Goal: Transaction & Acquisition: Purchase product/service

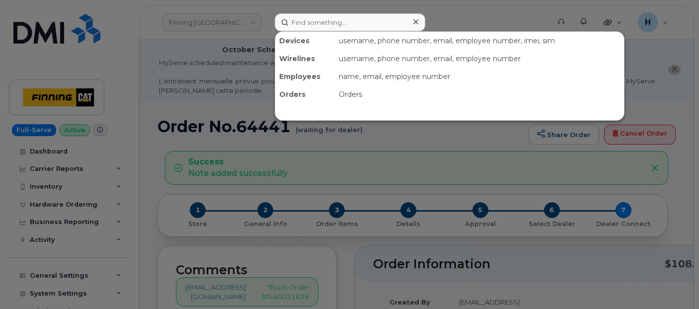
scroll to position [331, 0]
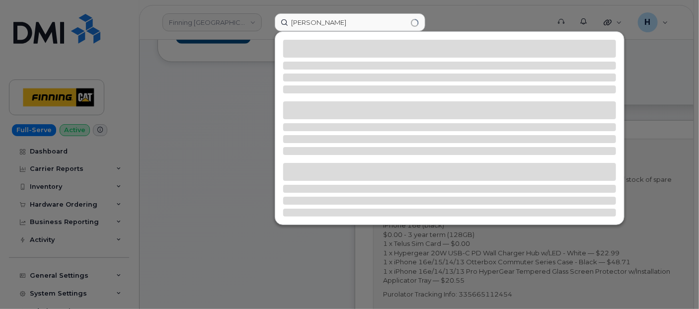
type input "[PERSON_NAME]"
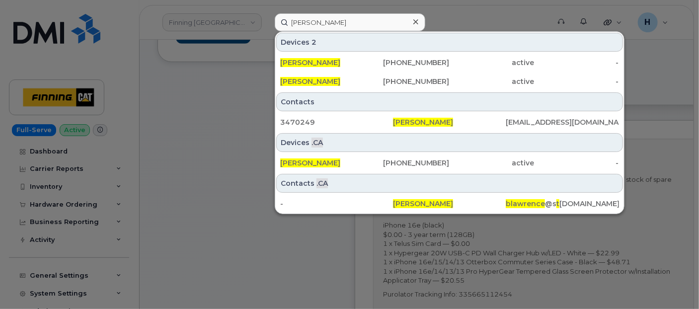
click at [412, 21] on div at bounding box center [416, 22] width 14 height 14
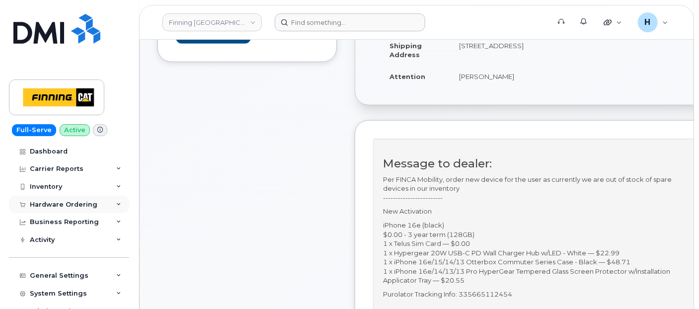
click at [73, 205] on div "Hardware Ordering" at bounding box center [64, 205] width 68 height 8
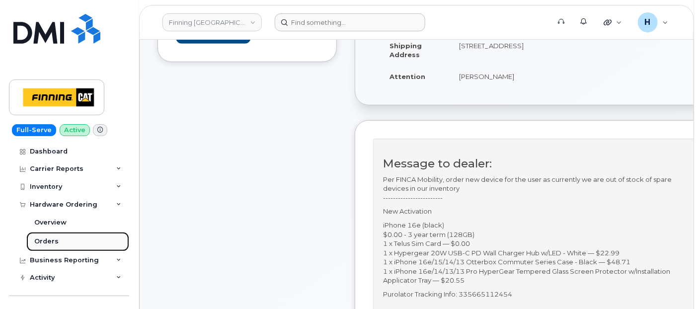
click at [65, 244] on link "Orders" at bounding box center [77, 241] width 103 height 19
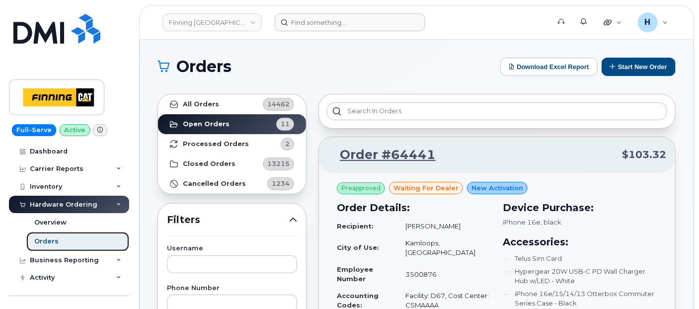
click at [65, 244] on link "Orders" at bounding box center [77, 241] width 103 height 19
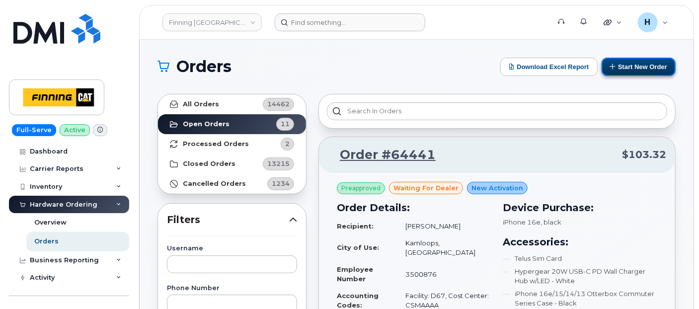
click at [625, 65] on button "Start New Order" at bounding box center [639, 67] width 74 height 18
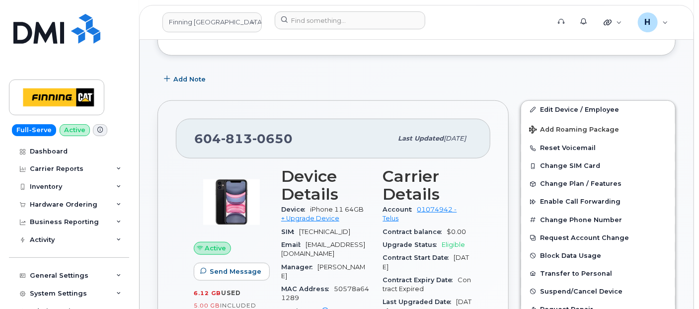
scroll to position [331, 0]
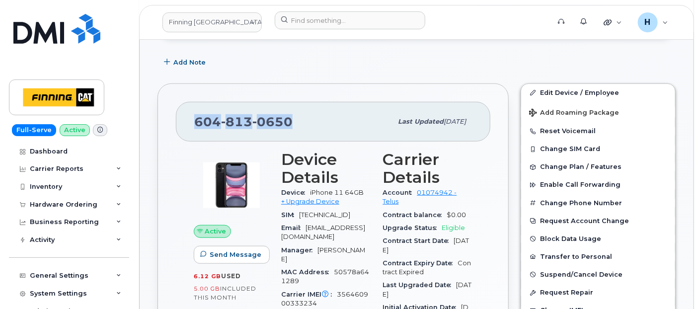
drag, startPoint x: 302, startPoint y: 126, endPoint x: 190, endPoint y: 121, distance: 112.4
click at [190, 121] on div "604 813 0650 Last updated Sep 16, 2025" at bounding box center [333, 122] width 315 height 40
copy span "604 813 0650"
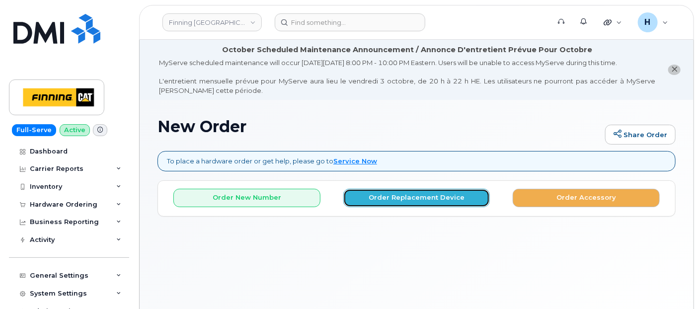
click at [373, 198] on button "Order Replacement Device" at bounding box center [416, 198] width 147 height 18
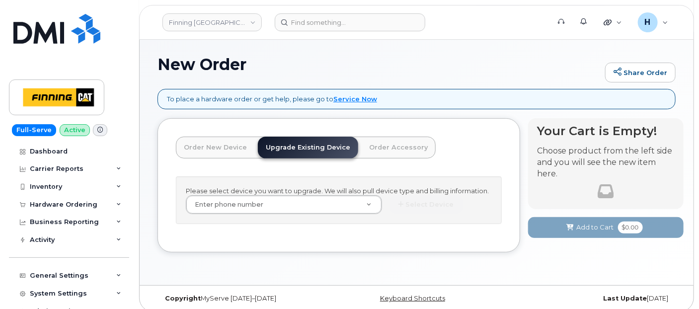
scroll to position [68, 0]
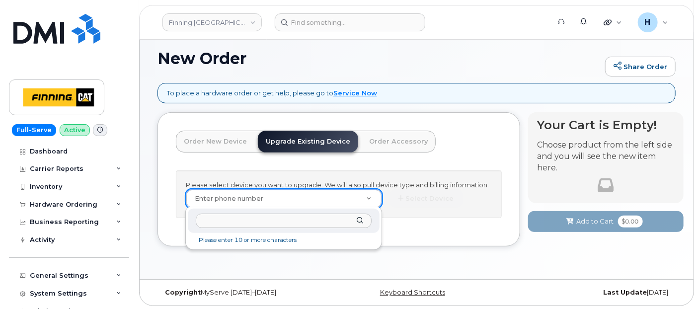
type input "[PHONE_NUMBER]"
type input "229962"
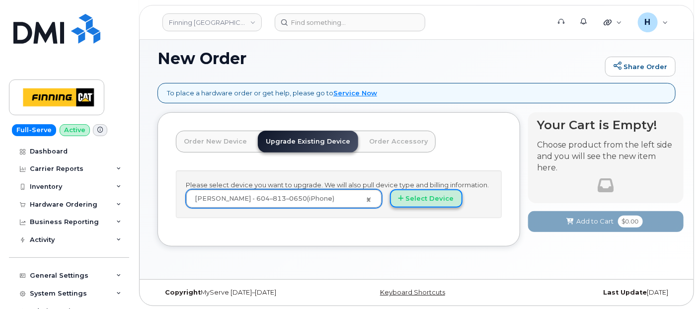
click at [405, 194] on button "Select Device" at bounding box center [426, 198] width 73 height 18
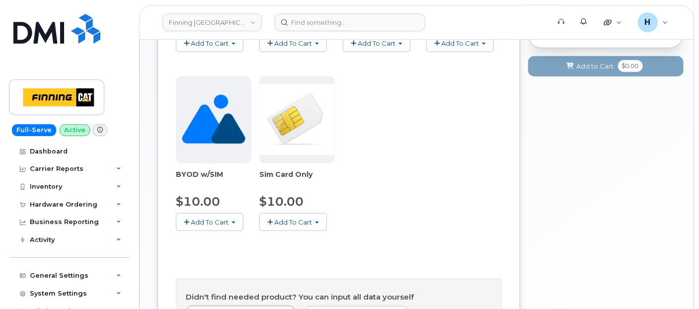
scroll to position [439, 0]
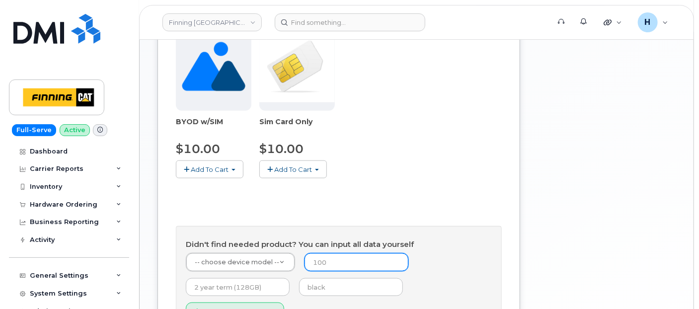
click at [316, 265] on input "number" at bounding box center [357, 262] width 104 height 18
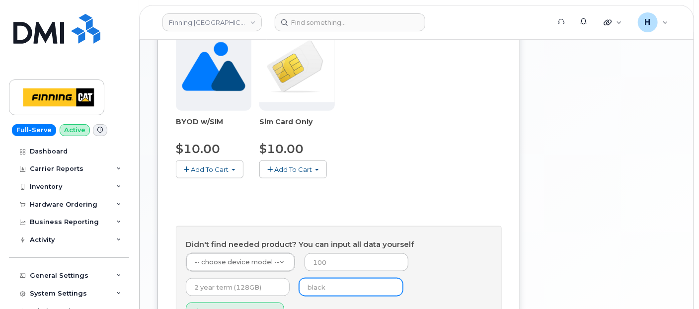
click at [320, 286] on input "text" at bounding box center [351, 287] width 104 height 18
type input "black"
type input "0"
type input "3 year term (128GB)"
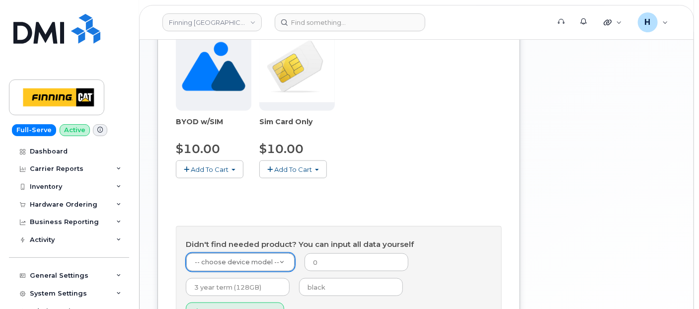
type input "1"
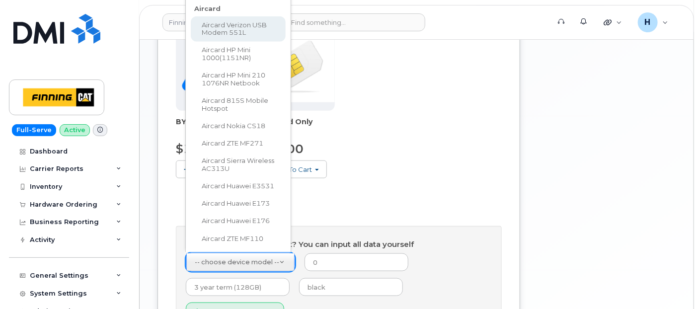
scroll to position [420, 0]
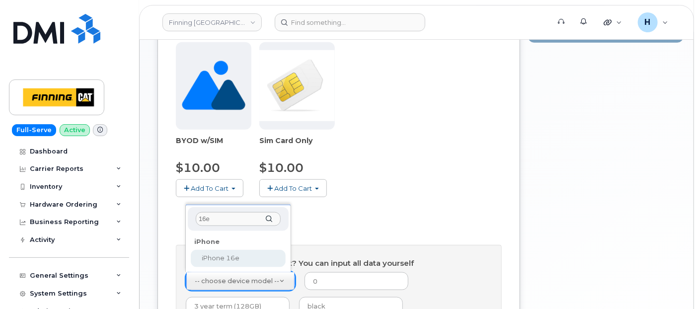
type input "16e"
select select "2883"
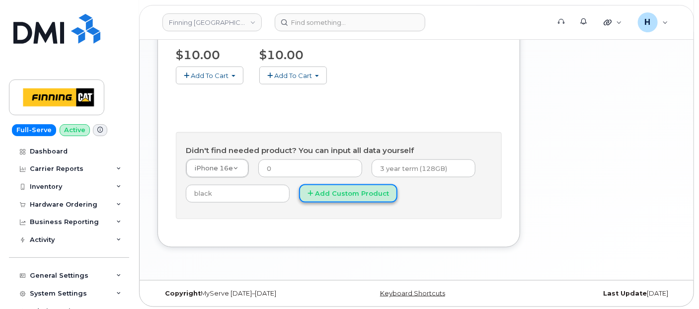
click at [327, 184] on button "Add Custom Product" at bounding box center [348, 193] width 98 height 18
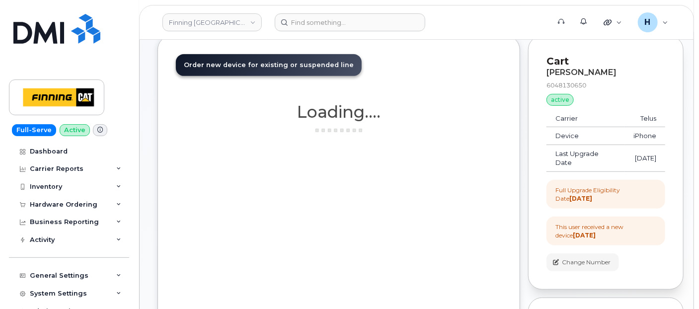
scroll to position [42, 0]
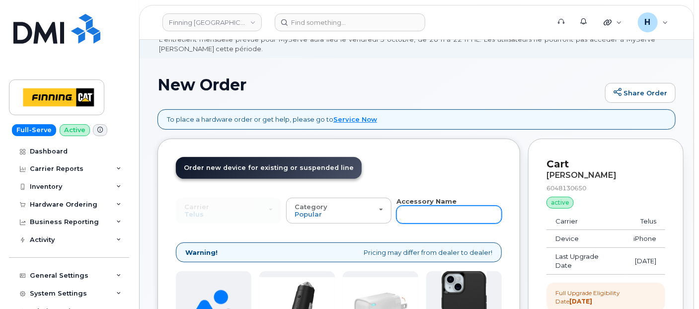
click at [428, 214] on input "text" at bounding box center [449, 215] width 105 height 18
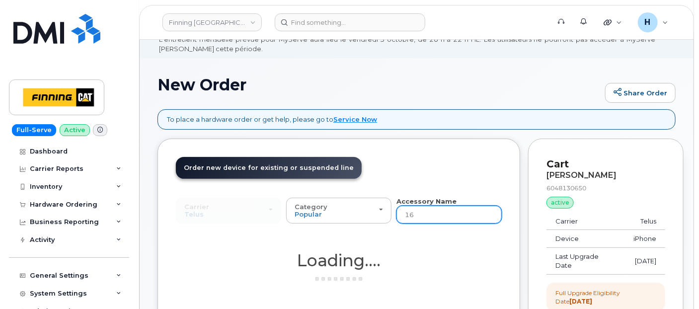
type input "16e"
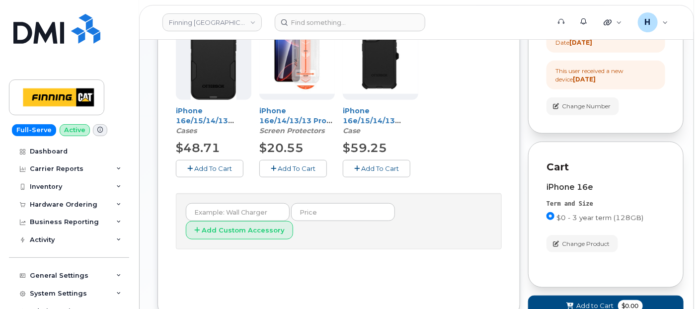
scroll to position [318, 0]
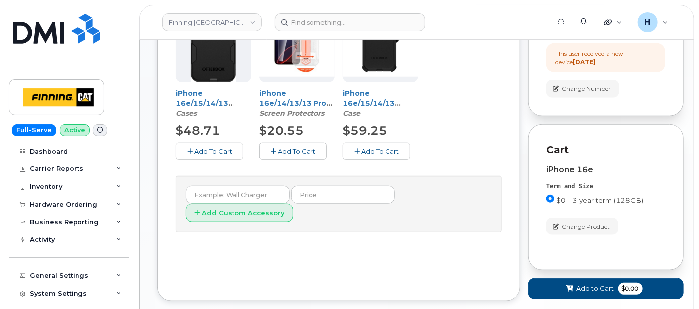
drag, startPoint x: 309, startPoint y: 148, endPoint x: 173, endPoint y: 149, distance: 135.7
click at [308, 148] on span "Add To Cart" at bounding box center [297, 151] width 38 height 8
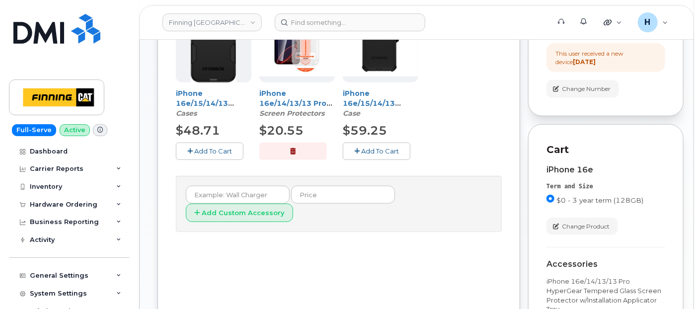
click at [173, 149] on div "Order New Device Upgrade Existing Device Order Accessory Order new device and n…" at bounding box center [339, 141] width 363 height 558
click at [217, 154] on button "Add To Cart" at bounding box center [210, 151] width 68 height 17
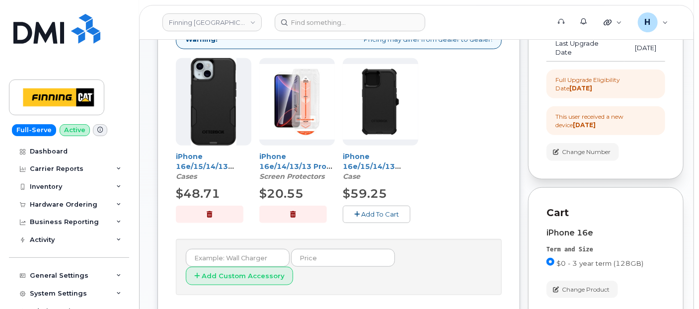
scroll to position [207, 0]
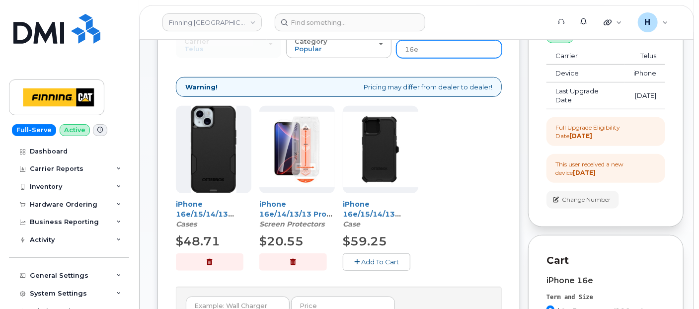
click at [426, 47] on input "16e" at bounding box center [449, 49] width 105 height 18
type input "wall"
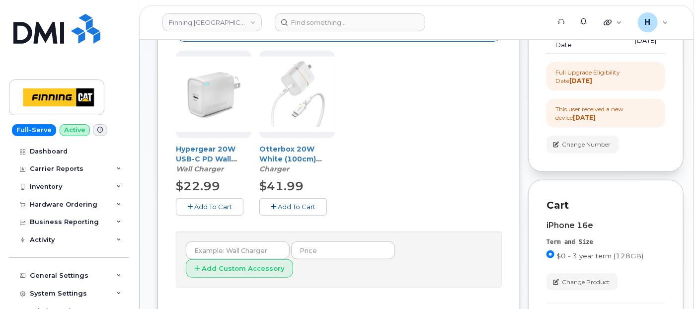
click at [201, 208] on span "Add To Cart" at bounding box center [213, 207] width 38 height 8
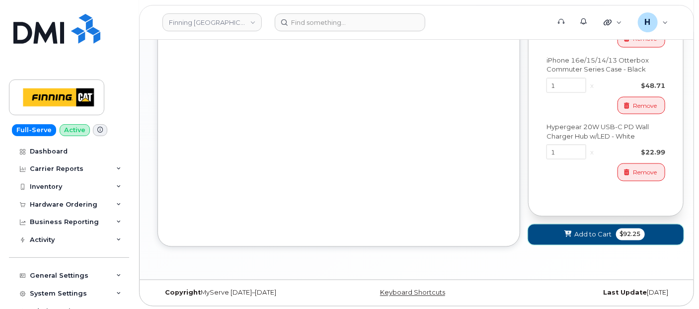
click at [554, 242] on button "Add to Cart $92.25" at bounding box center [606, 235] width 156 height 20
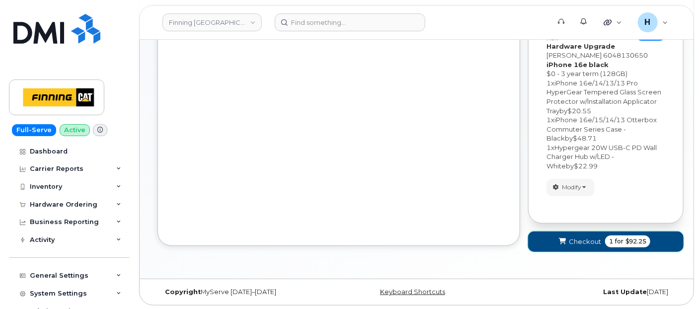
click at [554, 242] on button "Checkout 1 for $92.25" at bounding box center [606, 242] width 156 height 20
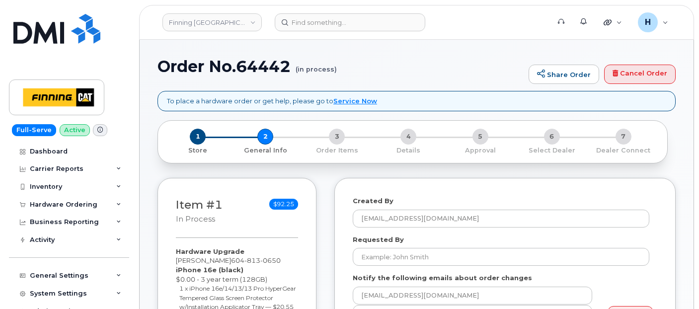
select select
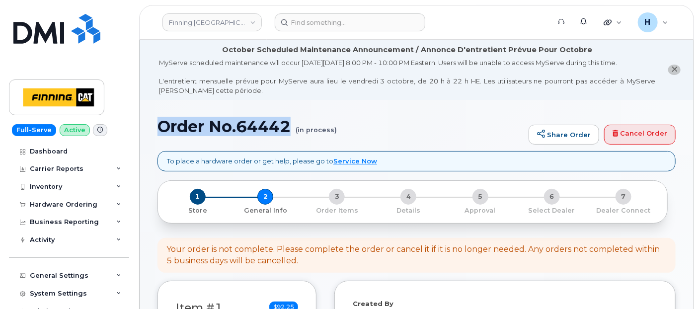
drag, startPoint x: 0, startPoint y: 0, endPoint x: 291, endPoint y: 118, distance: 313.7
click at [291, 118] on h1 "Order No.64442 (in process)" at bounding box center [341, 126] width 366 height 17
copy h1 "Order No.64442"
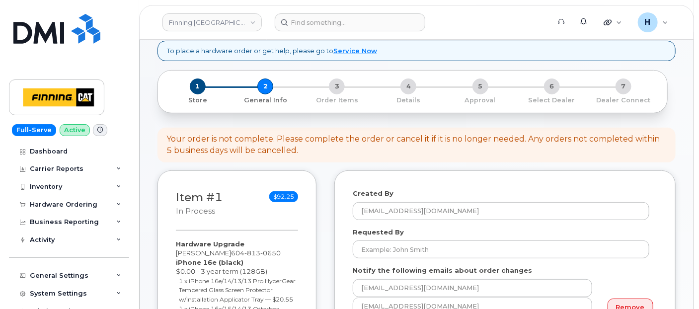
scroll to position [221, 0]
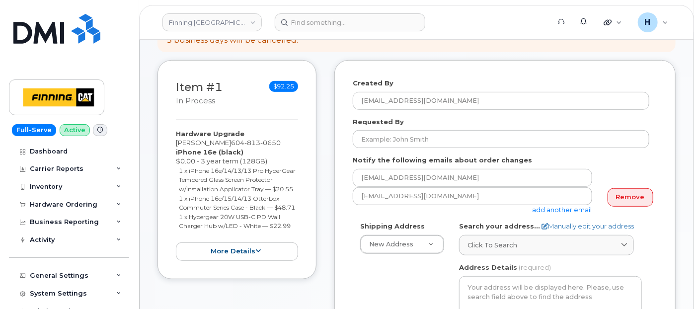
drag, startPoint x: 169, startPoint y: 129, endPoint x: 300, endPoint y: 245, distance: 174.3
click at [300, 245] on div "Item #1 in process $92.25 Hardware Upgrade Brent Lawrence 604 813 0650 iPhone 1…" at bounding box center [237, 169] width 159 height 219
copy div "Hardware Upgrade Brent Lawrence 604 813 0650 iPhone 16e (black) $0.00 - 3 year …"
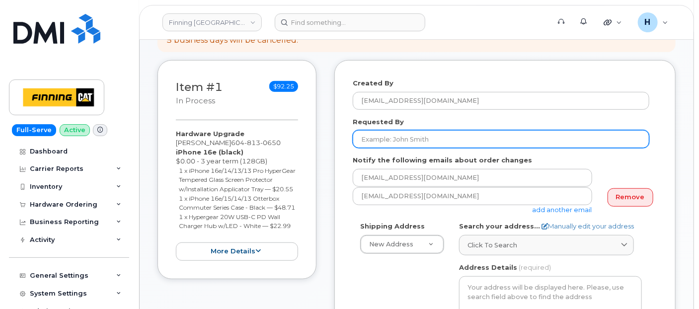
click at [417, 137] on input "Requested By" at bounding box center [501, 139] width 297 height 18
paste input "RITM0494529"
type input "RITM0494529"
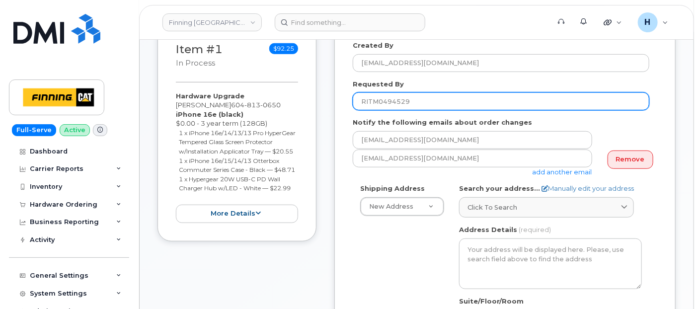
scroll to position [276, 0]
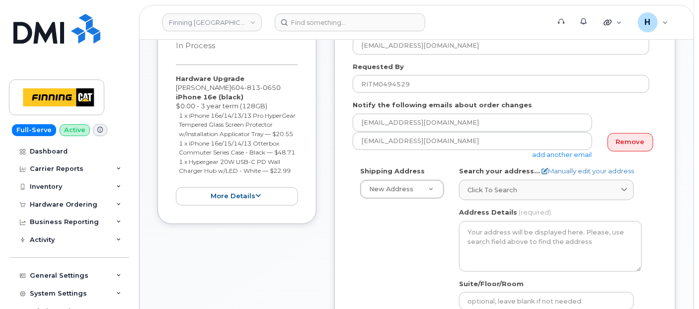
click at [510, 162] on form "Created By hakaur@dminc.com Requested By RITM0494529 Notify the following email…" at bounding box center [505, 248] width 305 height 450
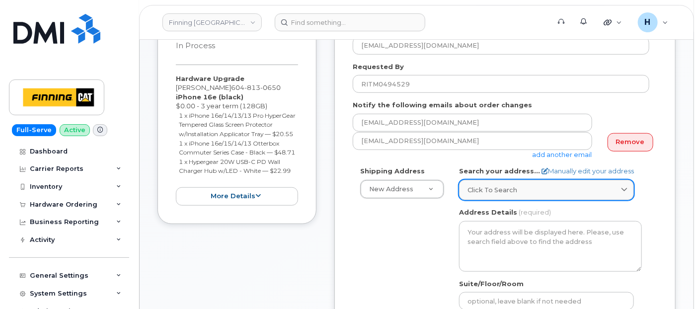
click at [507, 182] on link "Click to search" at bounding box center [546, 190] width 175 height 20
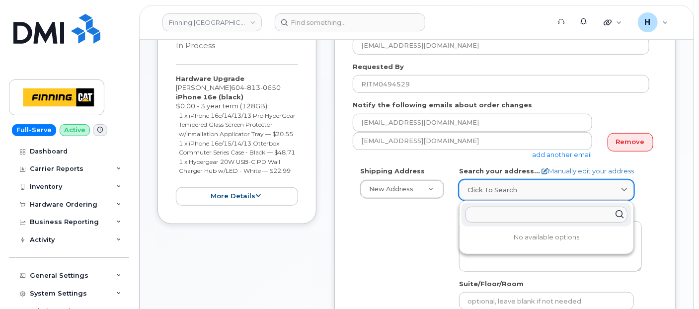
paste input "19100 94 Ave"
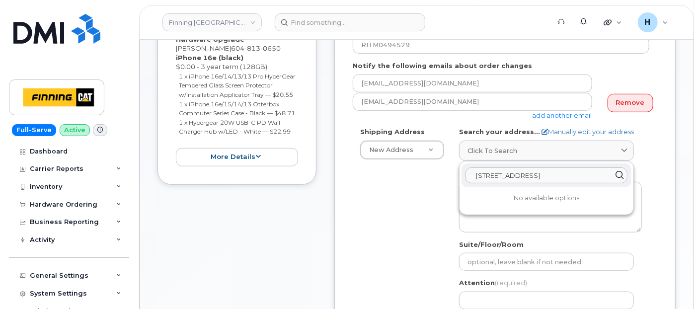
scroll to position [331, 0]
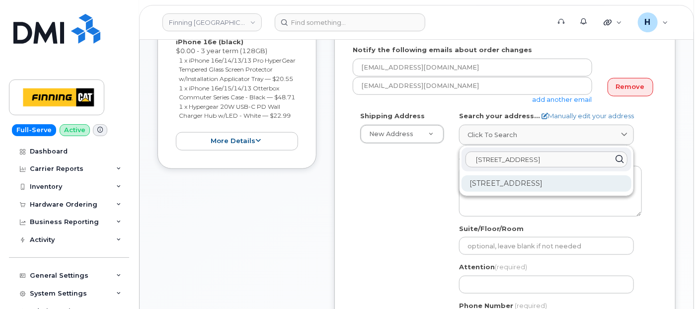
type input "19100 94 Ave"
click at [516, 183] on div "19100 94 Ave Surrey BC V4N 5C3" at bounding box center [547, 183] width 170 height 16
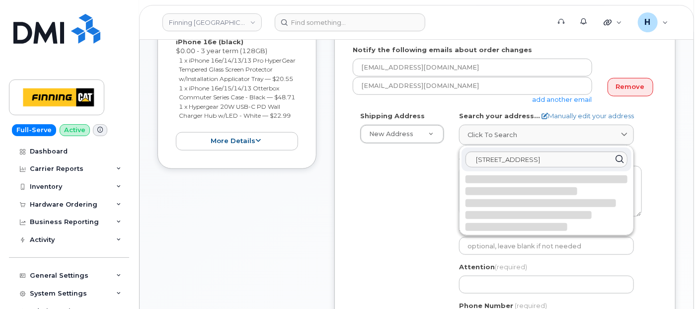
select select
type textarea "19100 94 Ave SURREY BC V4N 5C3 CANADA"
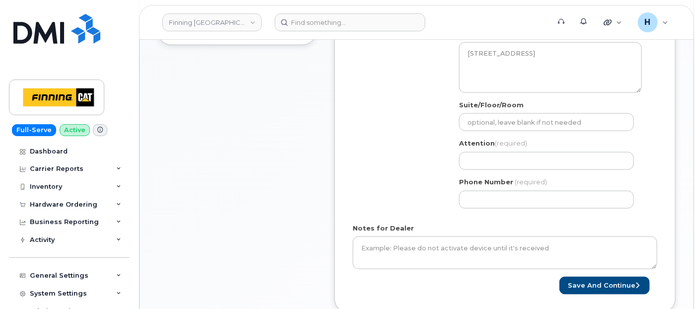
scroll to position [497, 0]
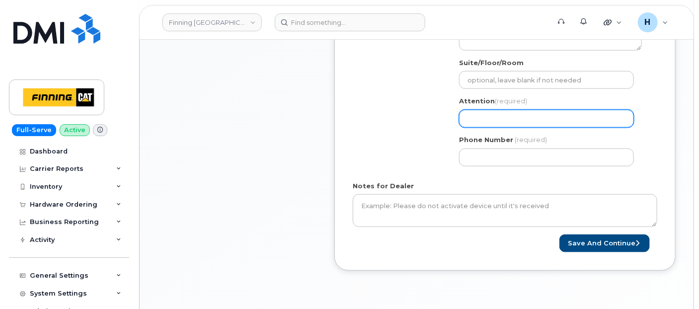
click at [487, 125] on input "Attention (required)" at bounding box center [546, 119] width 175 height 18
paste input "[PERSON_NAME]"
select select
type input "[PERSON_NAME]"
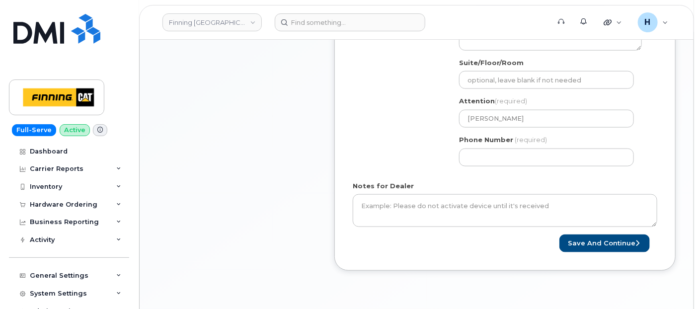
click at [476, 167] on div "BC Surrey Search your address... Manually edit your address Click to search 191…" at bounding box center [551, 59] width 198 height 228
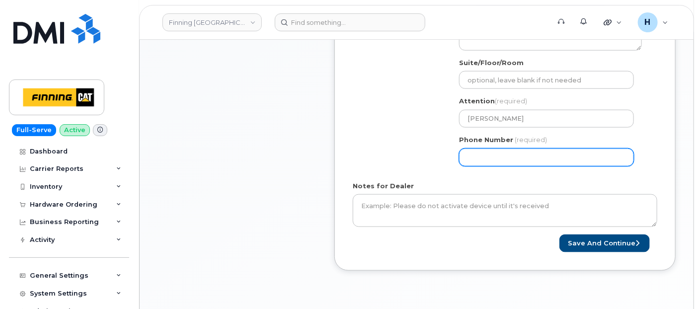
click at [478, 162] on input "Phone Number" at bounding box center [546, 158] width 175 height 18
paste input "6048812600"
select select
type input "6048812600"
drag, startPoint x: 329, startPoint y: 88, endPoint x: 318, endPoint y: 89, distance: 11.0
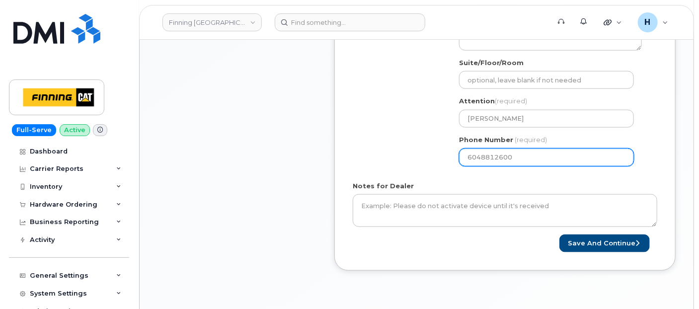
click at [329, 88] on div "Item #1 in process $92.25 Hardware Upgrade Brent Lawrence 604 813 0650 iPhone 1…" at bounding box center [417, 35] width 518 height 502
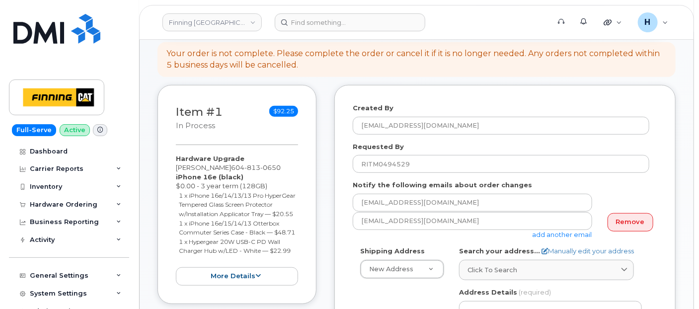
scroll to position [221, 0]
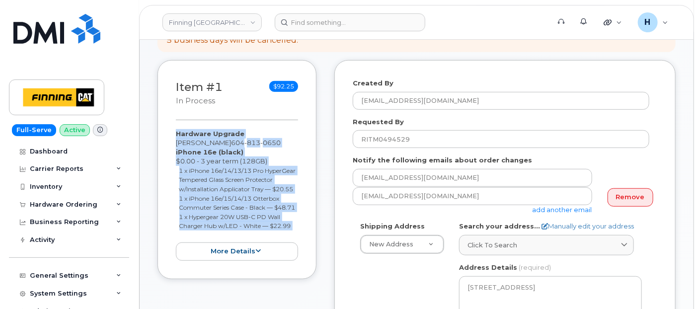
drag, startPoint x: 169, startPoint y: 127, endPoint x: 323, endPoint y: 254, distance: 199.1
click at [323, 254] on div "Item #1 in process $92.25 Hardware Upgrade Brent Lawrence 604 813 0650 iPhone 1…" at bounding box center [417, 311] width 518 height 502
copy div "Hardware Upgrade Brent Lawrence 604 813 0650 iPhone 16e (black) $0.00 - 3 year …"
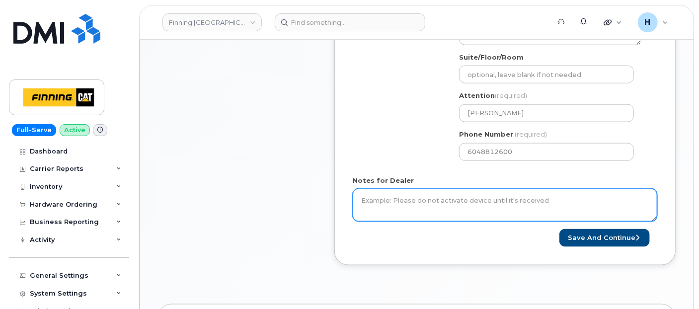
scroll to position [552, 0]
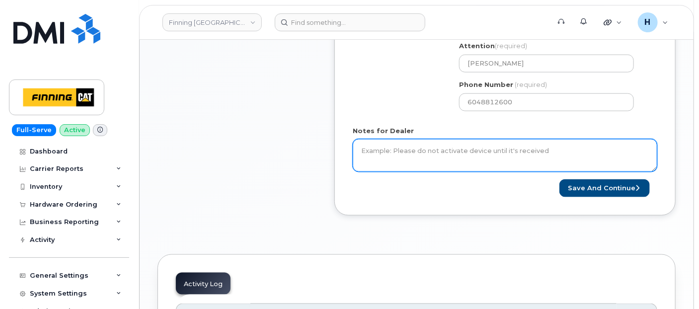
click at [408, 149] on textarea "Notes for Dealer" at bounding box center [505, 155] width 305 height 33
paste textarea "Hardware Upgrade Brent Lawrence 6048130650 iPhone 16e (black) $0.00 - 3 year te…"
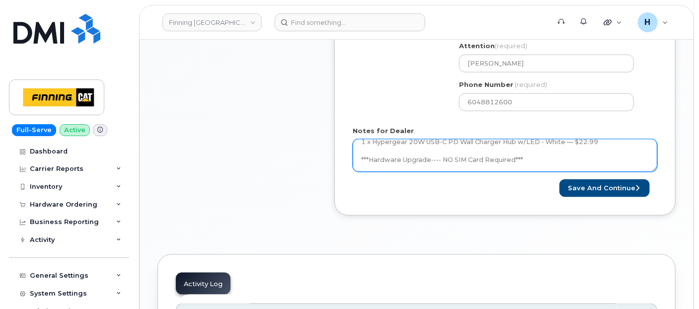
scroll to position [83, 0]
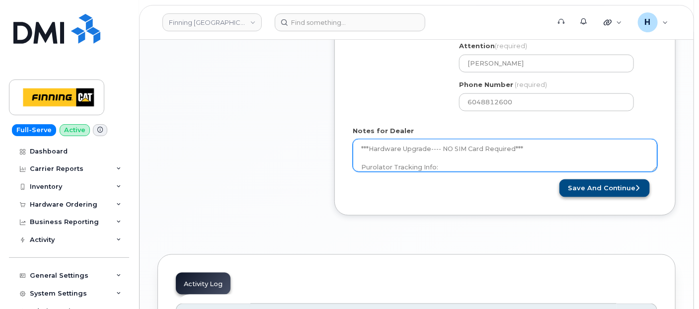
type textarea "Hardware Upgrade Brent Lawrence 6048130650 iPhone 16e (black) $0.00 - 3 year te…"
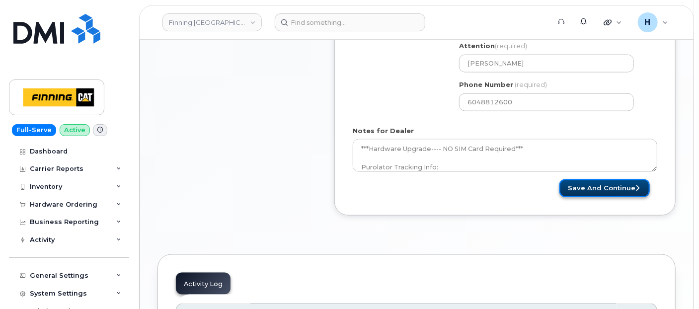
click at [615, 191] on button "Save and Continue" at bounding box center [605, 188] width 90 height 18
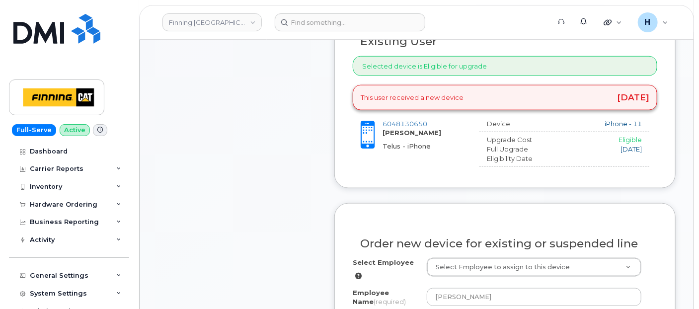
scroll to position [552, 0]
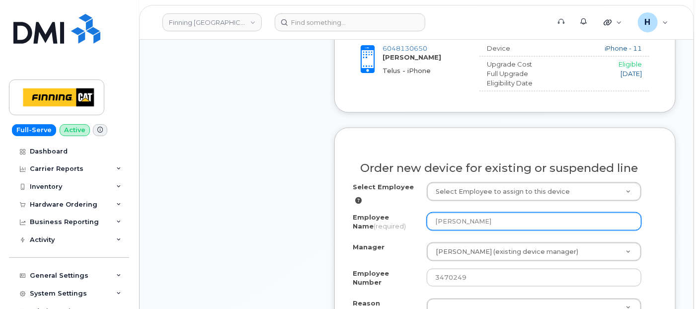
click at [435, 224] on input "[PERSON_NAME]" at bounding box center [534, 222] width 215 height 18
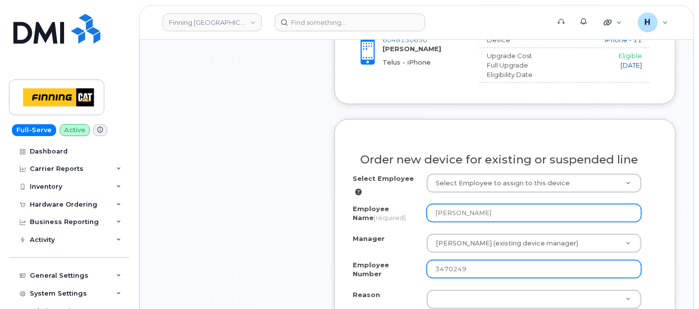
scroll to position [662, 0]
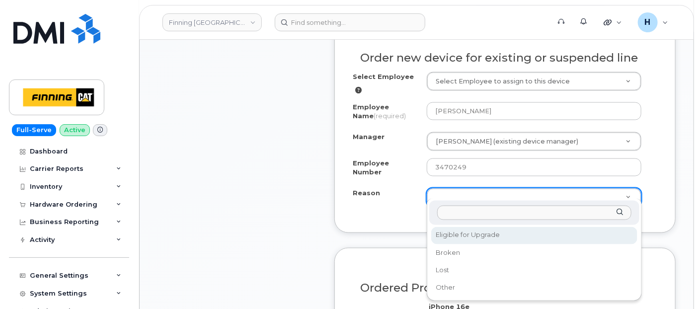
select select "eligible_for_upgrade"
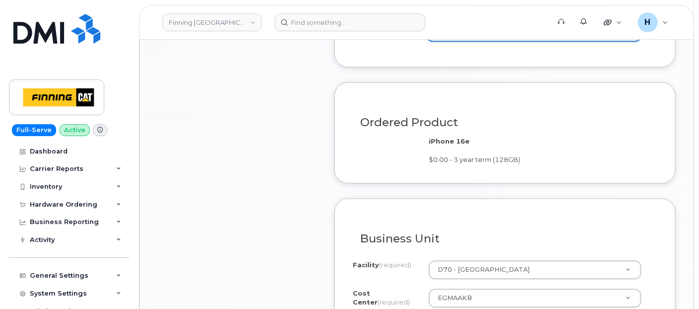
scroll to position [938, 0]
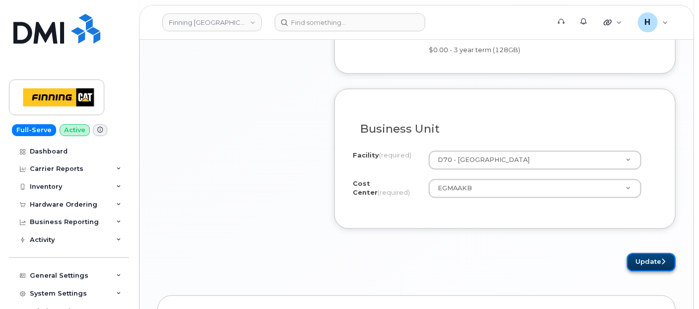
click at [650, 253] on button "Update" at bounding box center [651, 262] width 49 height 18
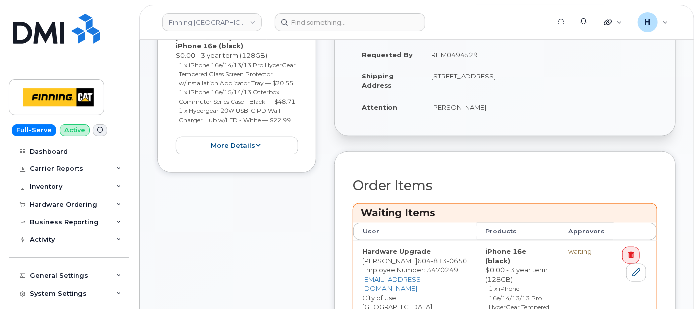
scroll to position [386, 0]
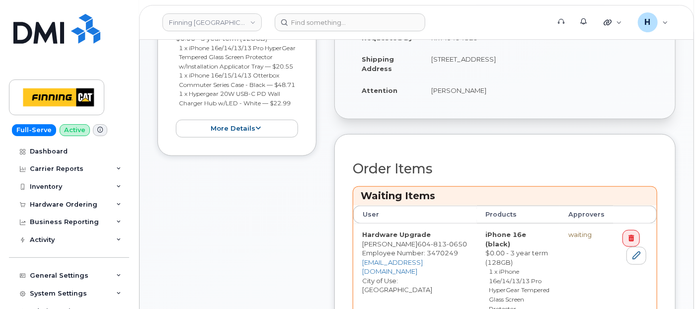
drag, startPoint x: 423, startPoint y: 96, endPoint x: 512, endPoint y: 90, distance: 89.7
click at [513, 91] on td "[PERSON_NAME]" at bounding box center [539, 91] width 235 height 22
copy td "[PERSON_NAME]"
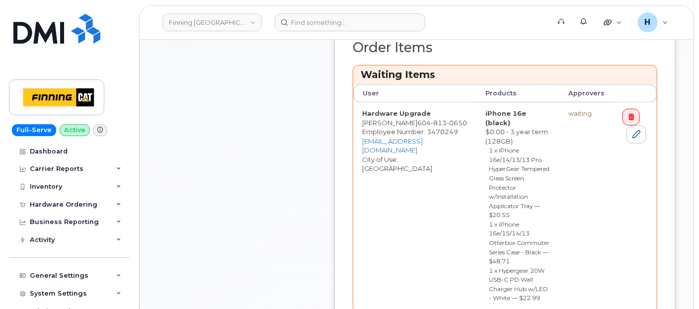
scroll to position [552, 0]
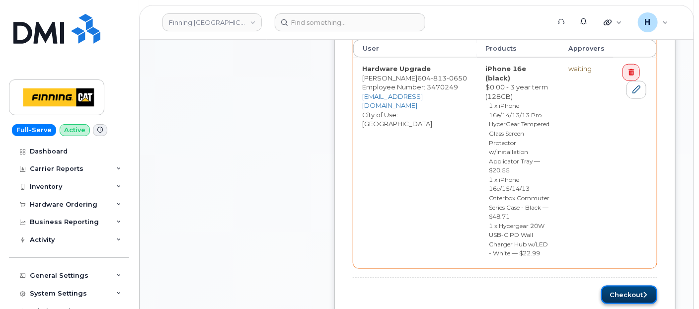
click at [624, 286] on button "Checkout" at bounding box center [629, 295] width 56 height 18
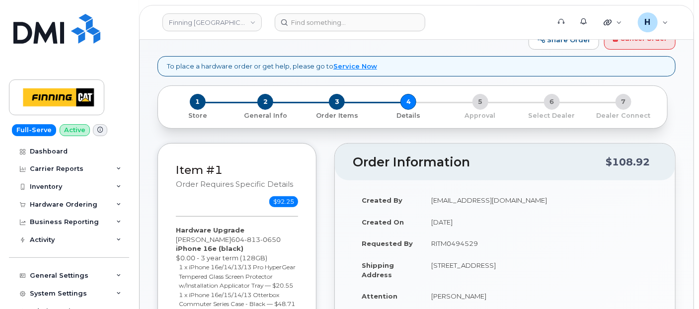
scroll to position [165, 0]
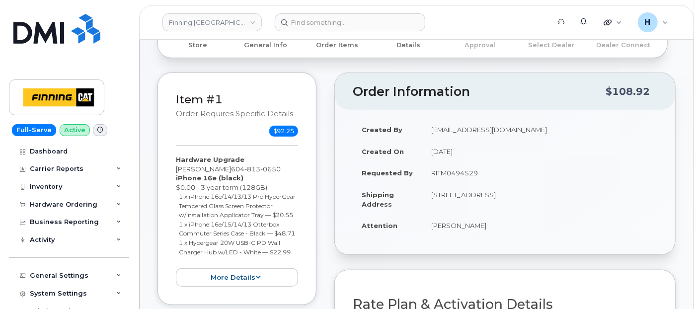
drag, startPoint x: 518, startPoint y: 189, endPoint x: 550, endPoint y: 191, distance: 31.9
click at [550, 191] on td "[STREET_ADDRESS]" at bounding box center [539, 199] width 235 height 31
copy td "V4N 5C3"
drag, startPoint x: 432, startPoint y: 192, endPoint x: 452, endPoint y: 193, distance: 19.9
click at [452, 193] on td "[STREET_ADDRESS]" at bounding box center [539, 199] width 235 height 31
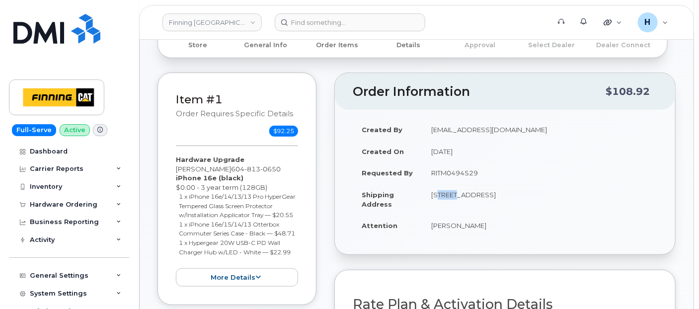
copy td "19100"
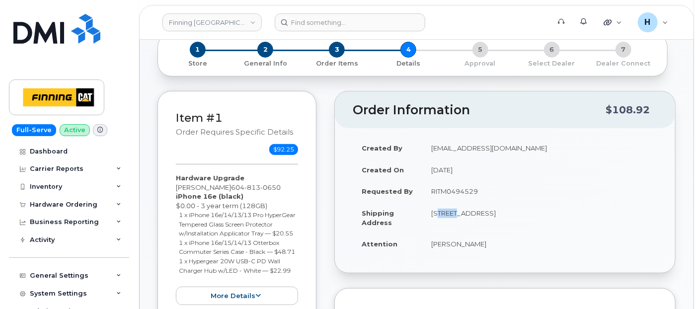
scroll to position [0, 0]
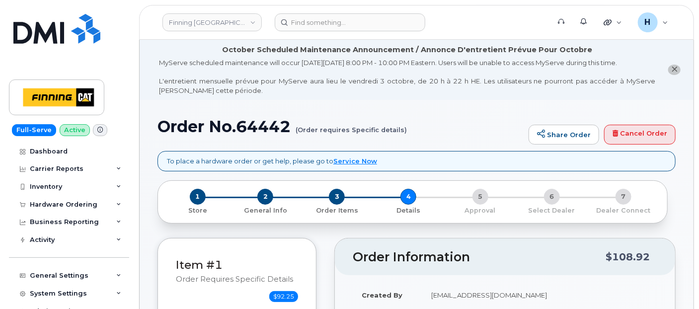
click at [268, 127] on h1 "Order No.64442 (Order requires Specific details)" at bounding box center [341, 126] width 366 height 17
copy h1 "64442"
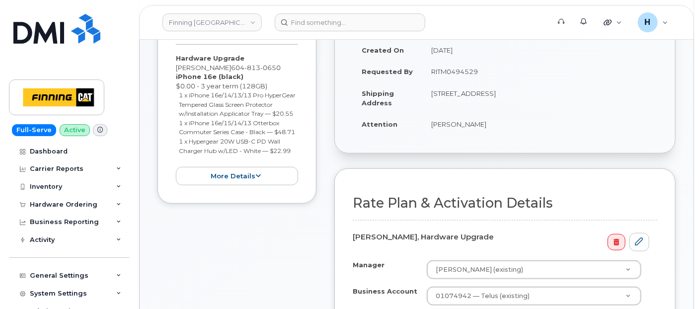
scroll to position [386, 0]
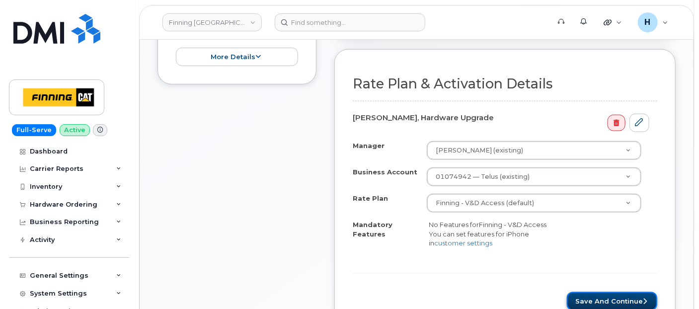
click at [596, 302] on button "Save and Continue" at bounding box center [612, 301] width 90 height 18
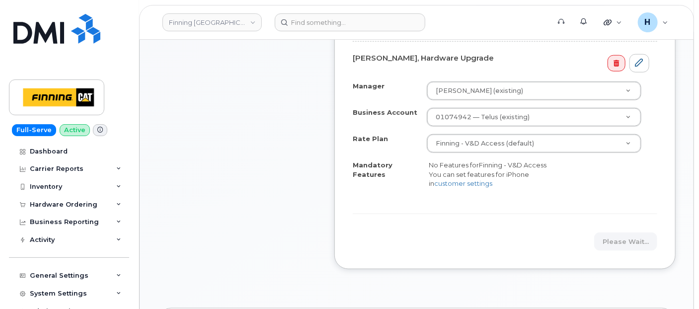
scroll to position [497, 0]
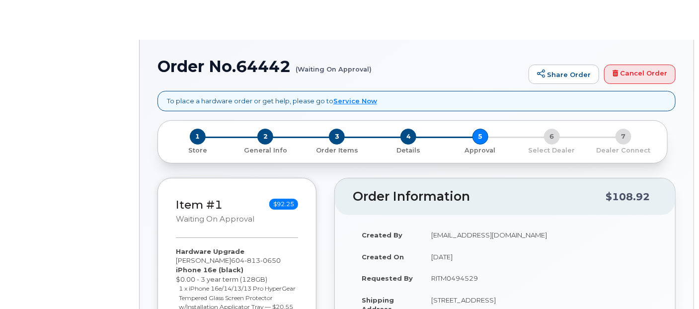
radio input "true"
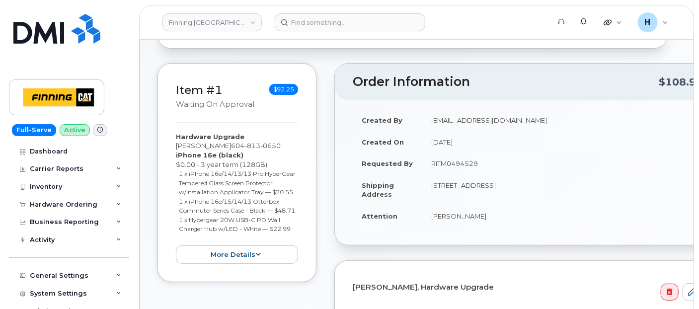
scroll to position [226, 0]
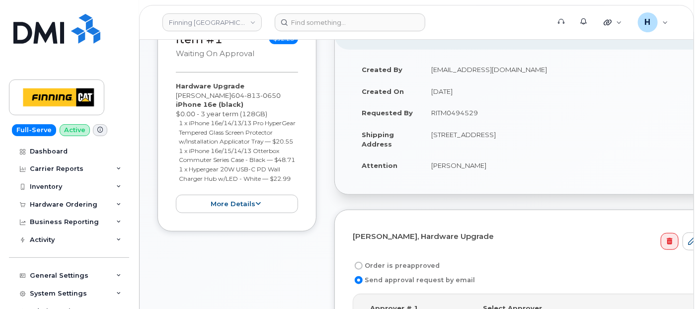
click at [383, 265] on label "Order is preapproved" at bounding box center [396, 266] width 87 height 12
click at [363, 265] on input "Order is preapproved" at bounding box center [359, 266] width 8 height 8
radio input "true"
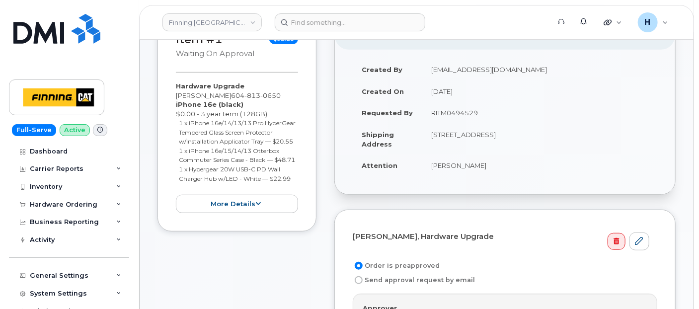
drag, startPoint x: 430, startPoint y: 114, endPoint x: 485, endPoint y: 112, distance: 55.2
click at [485, 112] on td "RITM0494529" at bounding box center [539, 113] width 235 height 22
copy td "RITM0494529"
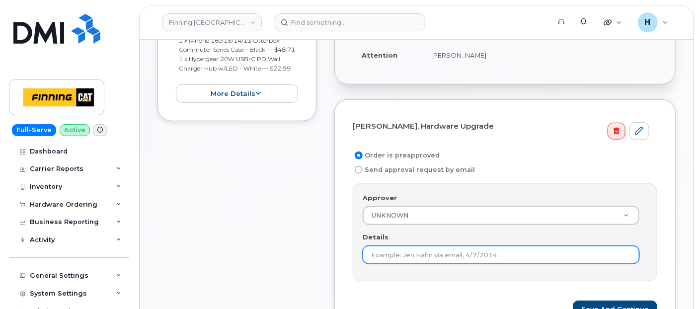
click at [388, 249] on input "Details" at bounding box center [501, 255] width 277 height 18
paste input "RITM0494529"
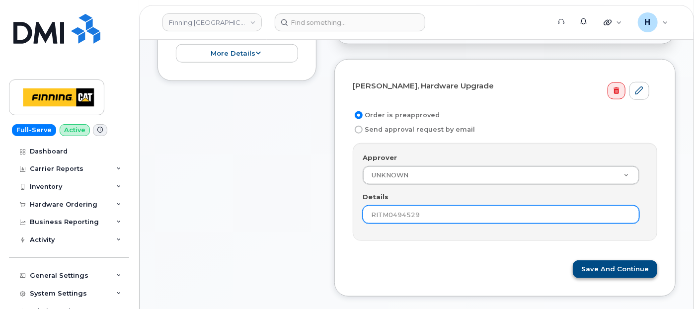
scroll to position [391, 0]
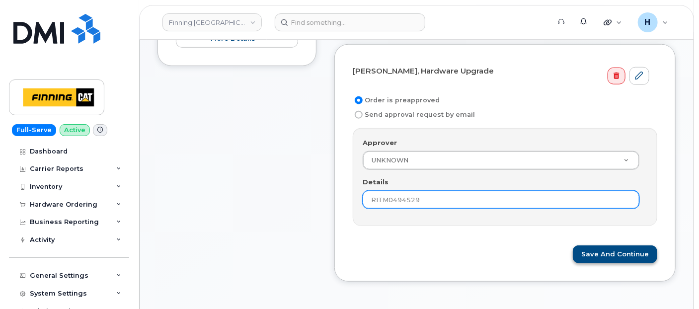
type input "RITM0494529"
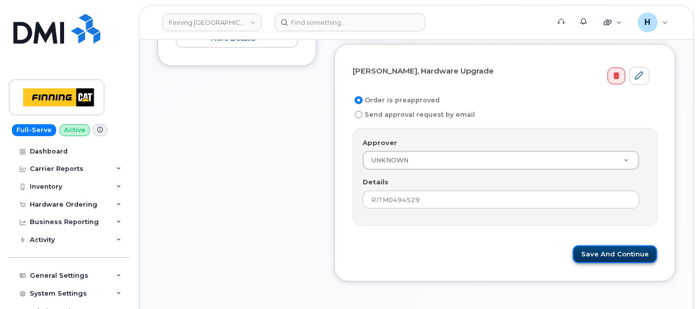
click at [615, 247] on button "Save and Continue" at bounding box center [615, 255] width 84 height 18
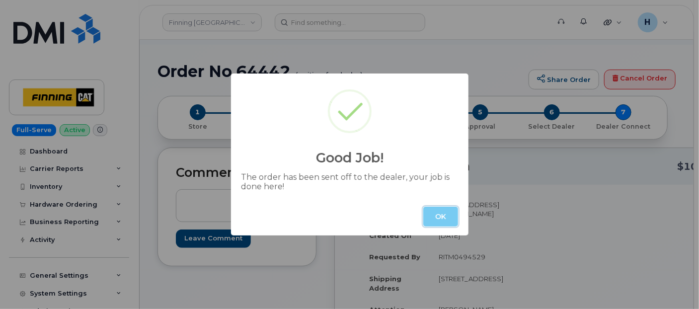
click at [428, 215] on button "OK" at bounding box center [440, 217] width 35 height 20
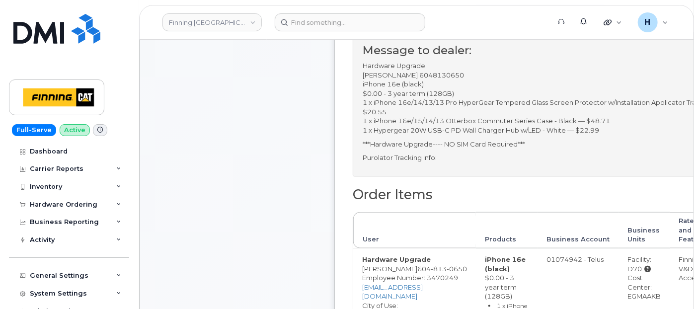
scroll to position [441, 0]
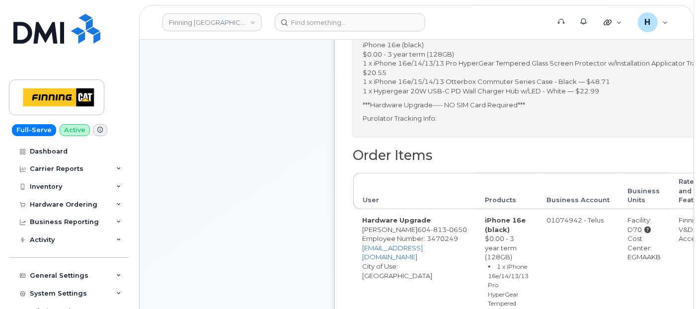
click at [633, 256] on div "Cost Center: EGMAAKB" at bounding box center [644, 248] width 33 height 28
drag, startPoint x: 633, startPoint y: 256, endPoint x: 640, endPoint y: 259, distance: 8.2
drag, startPoint x: 640, startPoint y: 259, endPoint x: 626, endPoint y: 259, distance: 14.4
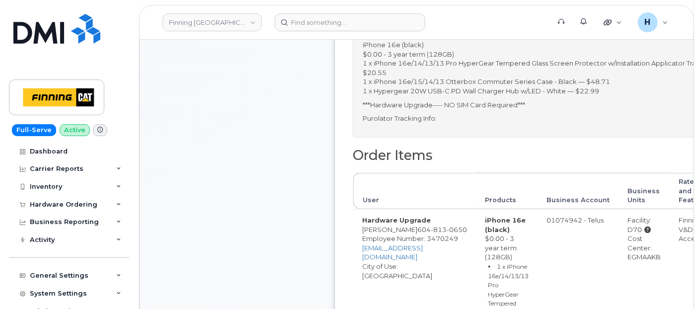
click at [628, 256] on div "Cost Center: EGMAAKB" at bounding box center [644, 248] width 33 height 28
drag, startPoint x: 622, startPoint y: 256, endPoint x: 600, endPoint y: 257, distance: 21.9
click at [628, 257] on div "Cost Center: EGMAAKB" at bounding box center [644, 248] width 33 height 28
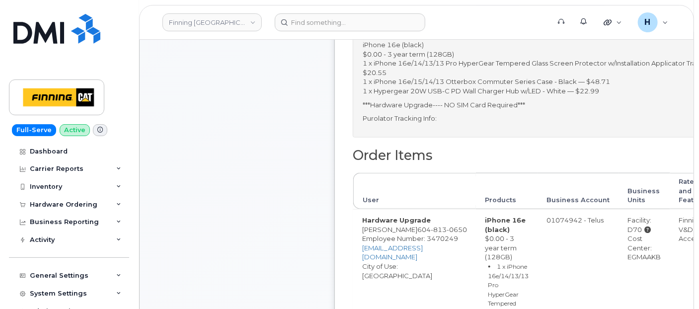
click at [628, 257] on div "Cost Center: EGMAAKB" at bounding box center [644, 248] width 33 height 28
copy div "EGMAAKB"
drag, startPoint x: 596, startPoint y: 224, endPoint x: 613, endPoint y: 225, distance: 16.9
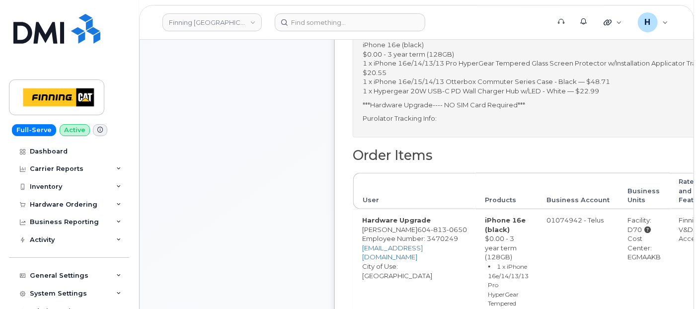
copy div "D70"
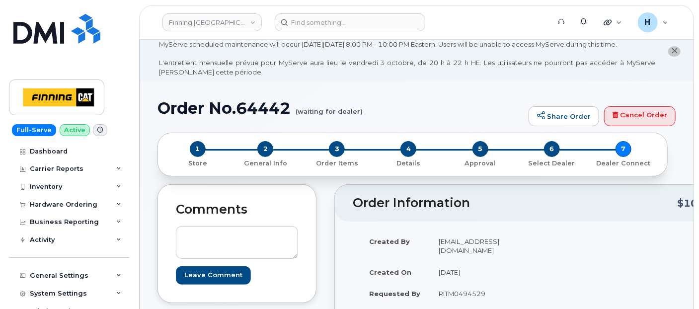
scroll to position [0, 0]
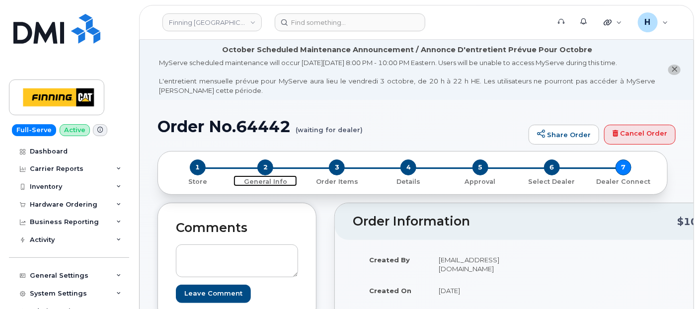
drag, startPoint x: 269, startPoint y: 165, endPoint x: 408, endPoint y: 183, distance: 139.4
click at [269, 165] on span "2" at bounding box center [265, 168] width 16 height 16
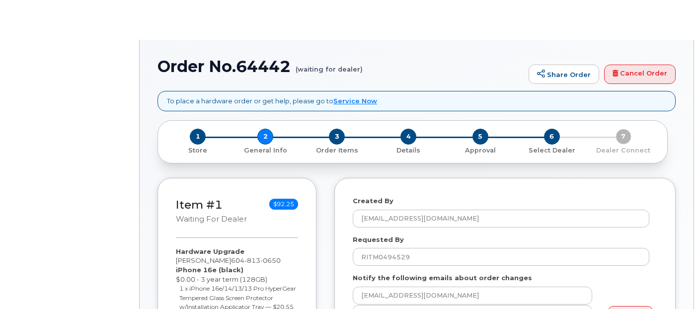
select select
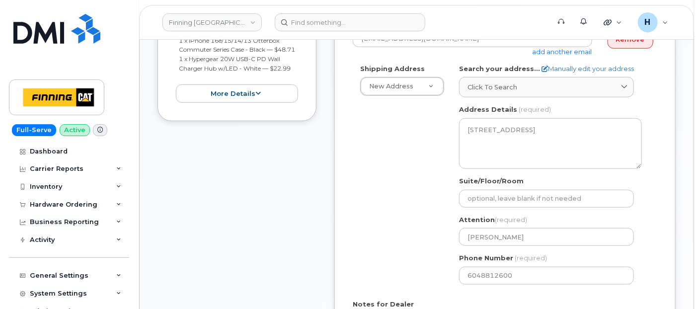
scroll to position [501, 0]
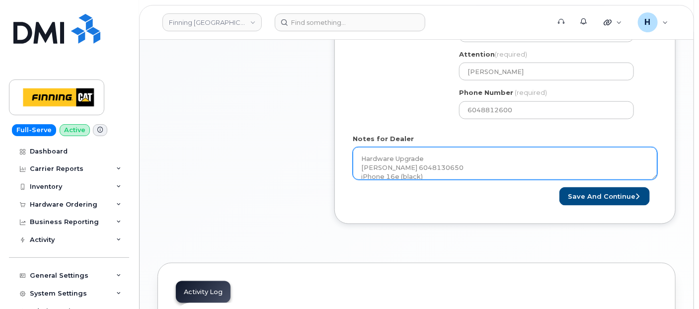
click at [418, 169] on textarea "Hardware Upgrade [PERSON_NAME] 6048130650 iPhone 16e (black) $0.00 - 3 year ter…" at bounding box center [505, 163] width 305 height 33
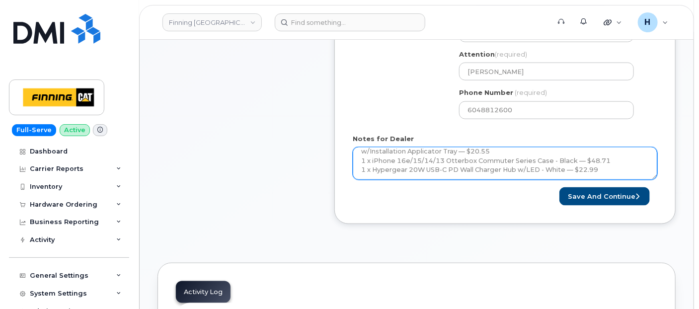
scroll to position [90, 0]
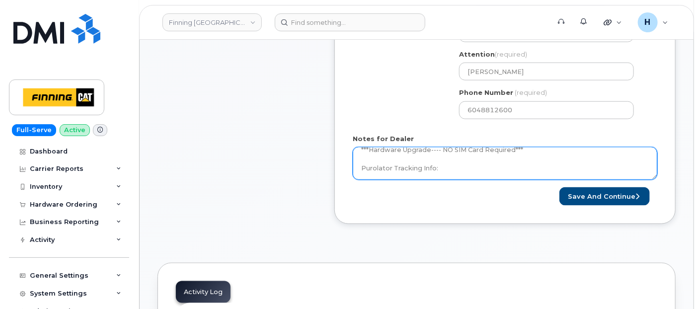
click at [448, 165] on textarea "Hardware Upgrade [PERSON_NAME] 6048130650 iPhone 16e (black) $0.00 - 3 year ter…" at bounding box center [505, 163] width 305 height 33
paste textarea "335665425427"
type textarea "Hardware Upgrade [PERSON_NAME] 6048130650 iPhone 16e (black) $0.00 - 3 year ter…"
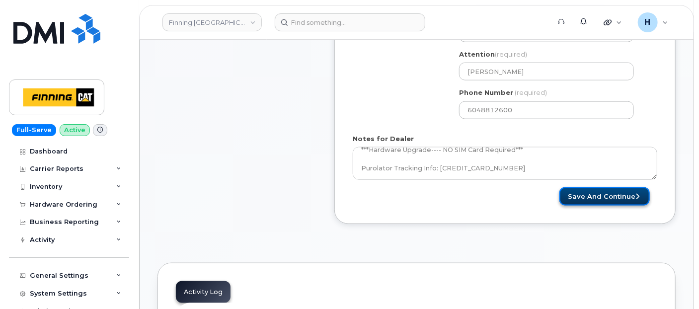
click at [583, 197] on button "Save and Continue" at bounding box center [605, 196] width 90 height 18
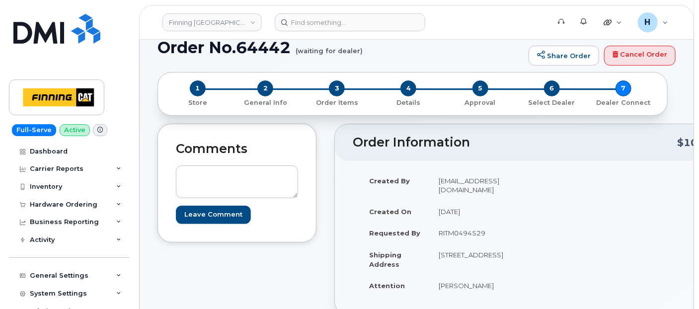
scroll to position [110, 0]
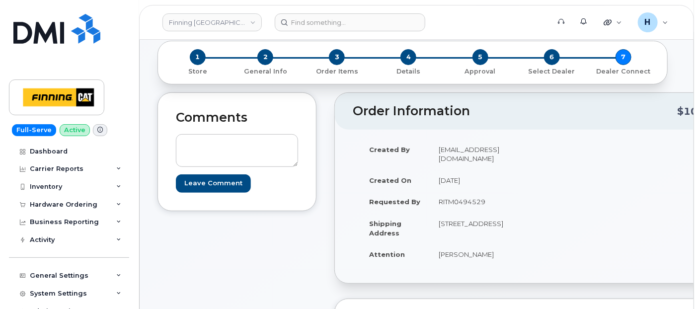
drag, startPoint x: 436, startPoint y: 250, endPoint x: 497, endPoint y: 260, distance: 62.4
click at [497, 260] on td "[PERSON_NAME]" at bounding box center [482, 255] width 104 height 22
copy td "Brent Lawrence"
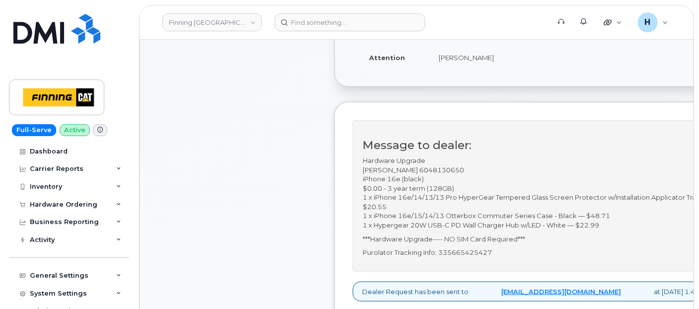
scroll to position [331, 0]
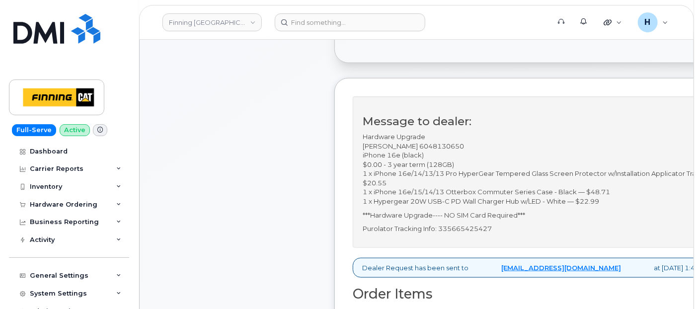
drag, startPoint x: 417, startPoint y: 144, endPoint x: 460, endPoint y: 143, distance: 42.3
click at [460, 143] on p "Hardware Upgrade Brent Lawrence 6048130650 iPhone 16e (black) $0.00 - 3 year te…" at bounding box center [537, 169] width 349 height 74
copy p "6048130650"
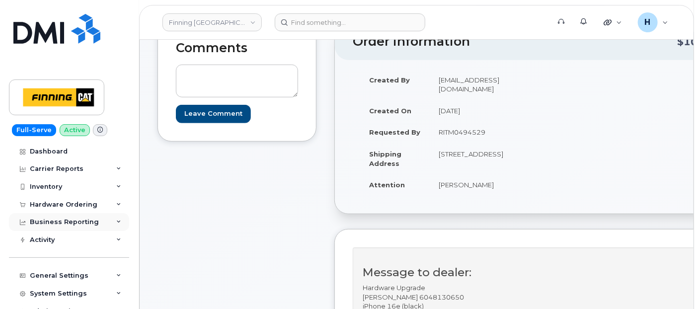
scroll to position [165, 0]
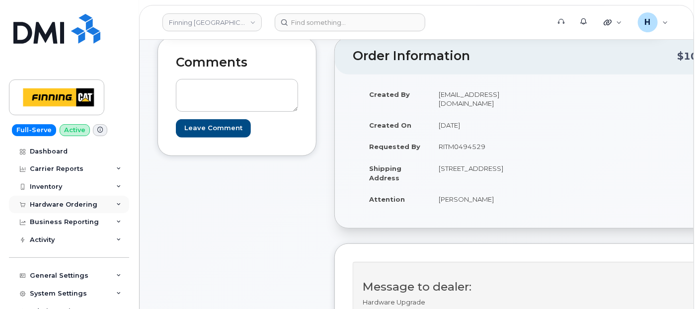
click at [54, 210] on div "Hardware Ordering" at bounding box center [69, 205] width 120 height 18
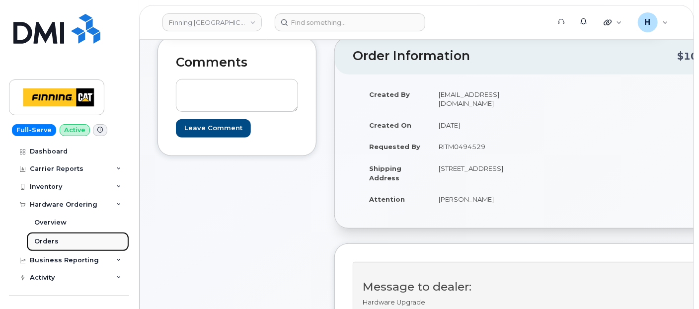
click at [52, 232] on link "Orders" at bounding box center [77, 241] width 103 height 19
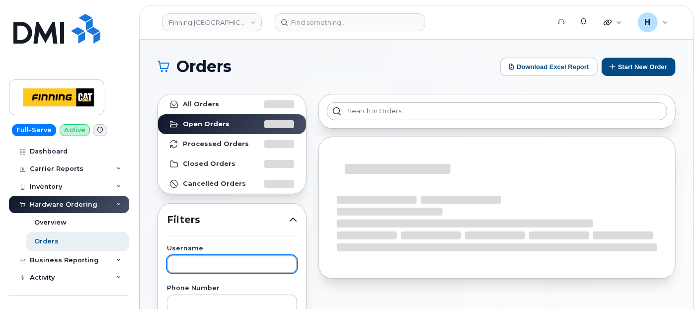
click at [217, 258] on input "text" at bounding box center [232, 264] width 130 height 18
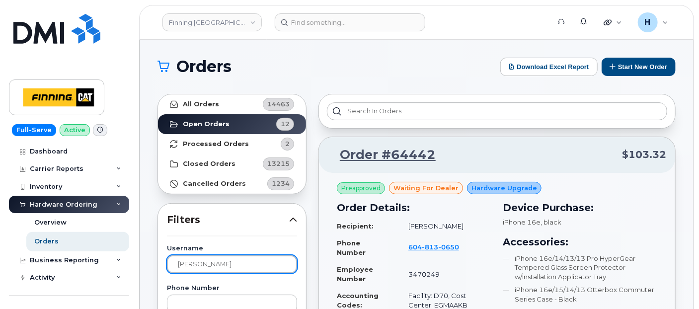
type input "gavin"
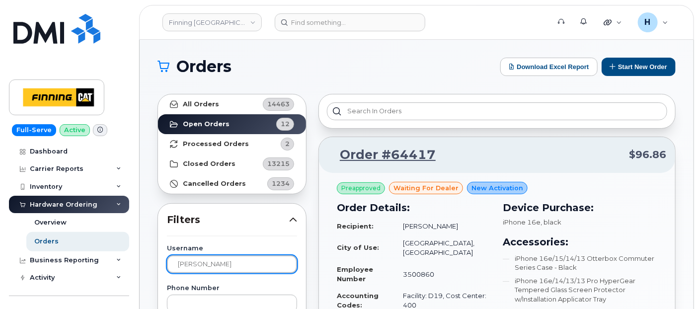
scroll to position [165, 0]
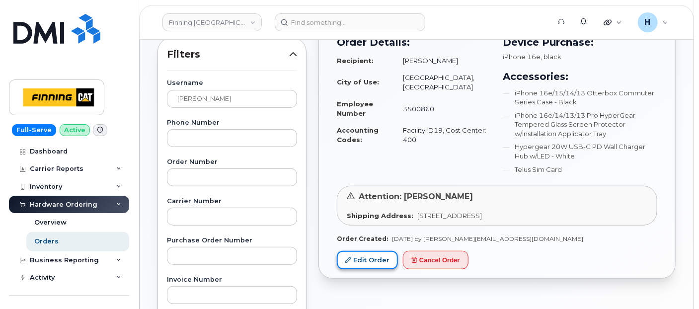
click at [370, 258] on link "Edit Order" at bounding box center [367, 260] width 61 height 18
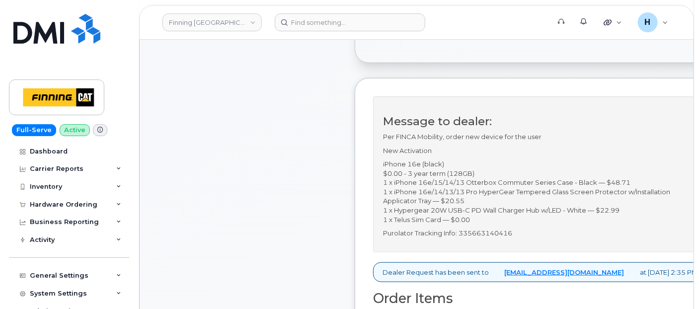
scroll to position [221, 0]
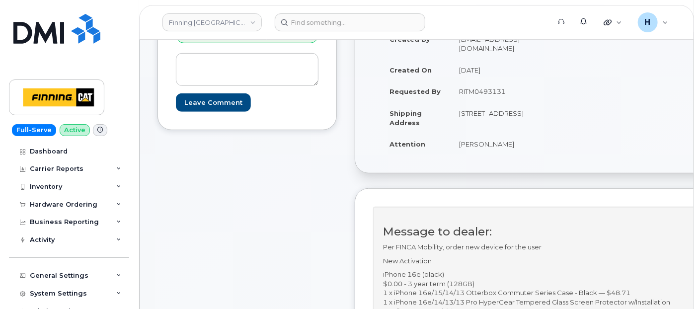
drag, startPoint x: 446, startPoint y: 100, endPoint x: 500, endPoint y: 96, distance: 54.4
click at [500, 96] on td "RITM0493131" at bounding box center [493, 92] width 86 height 22
copy td "RITM0493131"
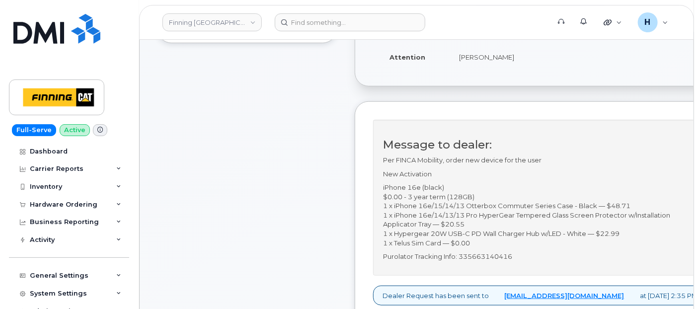
scroll to position [386, 0]
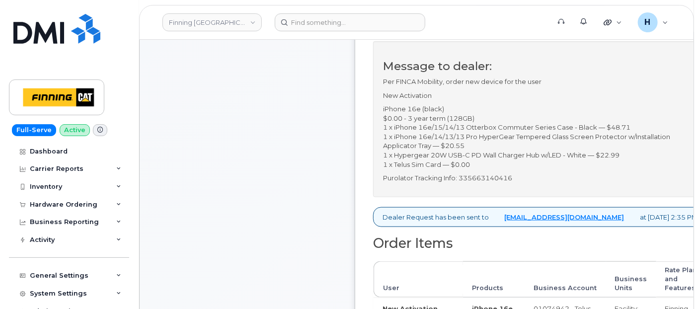
click at [490, 183] on p "Purolator Tracking Info: 335663140416" at bounding box center [540, 177] width 315 height 9
copy p "335663140416"
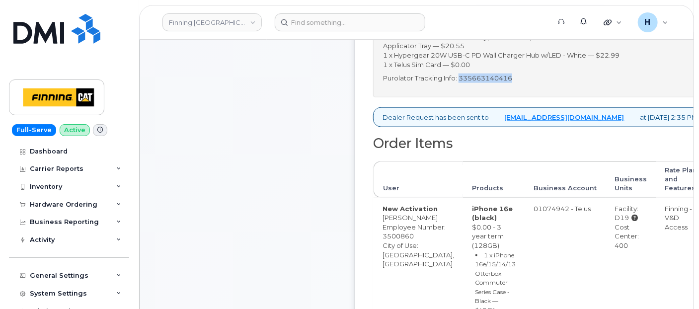
scroll to position [441, 0]
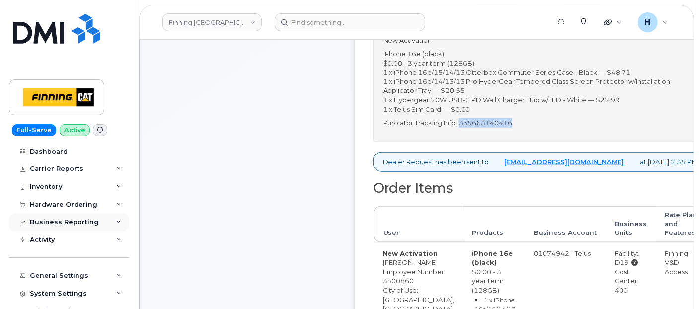
copy p "335663140416"
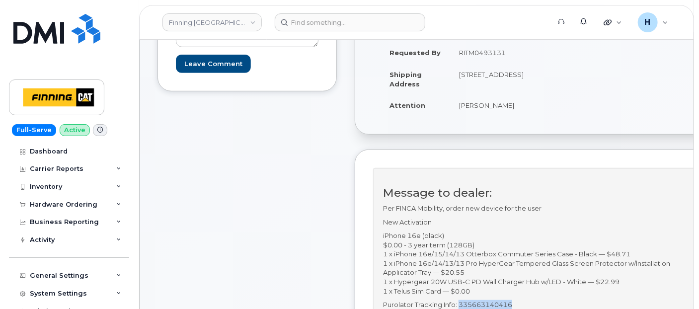
scroll to position [165, 0]
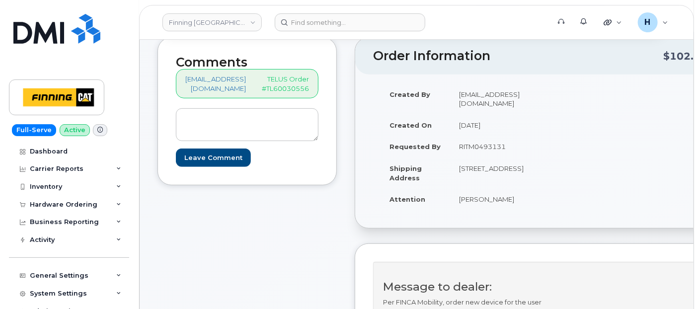
click at [286, 87] on p "TELUS Order #TL60030556" at bounding box center [285, 84] width 47 height 18
drag, startPoint x: 272, startPoint y: 88, endPoint x: 343, endPoint y: 93, distance: 71.2
copy p "TL60030556"
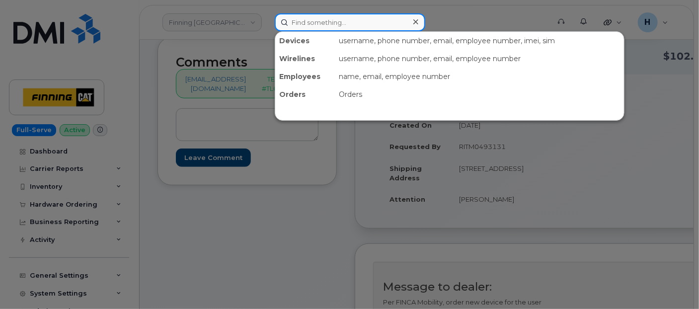
click at [403, 25] on input at bounding box center [350, 22] width 151 height 18
paste input "Carter Henkel"
type input "Carter Henkel"
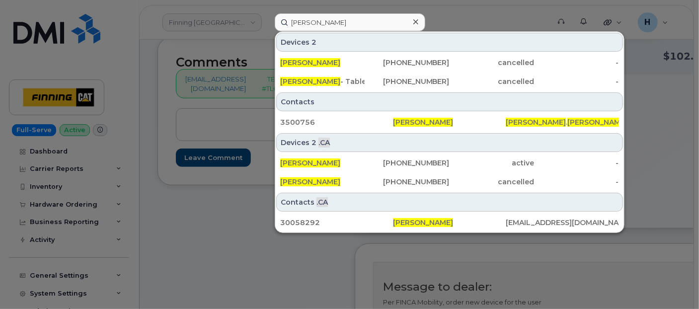
drag, startPoint x: 414, startPoint y: 22, endPoint x: 399, endPoint y: 10, distance: 20.2
click at [414, 22] on icon at bounding box center [415, 21] width 5 height 5
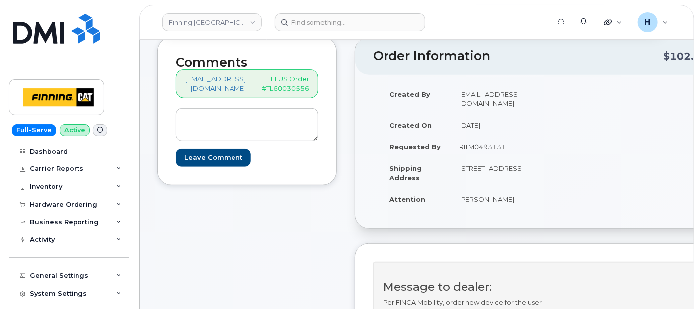
drag, startPoint x: 448, startPoint y: 153, endPoint x: 507, endPoint y: 153, distance: 59.6
click at [507, 153] on td "RITM0493131" at bounding box center [493, 147] width 86 height 22
click at [64, 205] on div "Hardware Ordering" at bounding box center [64, 205] width 68 height 8
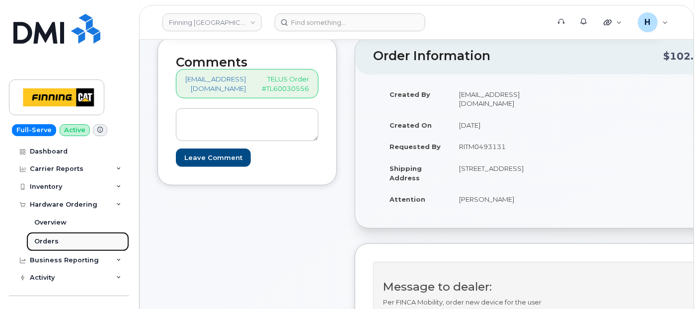
click at [64, 236] on link "Orders" at bounding box center [77, 241] width 103 height 19
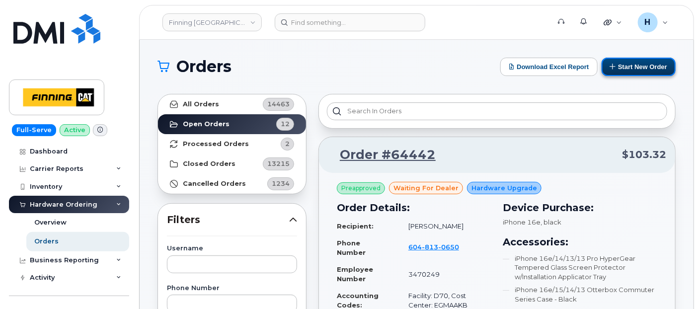
click at [624, 70] on button "Start New Order" at bounding box center [639, 67] width 74 height 18
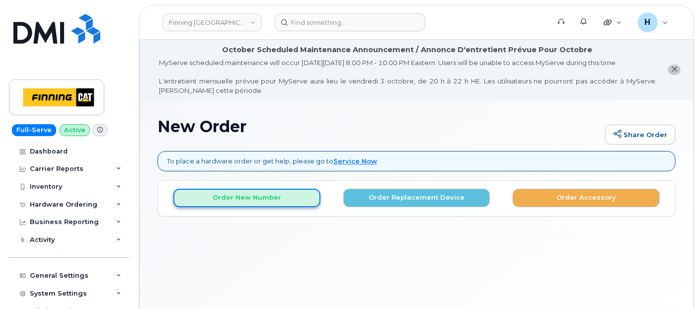
click at [225, 191] on button "Order New Number" at bounding box center [246, 198] width 147 height 18
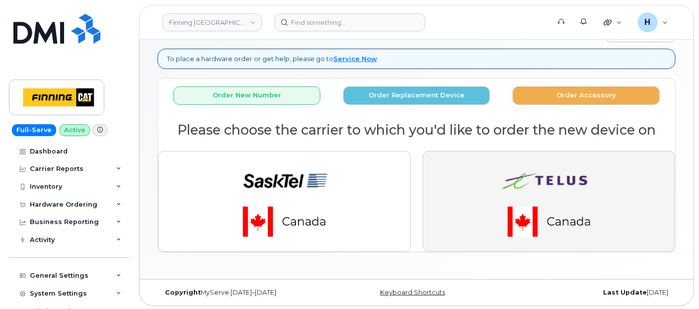
click at [507, 189] on img "button" at bounding box center [549, 201] width 139 height 83
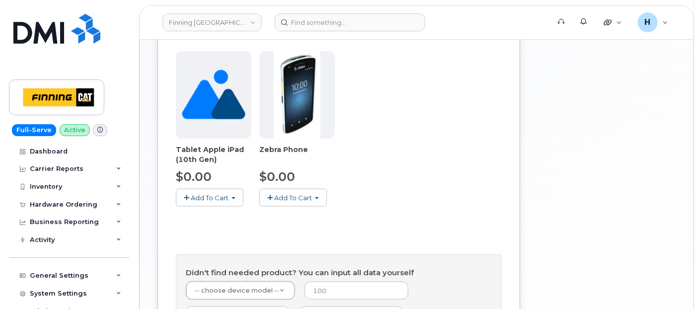
scroll to position [489, 0]
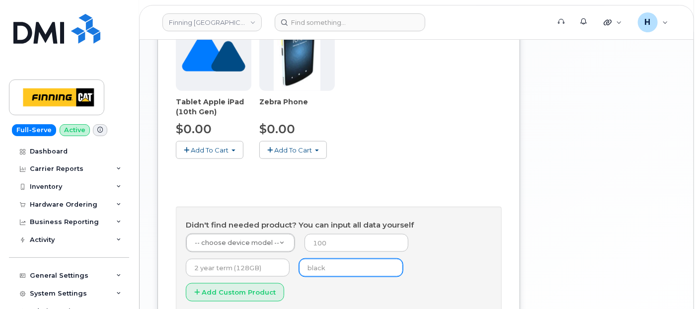
click at [306, 259] on input "text" at bounding box center [351, 268] width 104 height 18
type input "black"
type input "0"
type input "3 year term (128GB)"
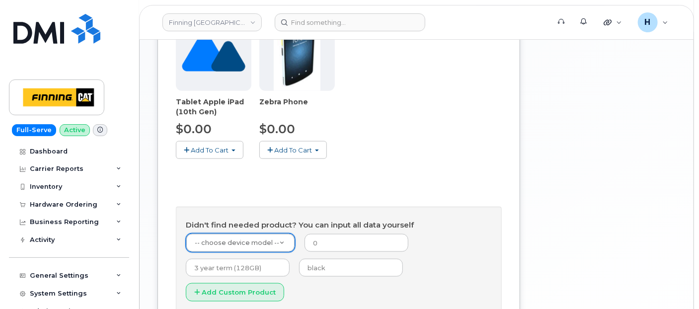
type input "1"
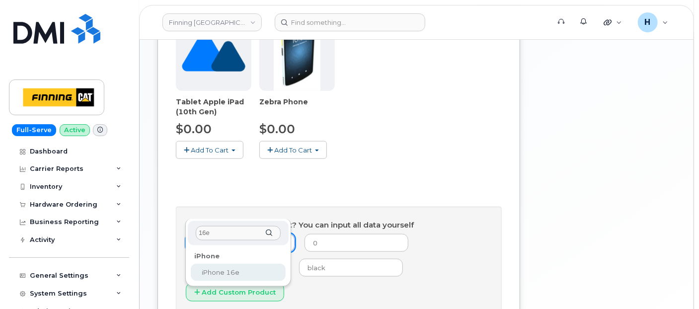
type input "16e"
drag, startPoint x: 222, startPoint y: 269, endPoint x: 237, endPoint y: 267, distance: 15.1
select select "2883"
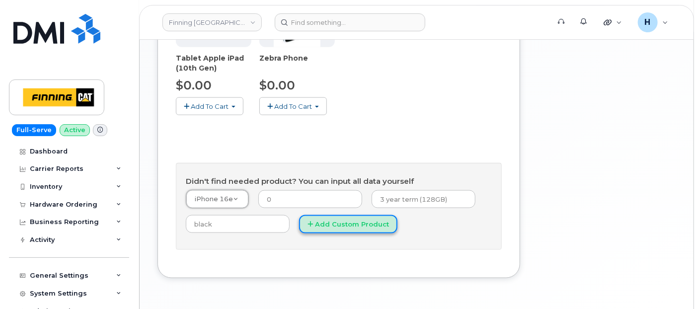
click at [342, 215] on button "Add Custom Product" at bounding box center [348, 224] width 98 height 18
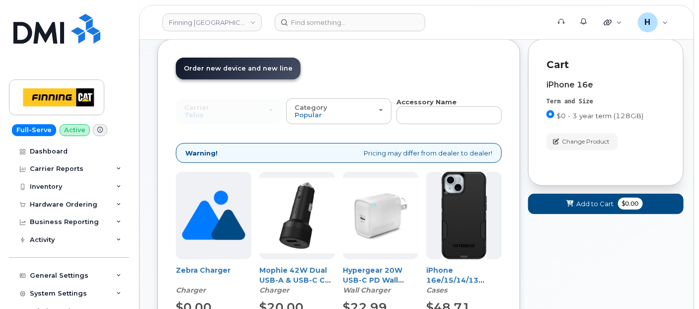
scroll to position [36, 0]
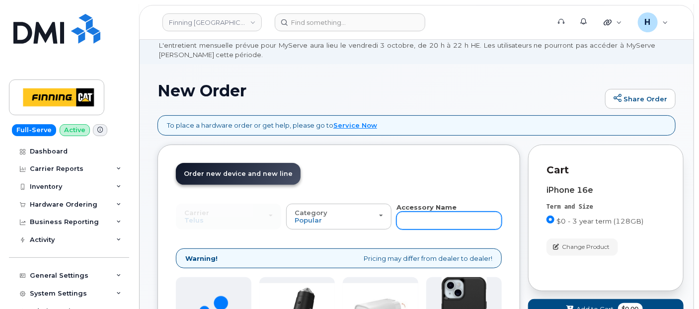
click at [446, 223] on input "text" at bounding box center [449, 221] width 105 height 18
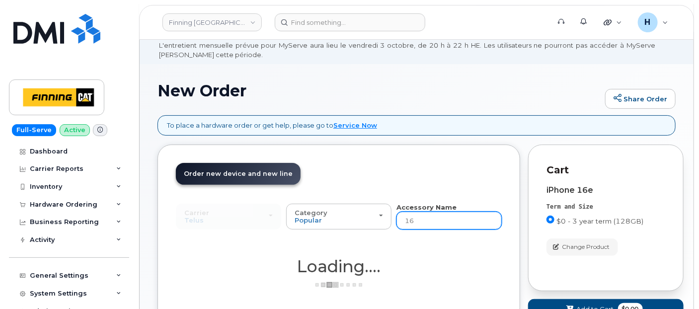
type input "16e"
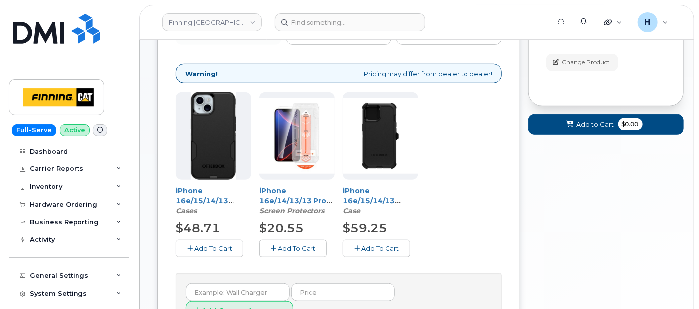
scroll to position [223, 0]
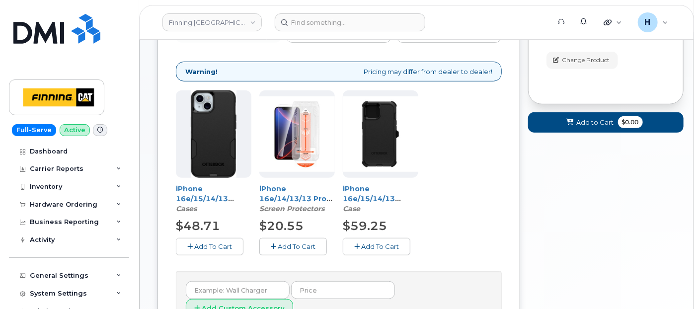
click at [278, 243] on span "Add To Cart" at bounding box center [297, 247] width 38 height 8
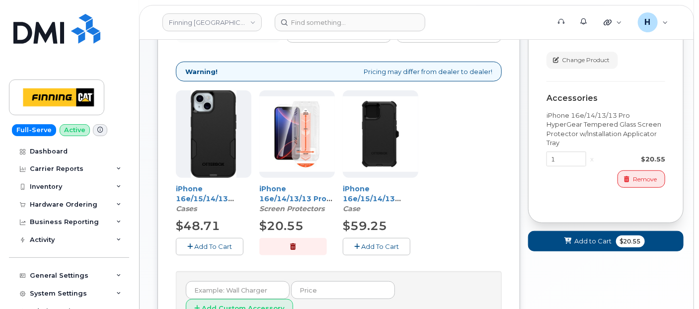
click at [222, 240] on button "Add To Cart" at bounding box center [210, 246] width 68 height 17
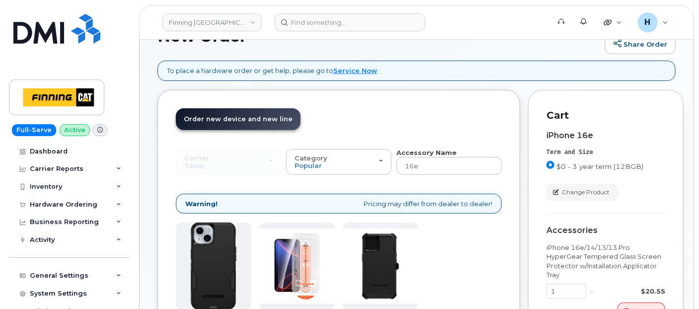
scroll to position [1, 0]
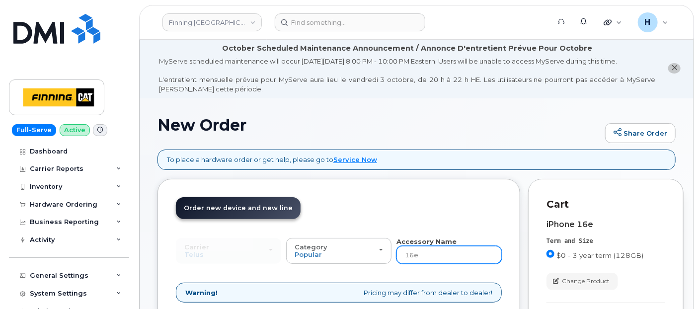
click at [418, 255] on input "16e" at bounding box center [449, 255] width 105 height 18
type input "wall"
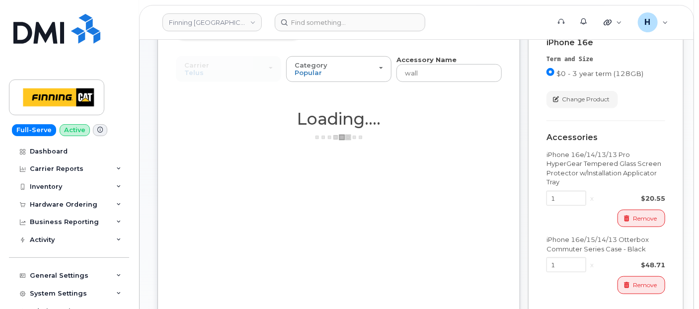
scroll to position [223, 0]
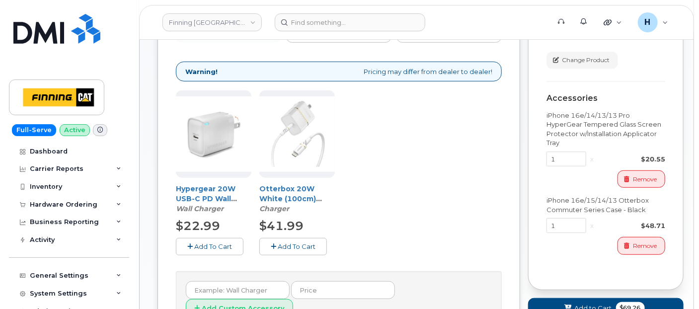
click at [227, 238] on button "Add To Cart" at bounding box center [210, 246] width 68 height 17
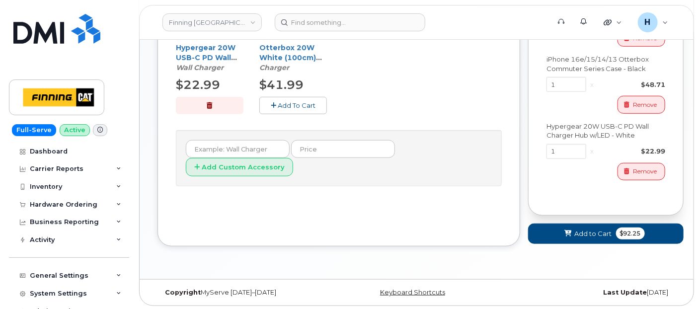
click at [567, 245] on div "Cart active suspended Carrier Device Additional cost to upgrading the device Se…" at bounding box center [606, 39] width 156 height 445
click at [567, 236] on icon at bounding box center [568, 234] width 7 height 6
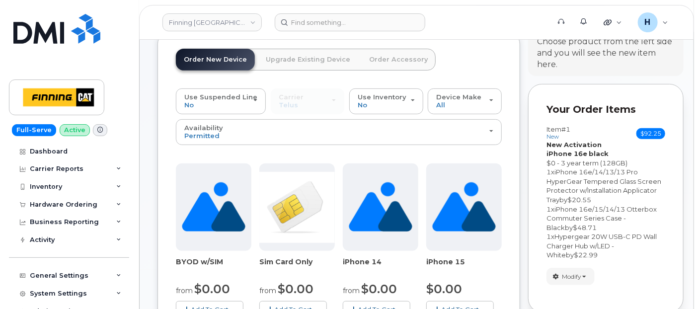
scroll to position [226, 0]
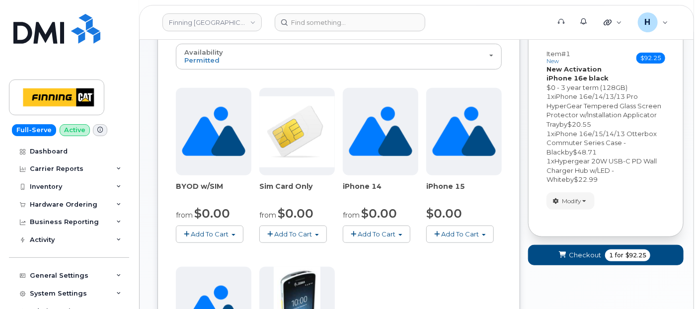
click at [289, 230] on span "Add To Cart" at bounding box center [294, 234] width 38 height 8
click at [401, 247] on div "BYOD w/SIM from $0.00 Add To Cart $0.00 - New Activation $10.00 - Outright Purc…" at bounding box center [339, 263] width 326 height 350
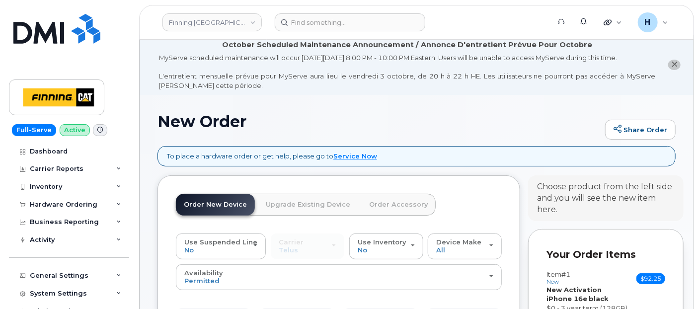
scroll to position [170, 0]
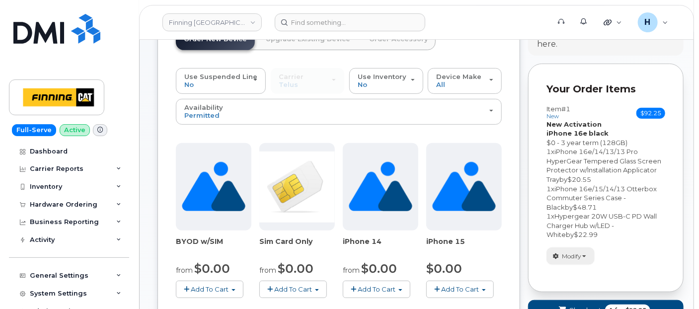
click at [568, 259] on button "Modify" at bounding box center [571, 256] width 48 height 17
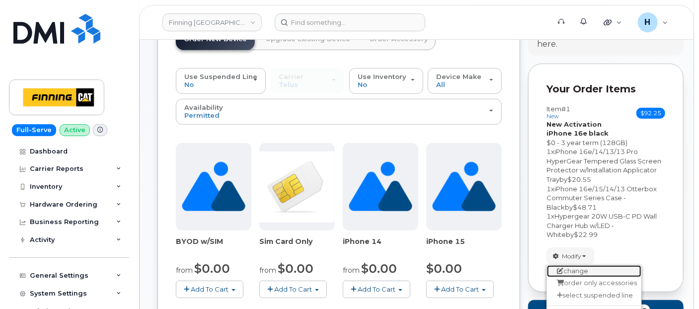
click at [575, 271] on link "change" at bounding box center [594, 271] width 94 height 12
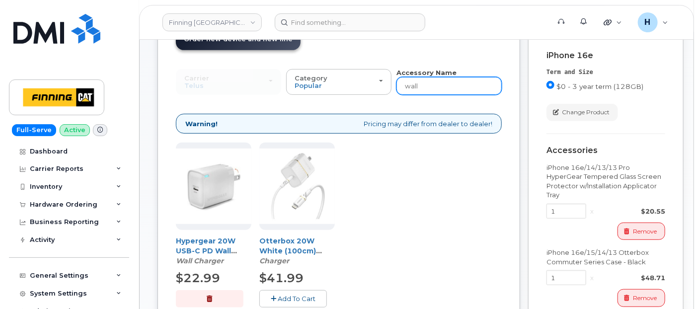
click at [433, 91] on input "wall" at bounding box center [449, 86] width 105 height 18
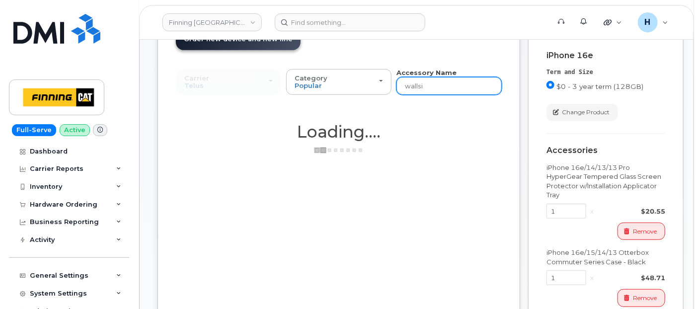
type input "wallsim"
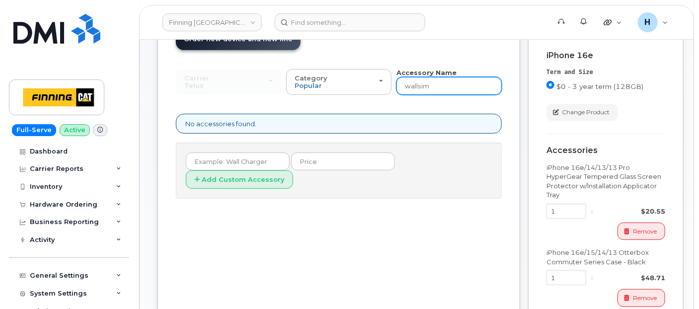
click at [412, 88] on input "wallsim" at bounding box center [449, 86] width 105 height 18
type input "sim"
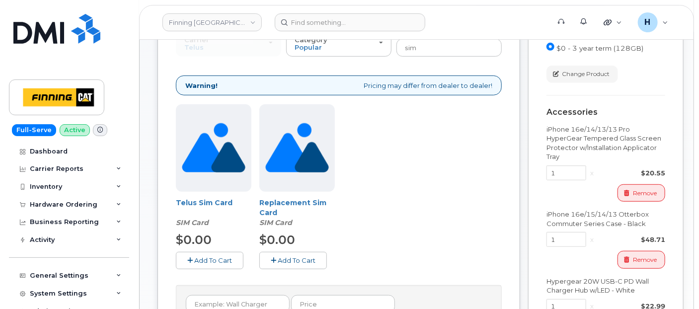
scroll to position [226, 0]
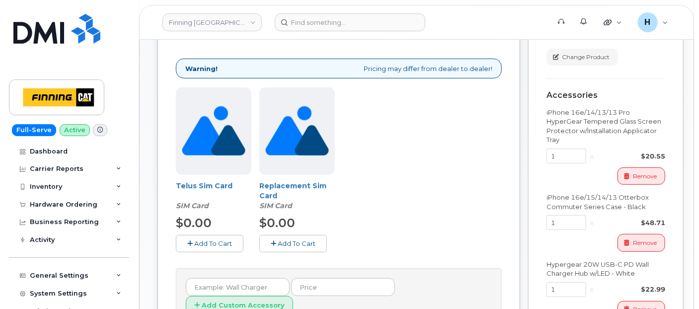
click at [207, 236] on button "Add To Cart" at bounding box center [210, 243] width 68 height 17
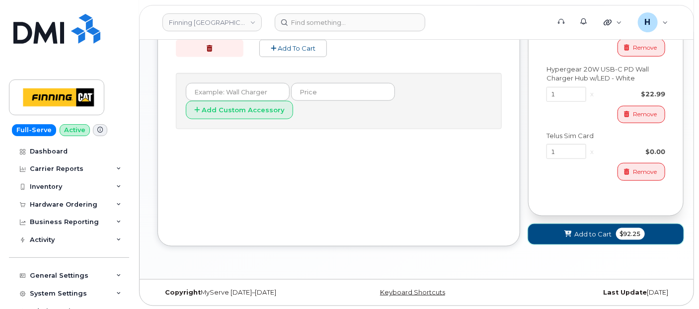
click at [550, 231] on button "Add to Cart $92.25" at bounding box center [606, 234] width 156 height 20
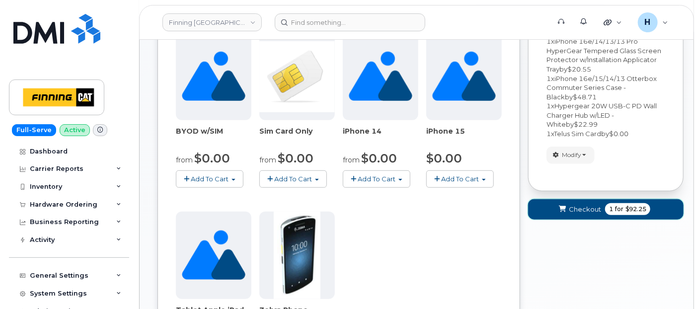
click at [579, 205] on span "Checkout" at bounding box center [585, 209] width 32 height 9
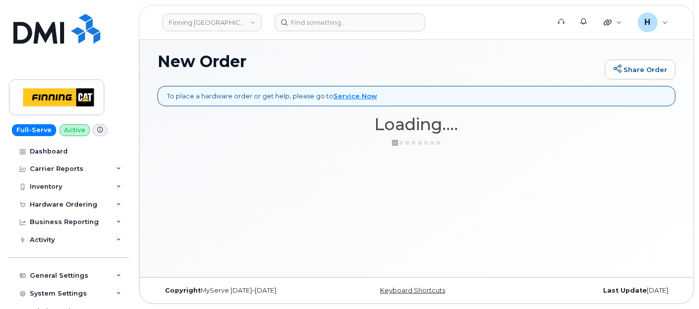
scroll to position [65, 0]
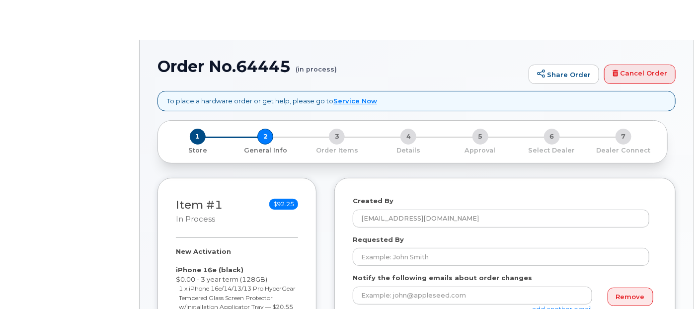
select select
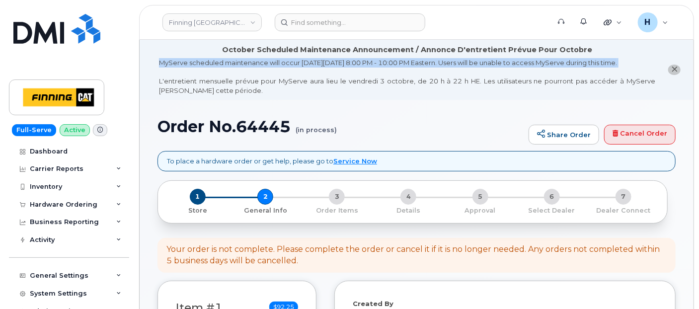
drag, startPoint x: 0, startPoint y: 0, endPoint x: 226, endPoint y: 73, distance: 237.0
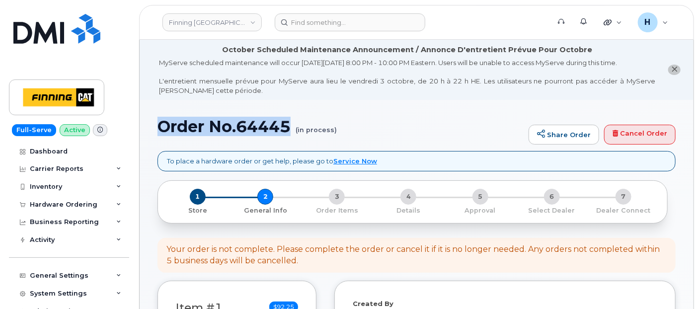
drag, startPoint x: 226, startPoint y: 73, endPoint x: 292, endPoint y: 135, distance: 91.1
copy h1 "Order No.64445"
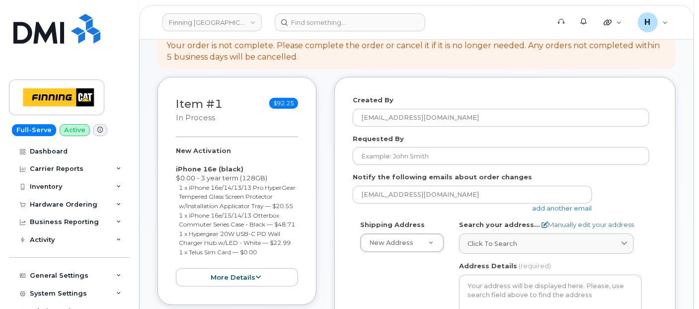
scroll to position [221, 0]
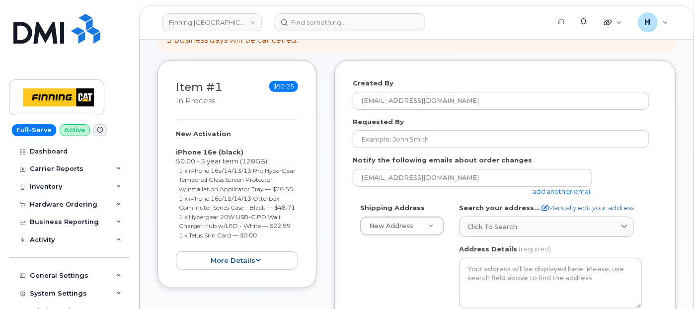
drag, startPoint x: 176, startPoint y: 133, endPoint x: 286, endPoint y: 250, distance: 161.1
click at [286, 250] on div "New Activation iPhone 16e (black) $0.00 - 3 year term (128GB) 1 x iPhone 16e/14…" at bounding box center [237, 199] width 122 height 141
copy div "New Activation iPhone 16e (black) $0.00 - 3 year term (128GB) 1 x iPhone 16e/14…"
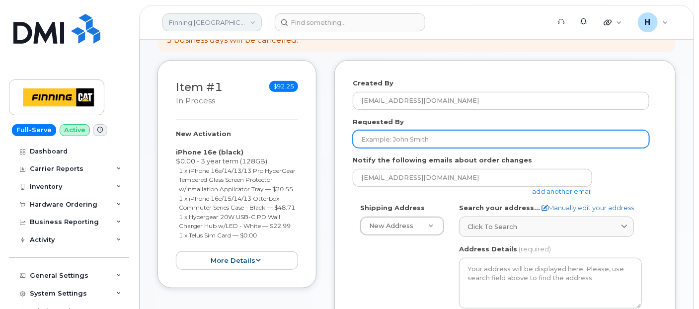
drag, startPoint x: 375, startPoint y: 136, endPoint x: 249, endPoint y: 21, distance: 169.9
click at [375, 136] on input "Requested By" at bounding box center [501, 139] width 297 height 18
paste input "RITM0493388"
type input "RITM0493388"
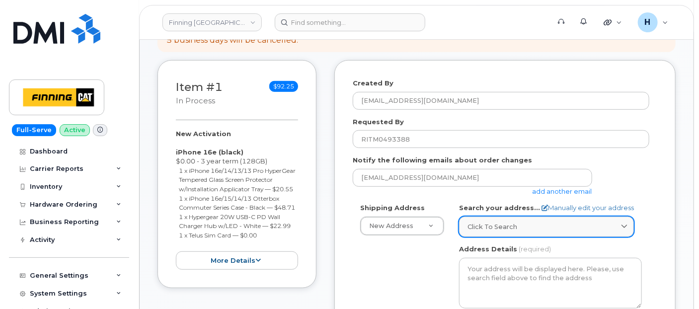
click at [485, 217] on link "Click to search" at bounding box center [546, 227] width 175 height 20
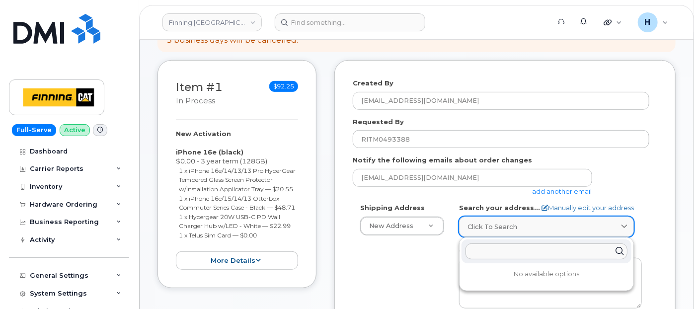
paste input "[STREET_ADDRESS]"
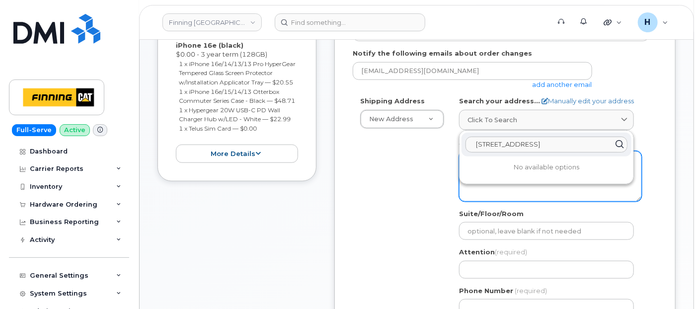
scroll to position [331, 0]
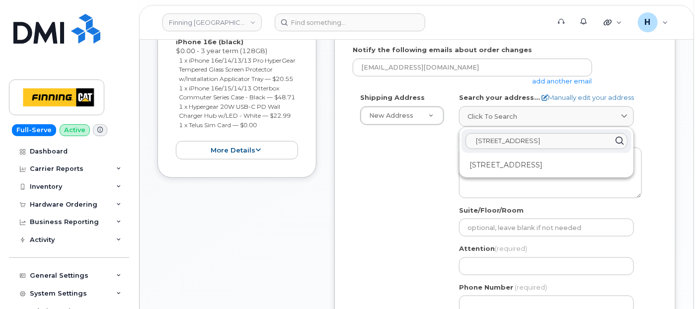
type input "[STREET_ADDRESS]"
click at [529, 169] on div "[STREET_ADDRESS]" at bounding box center [547, 165] width 170 height 16
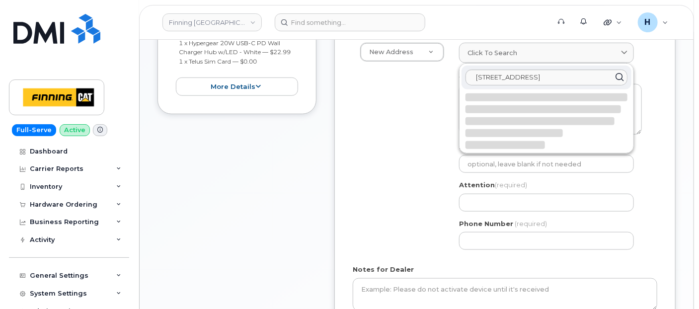
select select
type textarea "[STREET_ADDRESS]"
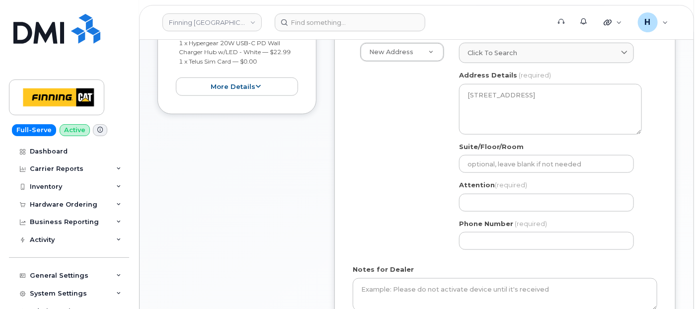
scroll to position [441, 0]
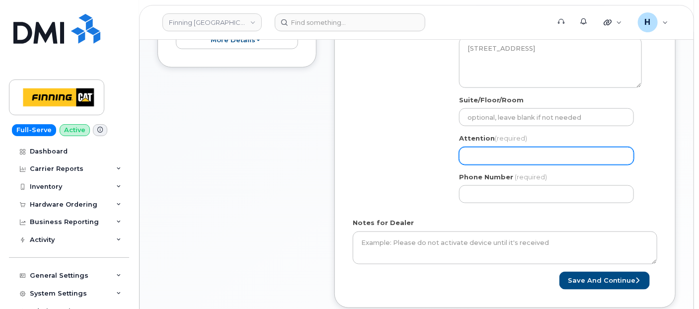
click at [478, 154] on input "Attention (required)" at bounding box center [546, 156] width 175 height 18
paste input "[PERSON_NAME]"
select select
type input "[PERSON_NAME]"
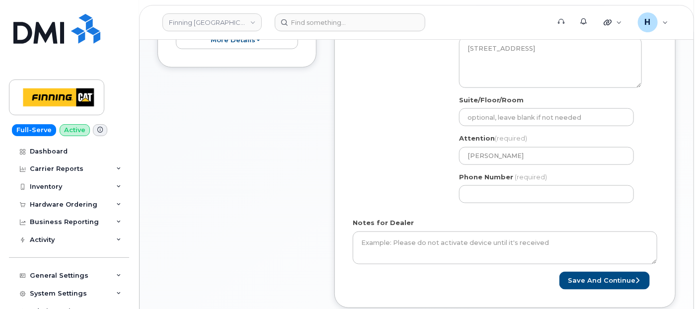
click at [487, 207] on div "AB [GEOGRAPHIC_DATA] Search your address... Manually edit your address Click to…" at bounding box center [551, 97] width 198 height 228
drag, startPoint x: 476, startPoint y: 198, endPoint x: 334, endPoint y: 196, distance: 142.1
click at [476, 198] on input "Phone Number" at bounding box center [546, 194] width 175 height 18
paste input "4032753340"
select select
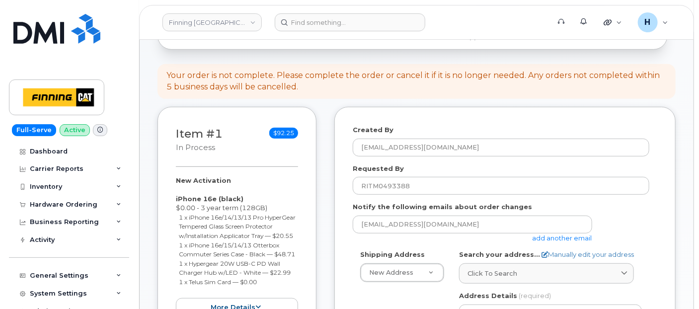
scroll to position [221, 0]
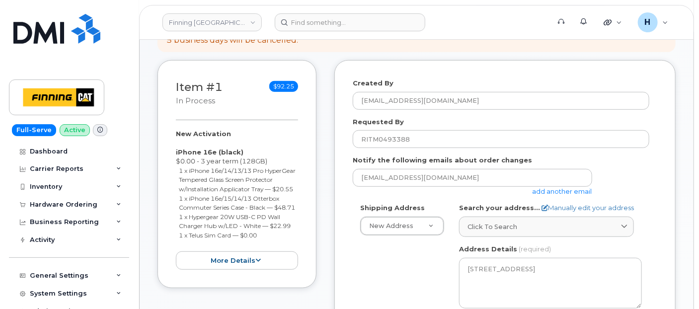
type input "4032753340"
drag, startPoint x: 176, startPoint y: 133, endPoint x: 283, endPoint y: 251, distance: 159.7
click at [283, 251] on div "New Activation iPhone 16e (black) $0.00 - 3 year term (128GB) 1 x iPhone 16e/14…" at bounding box center [237, 199] width 122 height 141
copy div "New Activation iPhone 16e (black) $0.00 - 3 year term (128GB) 1 x iPhone 16e/14…"
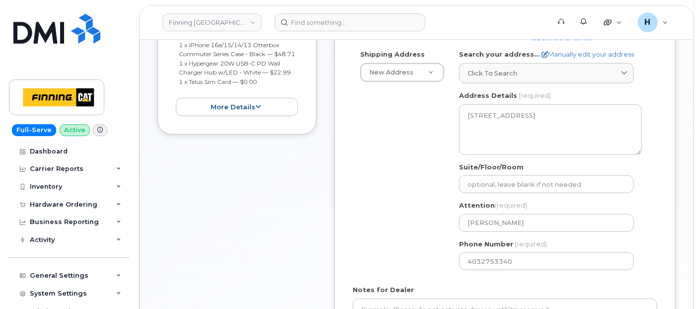
scroll to position [441, 0]
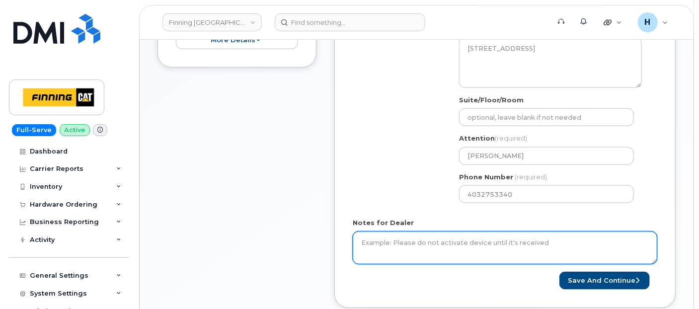
click at [391, 246] on textarea "Notes for Dealer" at bounding box center [505, 248] width 305 height 33
paste textarea "New Activation iPhone 16e (black) $0.00 - 3 year term (128GB) 1 x iPhone 16e/14…"
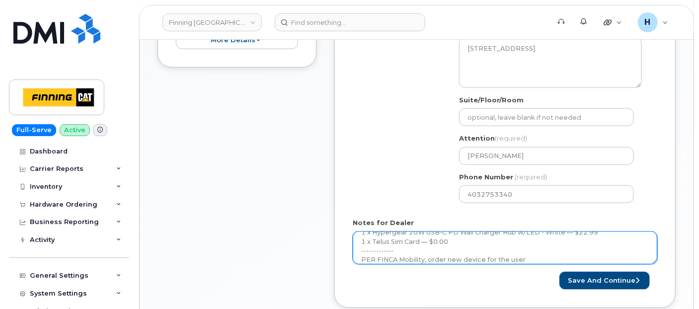
scroll to position [92, 0]
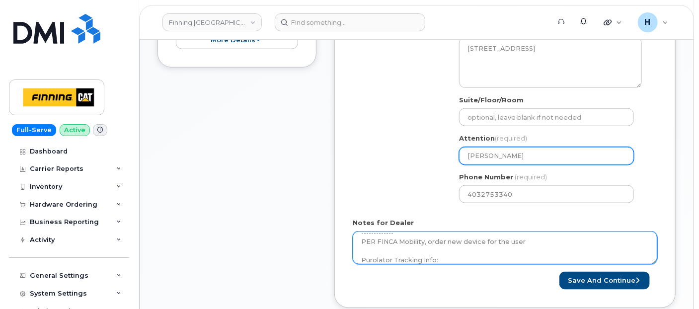
type textarea "New Activation iPhone 16e (black) $0.00 - 3 year term (128GB) 1 x iPhone 16e/14…"
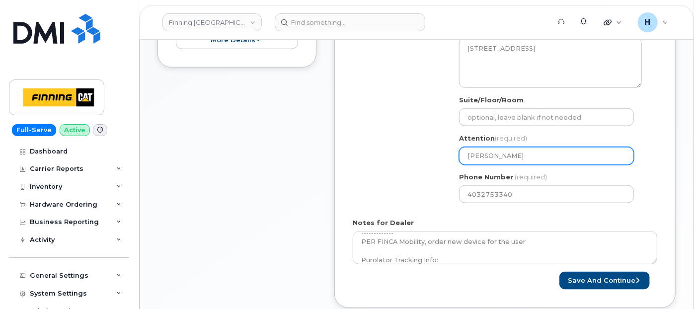
drag, startPoint x: 521, startPoint y: 155, endPoint x: 430, endPoint y: 152, distance: 91.0
click at [430, 152] on div "Shipping Address New Address New Address [STREET_ADDRESS][GEOGRAPHIC_DATA][STRE…" at bounding box center [501, 97] width 297 height 228
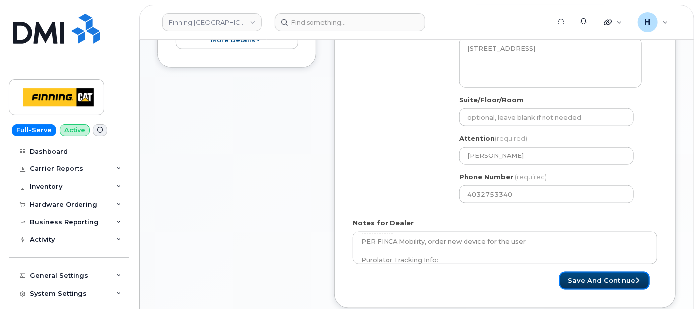
drag, startPoint x: 593, startPoint y: 276, endPoint x: 327, endPoint y: 9, distance: 377.4
click at [592, 272] on button "Save and Continue" at bounding box center [605, 281] width 90 height 18
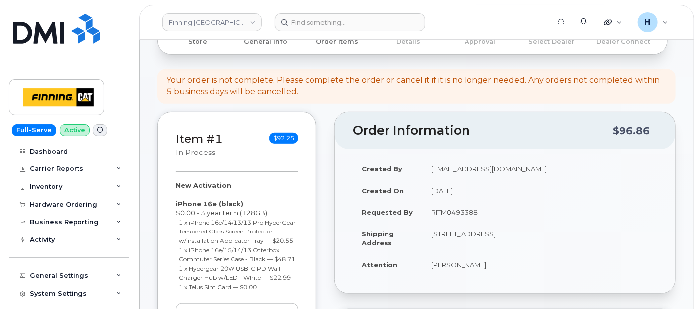
scroll to position [276, 0]
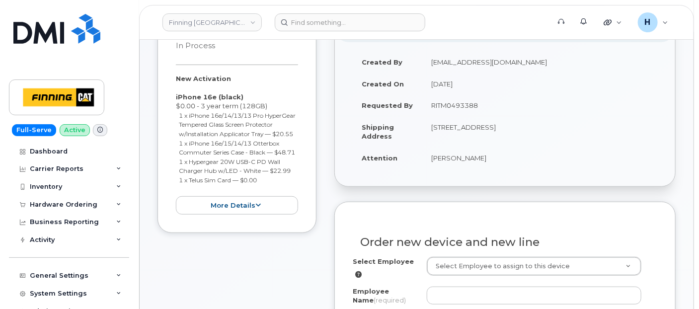
drag, startPoint x: 523, startPoint y: 126, endPoint x: 554, endPoint y: 128, distance: 30.9
click at [554, 128] on td "[STREET_ADDRESS]" at bounding box center [539, 131] width 235 height 31
copy td "T2E 7H9"
drag, startPoint x: 422, startPoint y: 128, endPoint x: 451, endPoint y: 128, distance: 28.8
click at [451, 128] on td "[STREET_ADDRESS]" at bounding box center [539, 131] width 235 height 31
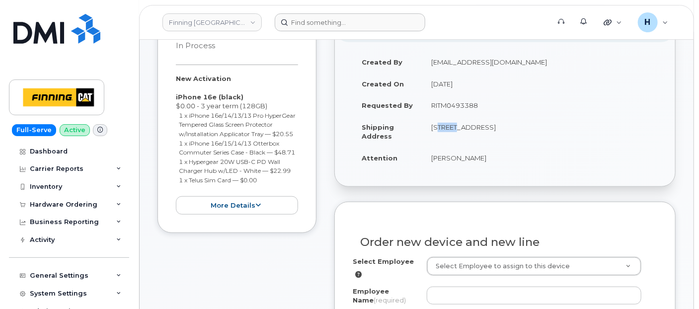
copy td "6735"
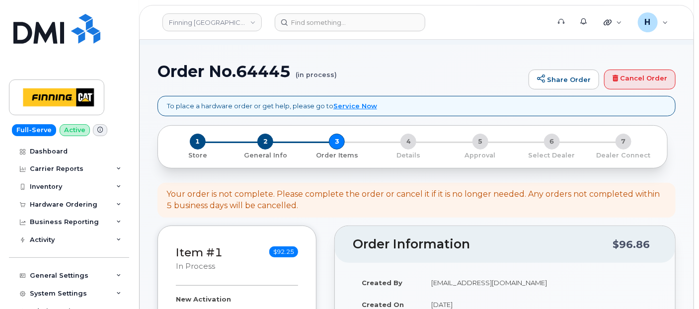
click at [258, 74] on h1 "Order No.64445 (in process)" at bounding box center [341, 71] width 366 height 17
copy h1 "64445"
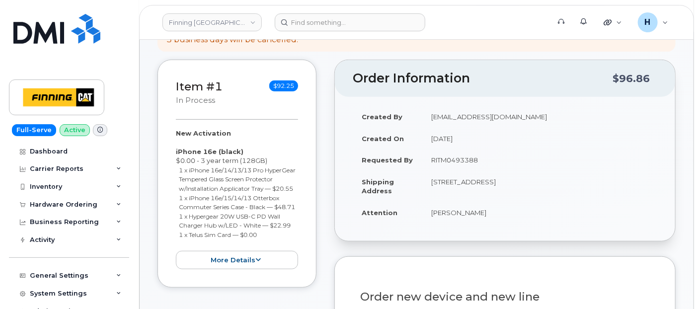
scroll to position [221, 0]
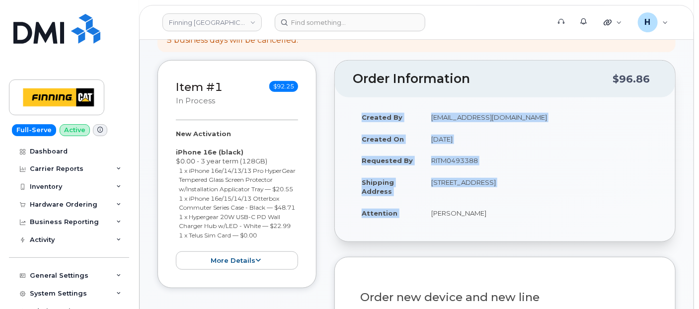
drag, startPoint x: 421, startPoint y: 213, endPoint x: 513, endPoint y: 222, distance: 91.9
click at [513, 222] on div "Created By [EMAIL_ADDRESS][DOMAIN_NAME] Created On [DATE] Requested By RITM0493…" at bounding box center [505, 169] width 340 height 144
copy table "Created By [PERSON_NAME][EMAIL_ADDRESS][DOMAIN_NAME] Created On [DATE] Requeste…"
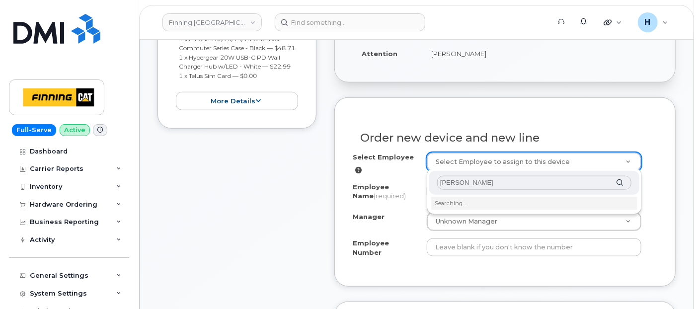
scroll to position [441, 0]
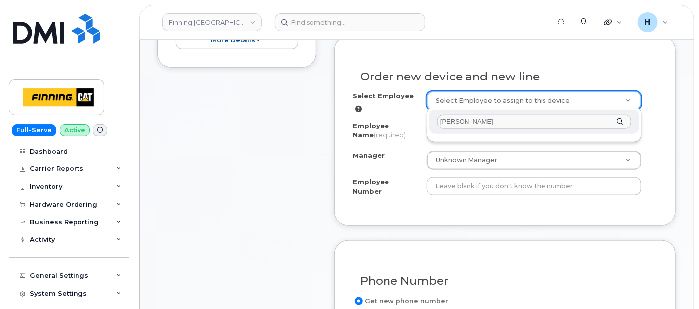
click at [450, 123] on input "[PERSON_NAME]" at bounding box center [534, 122] width 194 height 14
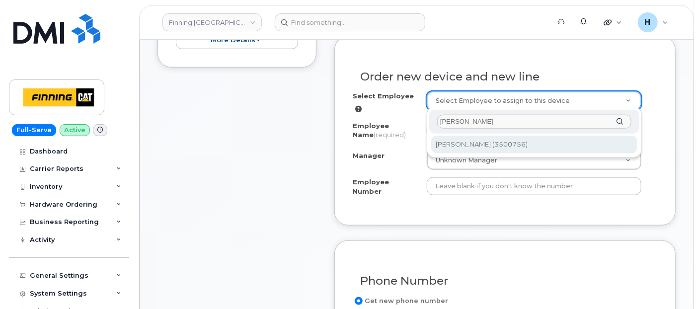
type input "[PERSON_NAME]"
type input "820484"
type input "[PERSON_NAME]"
type input "3500756"
select select "D34"
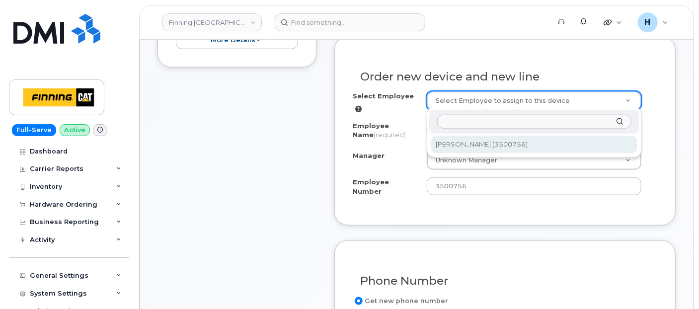
select select "CSMAAAA"
select select "608163"
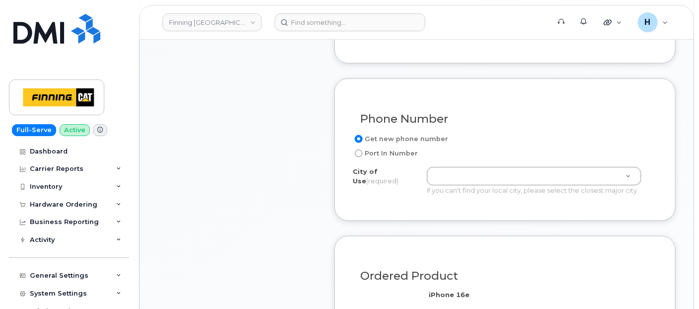
scroll to position [662, 0]
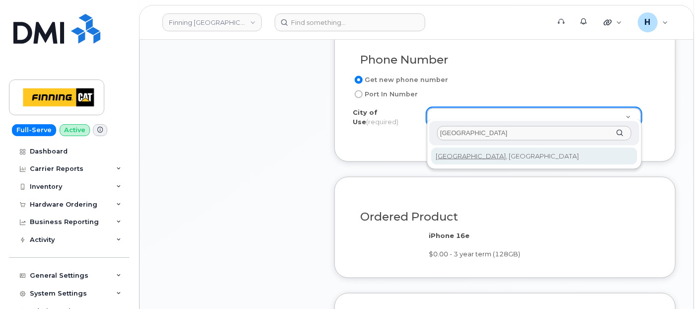
type input "calgary"
type input "88"
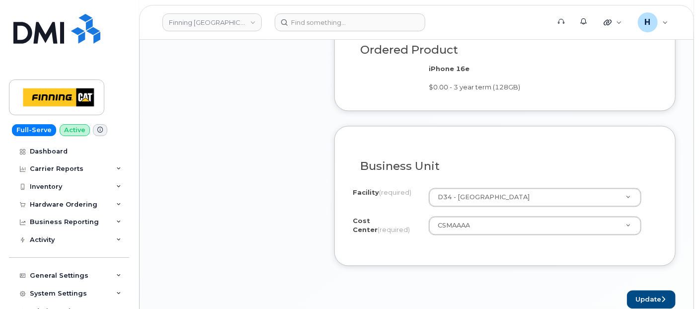
scroll to position [883, 0]
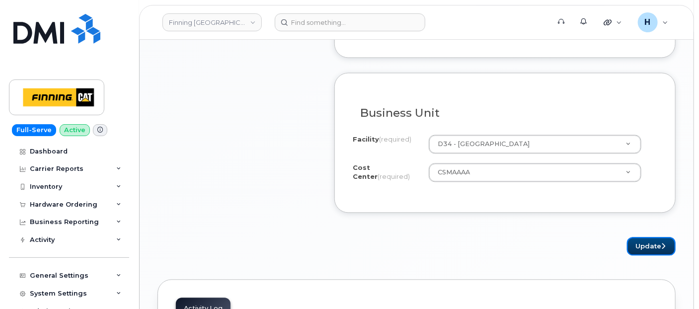
drag, startPoint x: 641, startPoint y: 229, endPoint x: 409, endPoint y: 9, distance: 319.6
click at [641, 237] on button "Update" at bounding box center [651, 246] width 49 height 18
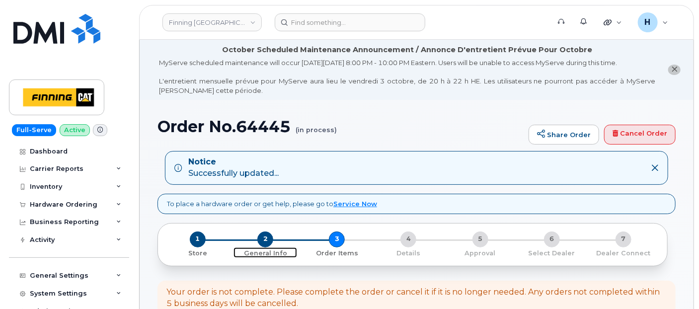
drag, startPoint x: 268, startPoint y: 244, endPoint x: 237, endPoint y: 7, distance: 239.1
click at [268, 244] on span "2" at bounding box center [265, 240] width 16 height 16
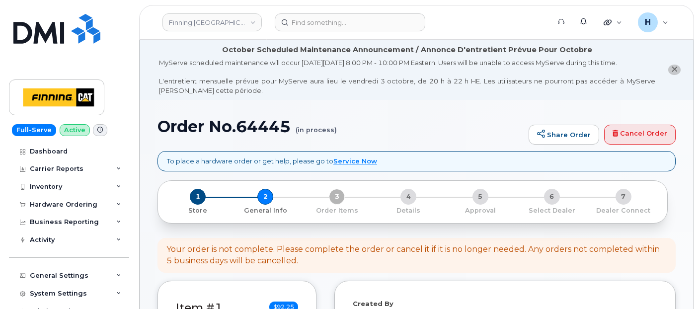
select select
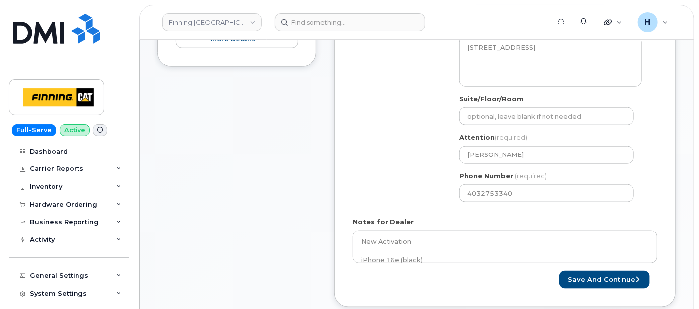
scroll to position [552, 0]
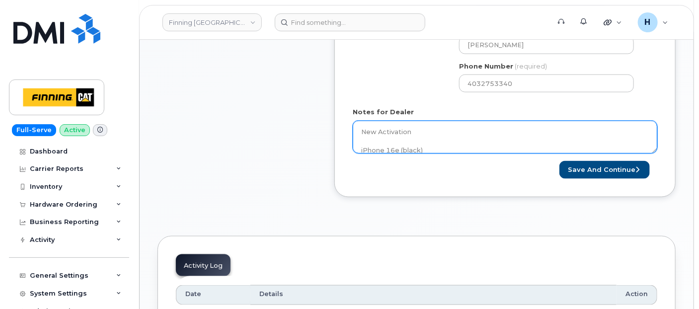
click at [395, 149] on textarea "New Activation iPhone 16e (black) $0.00 - 3 year term (128GB) 1 x iPhone 16e/14…" at bounding box center [505, 137] width 305 height 33
click at [478, 138] on textarea "New Activation iPhone 16e (black) $0.00 - 3 year term (128GB) 1 x iPhone 16e/14…" at bounding box center [505, 137] width 305 height 33
paste textarea "335665466793"
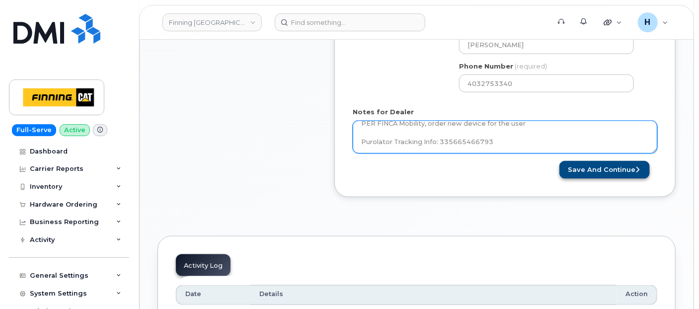
type textarea "New Activation iPhone 16e (black) $0.00 - 3 year term (128GB) 1 x iPhone 16e/14…"
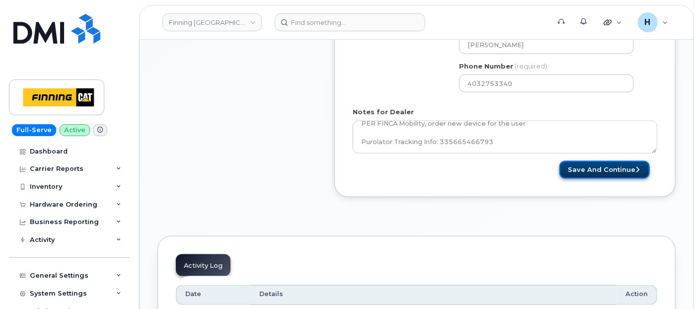
click at [636, 167] on button "Save and Continue" at bounding box center [605, 170] width 90 height 18
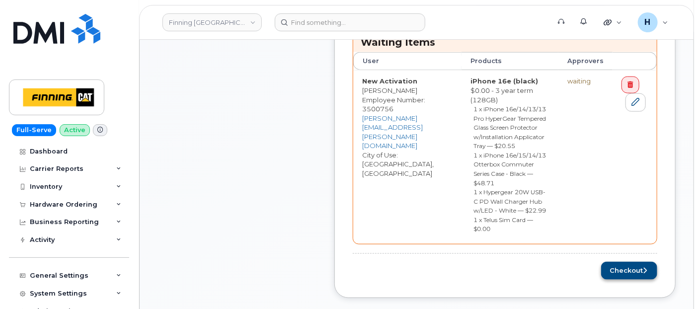
scroll to position [552, 0]
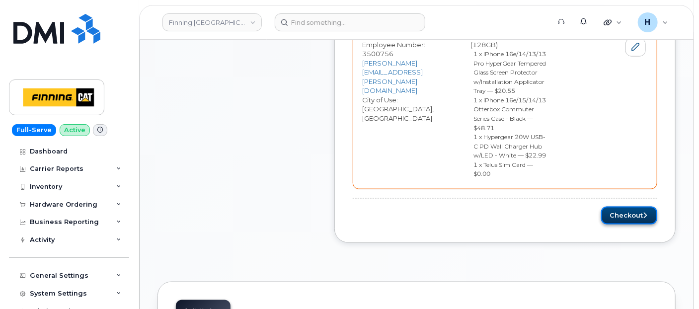
click at [626, 207] on button "Checkout" at bounding box center [629, 216] width 56 height 18
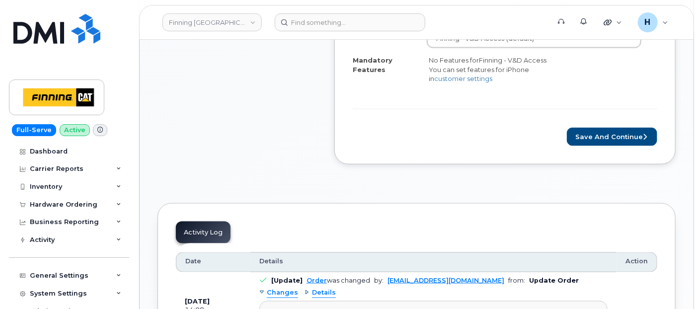
scroll to position [552, 0]
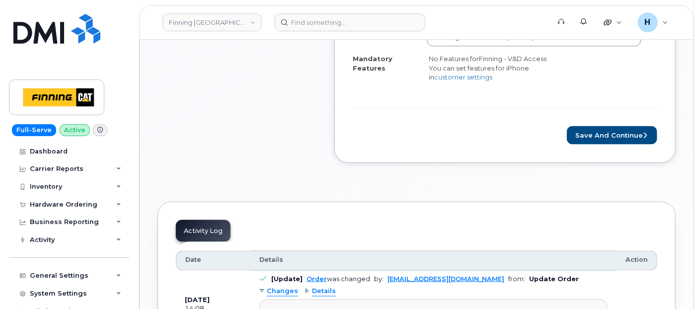
click at [624, 130] on form "Rate Plan & Activation Details [PERSON_NAME], New Activation Manager [PERSON_NA…" at bounding box center [505, 28] width 305 height 234
click at [592, 134] on button "Save and Continue" at bounding box center [612, 135] width 90 height 18
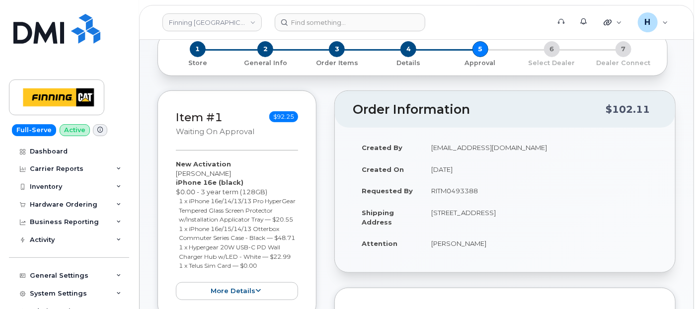
scroll to position [221, 0]
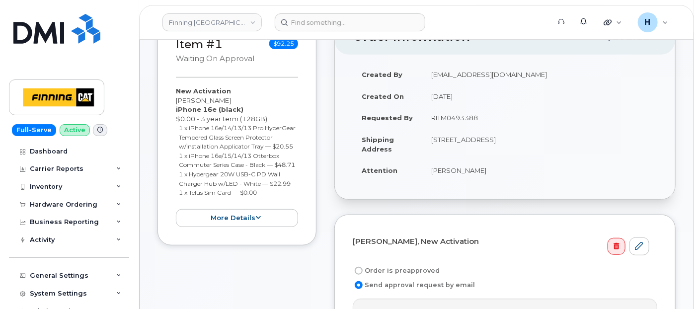
drag, startPoint x: 426, startPoint y: 117, endPoint x: 494, endPoint y: 115, distance: 68.1
click at [494, 115] on td "RITM0493388" at bounding box center [539, 118] width 235 height 22
copy td "RITM0493388"
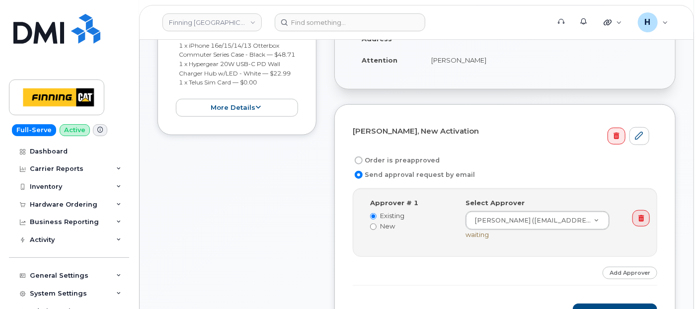
click at [379, 161] on label "Order is preapproved" at bounding box center [396, 161] width 87 height 12
click at [363, 161] on input "Order is preapproved" at bounding box center [359, 161] width 8 height 8
radio input "true"
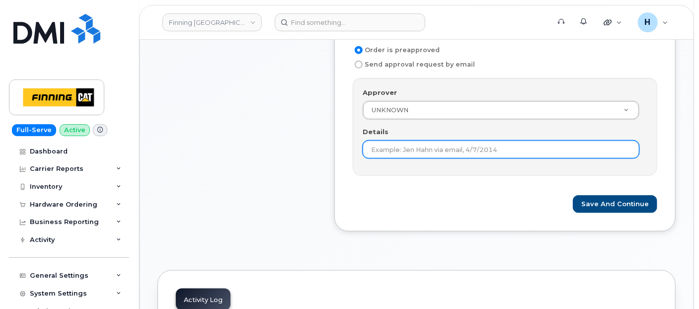
click at [378, 149] on input "Details" at bounding box center [501, 150] width 277 height 18
paste input "RITM0493388"
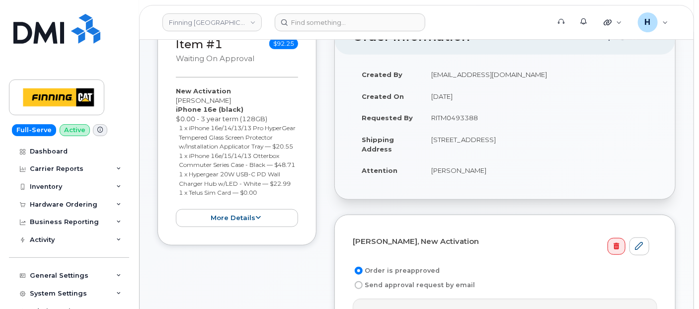
type input "RITM0493388"
drag, startPoint x: 423, startPoint y: 166, endPoint x: 490, endPoint y: 168, distance: 66.1
click at [490, 168] on td "[PERSON_NAME]" at bounding box center [539, 171] width 235 height 22
copy td "[PERSON_NAME]"
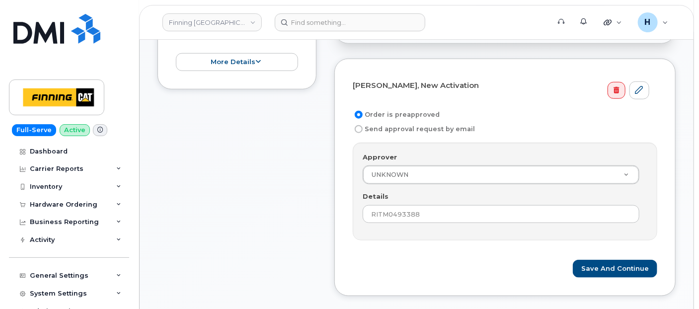
scroll to position [441, 0]
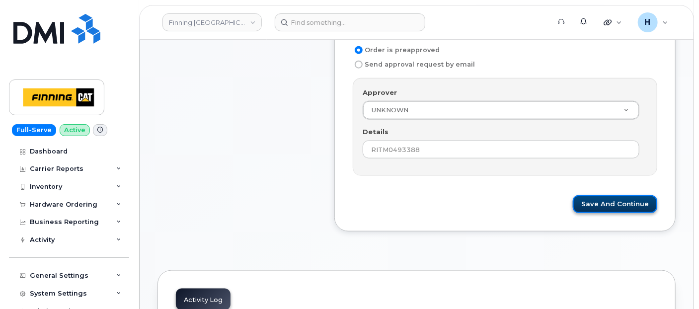
click at [599, 197] on button "Save and Continue" at bounding box center [615, 204] width 84 height 18
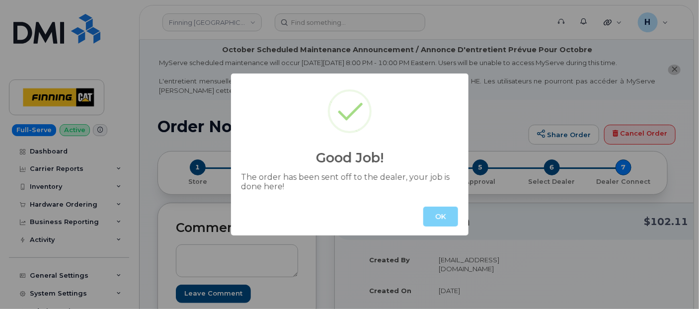
click at [440, 227] on div "OK" at bounding box center [350, 217] width 238 height 38
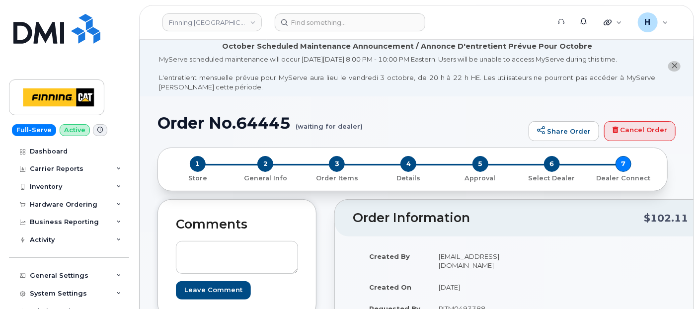
scroll to position [110, 0]
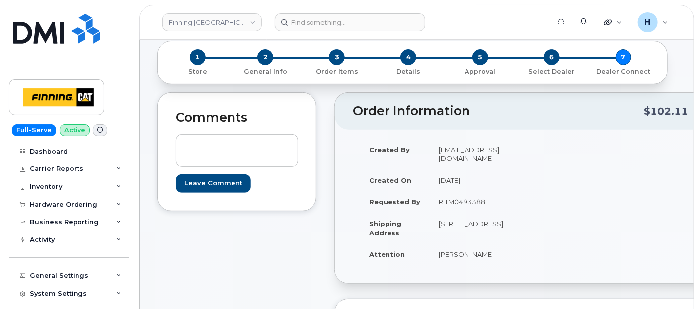
drag, startPoint x: 435, startPoint y: 262, endPoint x: 513, endPoint y: 262, distance: 78.0
click at [513, 262] on td "[PERSON_NAME]" at bounding box center [473, 255] width 87 height 22
copy td "[PERSON_NAME]"
drag, startPoint x: 437, startPoint y: 189, endPoint x: 521, endPoint y: 188, distance: 83.5
click at [517, 191] on td "RITM0493388" at bounding box center [473, 202] width 87 height 22
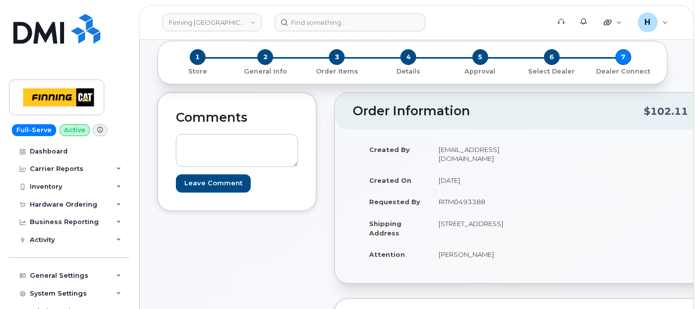
copy td "RITM0493388"
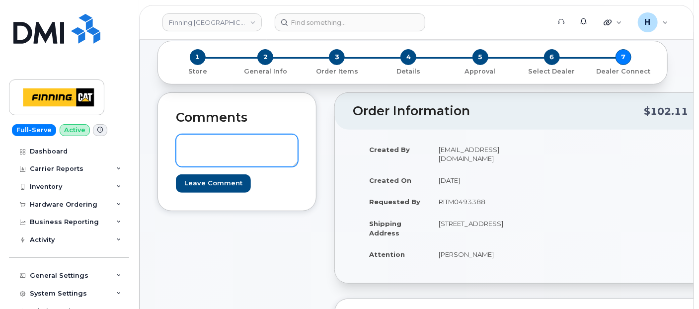
drag, startPoint x: 213, startPoint y: 150, endPoint x: 192, endPoint y: 147, distance: 21.1
paste textarea "Order #TL60031797"
click at [183, 145] on textarea "Order #TL60031797" at bounding box center [237, 150] width 122 height 33
drag, startPoint x: 180, startPoint y: 146, endPoint x: 314, endPoint y: 149, distance: 133.7
click at [314, 149] on div "Comments TELUS Order #TL60031797 Leave Comment" at bounding box center [237, 151] width 159 height 119
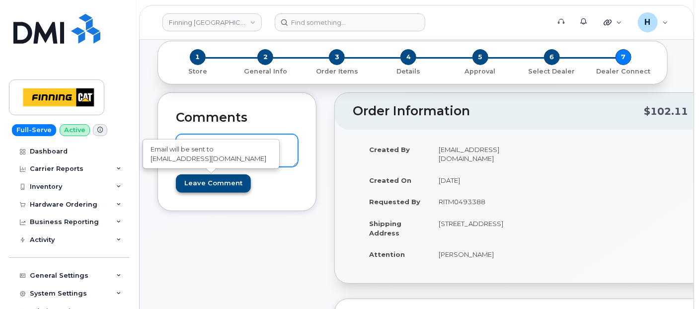
type textarea "TELUS Order #TL60031797"
click at [213, 184] on input "Leave Comment" at bounding box center [213, 183] width 75 height 18
type input "Create Event"
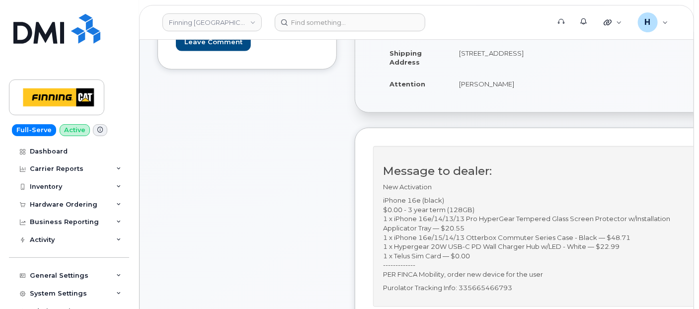
scroll to position [331, 0]
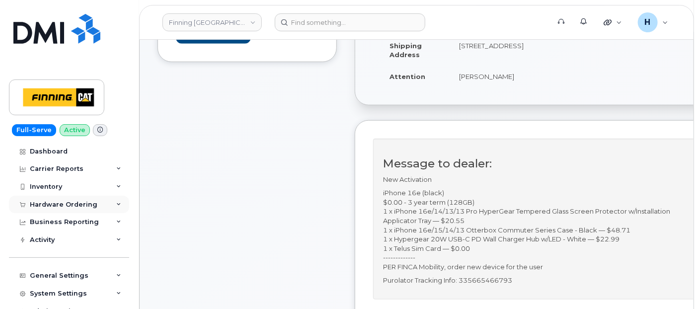
click at [86, 201] on div "Hardware Ordering" at bounding box center [64, 205] width 68 height 8
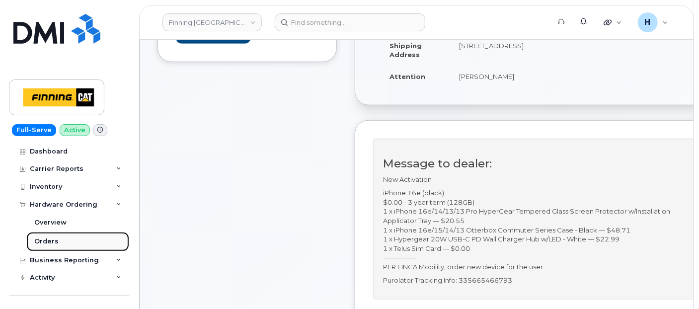
click at [72, 233] on link "Orders" at bounding box center [77, 241] width 103 height 19
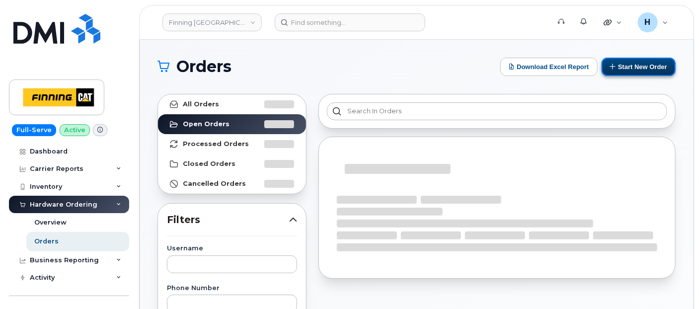
click at [635, 68] on button "Start New Order" at bounding box center [639, 67] width 74 height 18
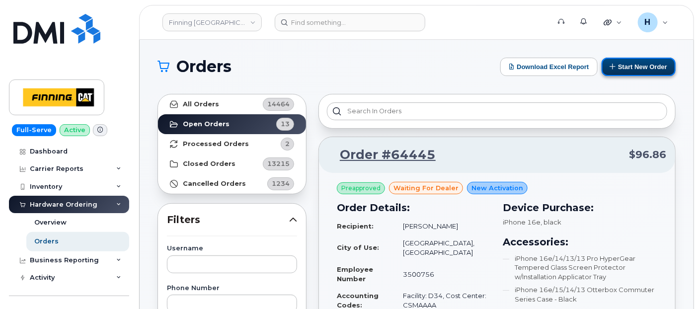
click at [658, 65] on button "Start New Order" at bounding box center [639, 67] width 74 height 18
click at [626, 62] on button "Start New Order" at bounding box center [639, 67] width 74 height 18
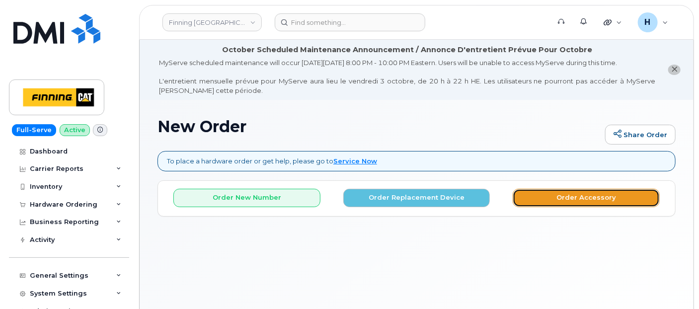
click at [592, 198] on button "Order Accessory" at bounding box center [586, 198] width 147 height 18
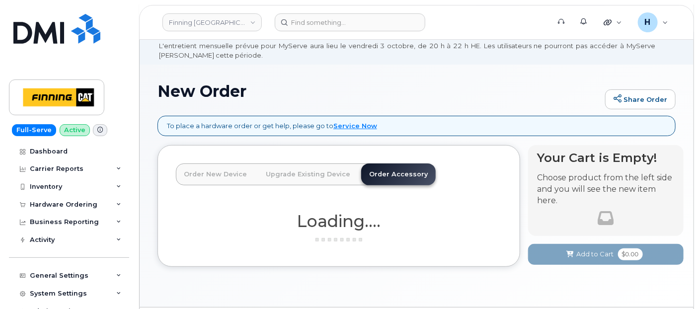
scroll to position [65, 0]
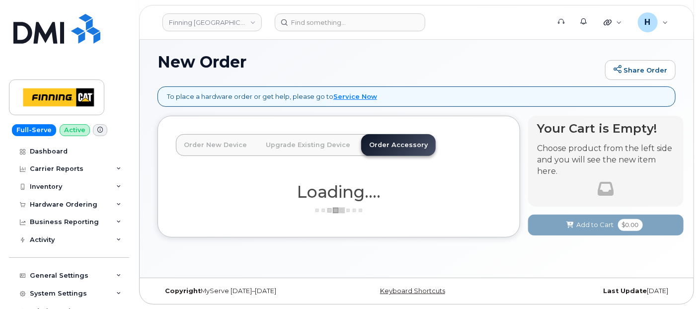
click at [399, 145] on link "Order Accessory" at bounding box center [398, 145] width 75 height 22
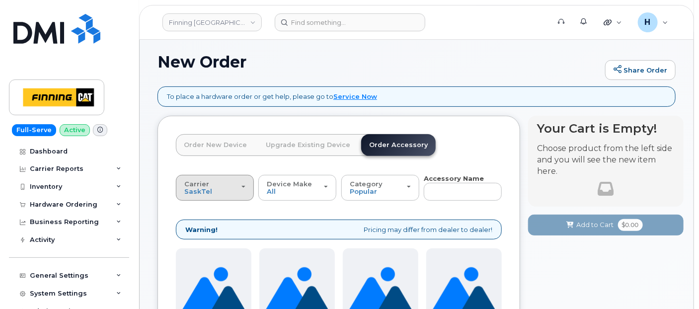
click at [217, 196] on button "Carrier [GEOGRAPHIC_DATA] Telus" at bounding box center [215, 188] width 78 height 26
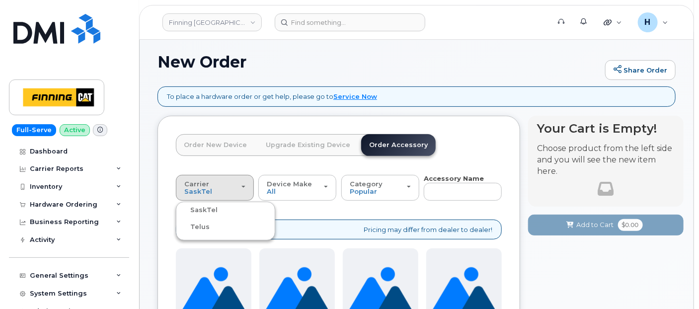
click at [201, 228] on label "Telus" at bounding box center [193, 227] width 31 height 12
click at [0, 0] on input "Telus" at bounding box center [0, 0] width 0 height 0
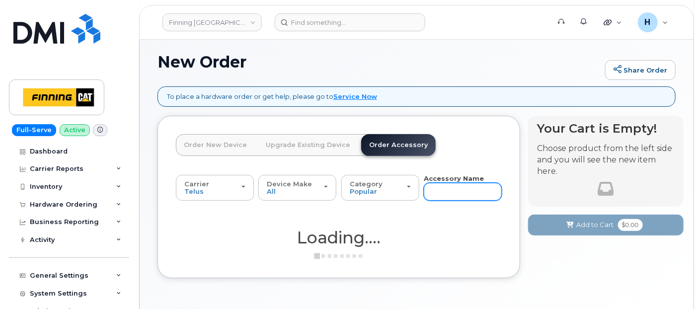
click at [434, 191] on input "text" at bounding box center [463, 192] width 78 height 18
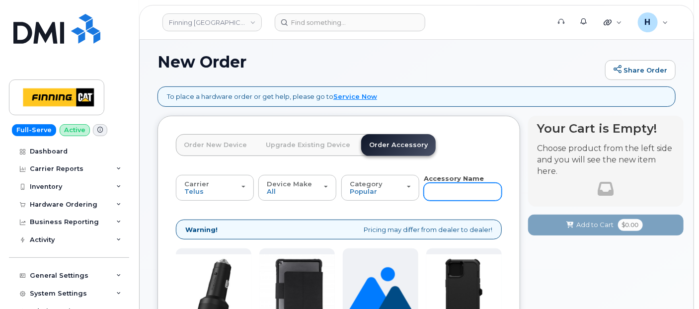
click at [434, 195] on input "text" at bounding box center [463, 192] width 78 height 18
type input "sim"
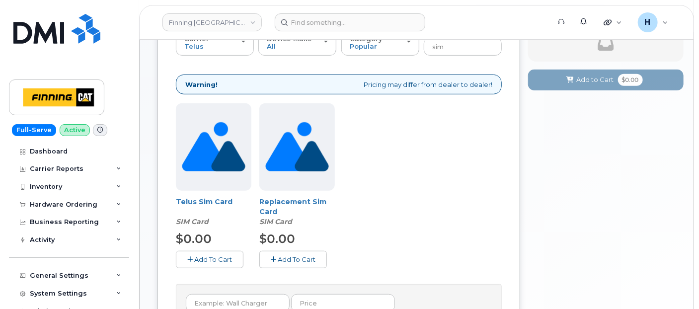
scroll to position [263, 0]
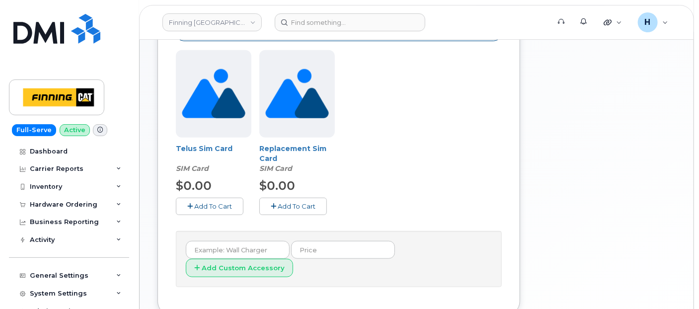
click at [218, 203] on span "Add To Cart" at bounding box center [213, 206] width 38 height 8
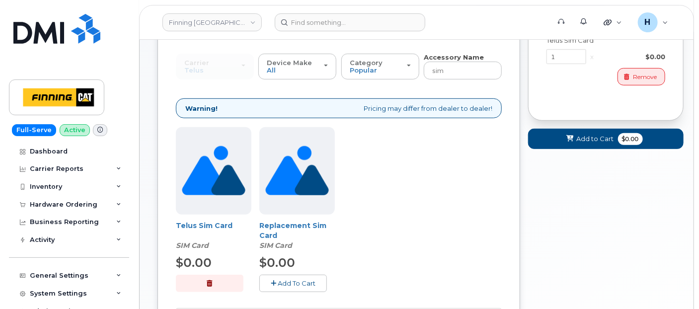
scroll to position [93, 0]
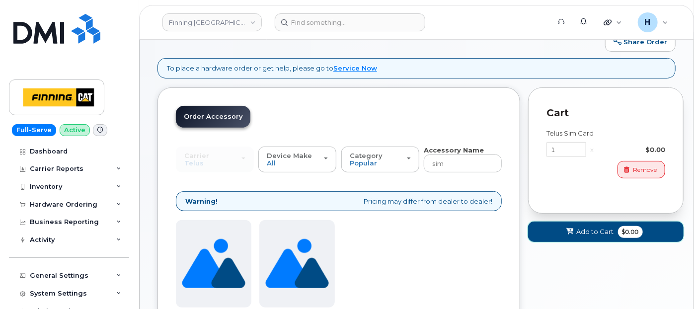
click at [568, 234] on icon at bounding box center [570, 232] width 7 height 6
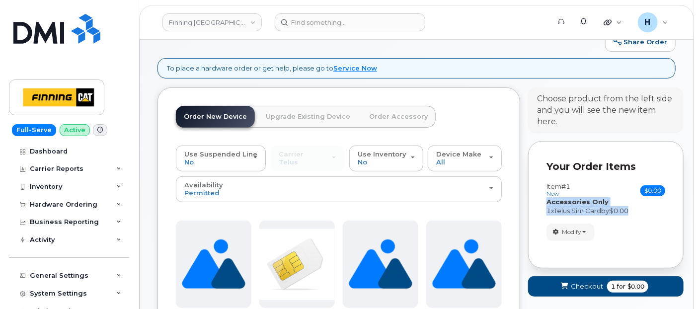
drag, startPoint x: 557, startPoint y: 208, endPoint x: 536, endPoint y: 205, distance: 21.1
click at [536, 205] on div "Your Order Items Item #1 new $0.00 Accessories Only SIM Only Activation New Act…" at bounding box center [606, 204] width 156 height 127
copy div "Accessories Only SIM Only Activation New Activation Hardware Upgrade 1 x Telus …"
drag, startPoint x: 536, startPoint y: 205, endPoint x: 575, endPoint y: 275, distance: 80.5
click at [577, 287] on span "Checkout" at bounding box center [587, 286] width 32 height 9
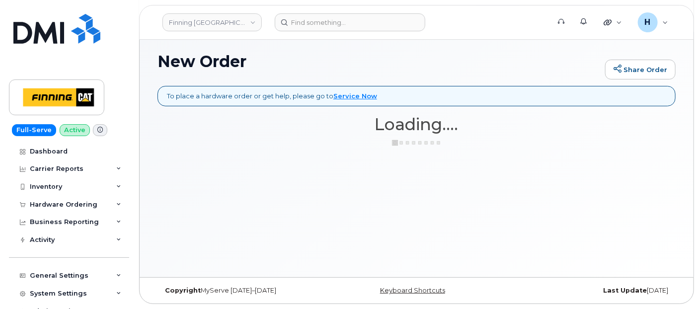
scroll to position [65, 0]
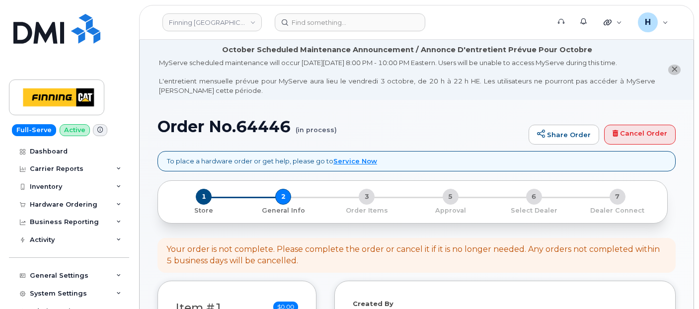
select select
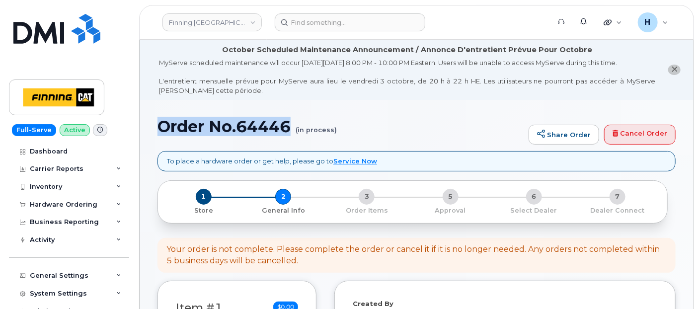
drag, startPoint x: 155, startPoint y: 127, endPoint x: 293, endPoint y: 133, distance: 138.8
copy h1 "Order No.64446"
click at [262, 123] on h1 "Order No.64446 (in process)" at bounding box center [341, 126] width 366 height 17
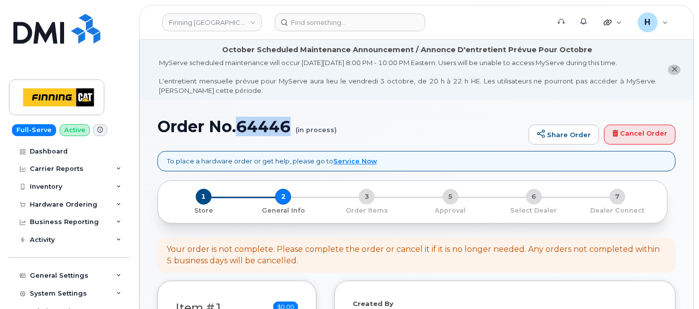
scroll to position [221, 0]
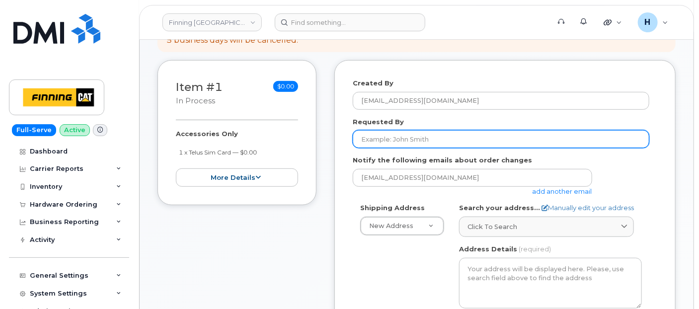
drag, startPoint x: 403, startPoint y: 136, endPoint x: 162, endPoint y: 304, distance: 293.9
click at [403, 136] on input "Requested By" at bounding box center [501, 139] width 297 height 18
paste input "RITM0494598"
type input "RITM0494598"
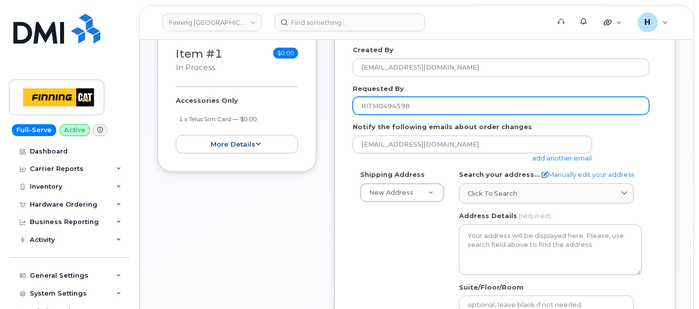
scroll to position [276, 0]
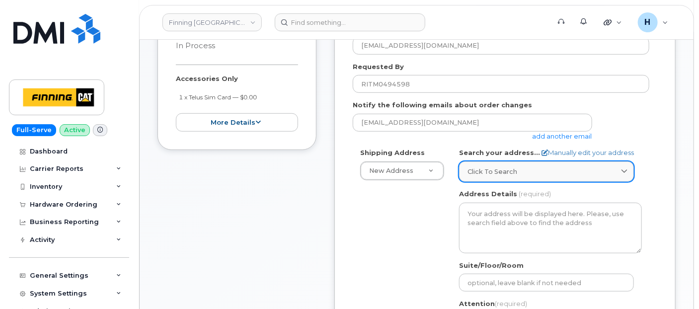
click at [505, 164] on link "Click to search" at bounding box center [546, 172] width 175 height 20
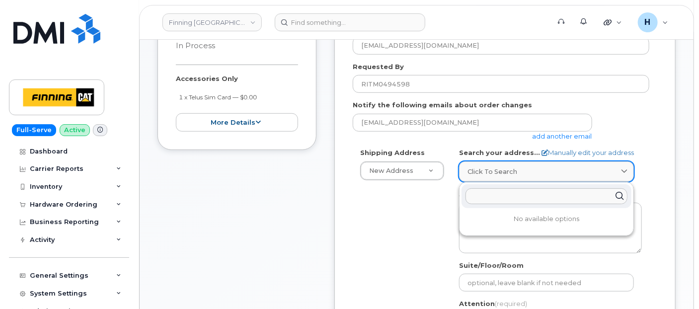
paste input "[STREET_ADDRESS]"
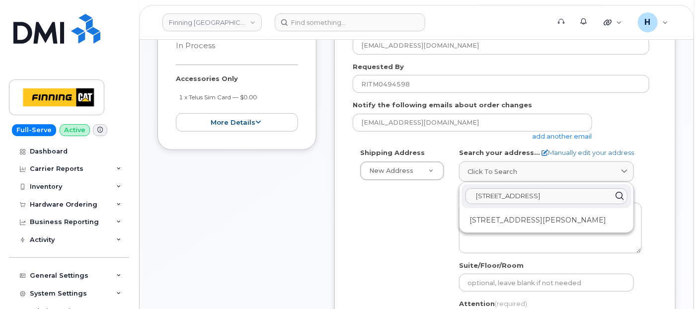
type input "[STREET_ADDRESS]"
click at [485, 227] on div "[STREET_ADDRESS][PERSON_NAME]" at bounding box center [547, 207] width 174 height 50
click at [488, 223] on div "[STREET_ADDRESS][PERSON_NAME]" at bounding box center [547, 220] width 170 height 16
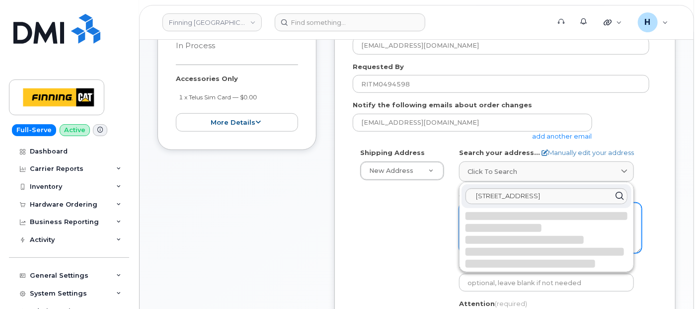
select select
type textarea "[STREET_ADDRESS][PERSON_NAME]"
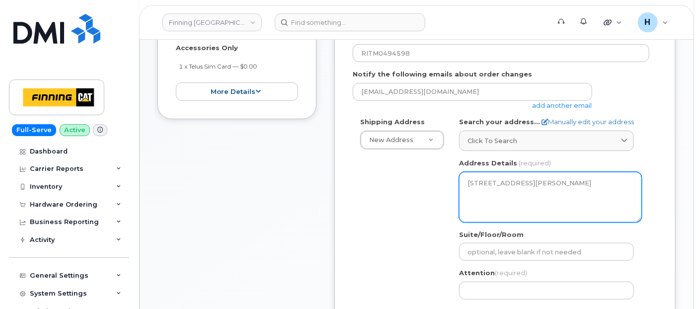
scroll to position [331, 0]
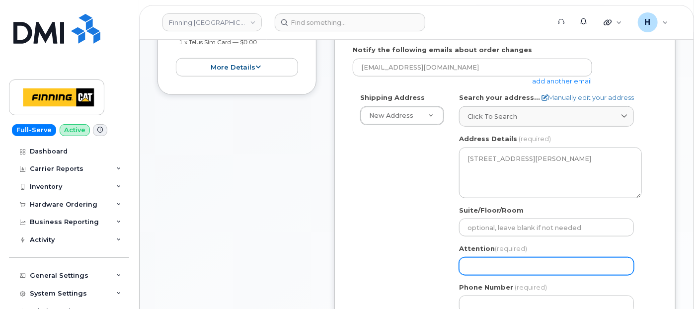
drag, startPoint x: 504, startPoint y: 260, endPoint x: 434, endPoint y: 171, distance: 113.2
click at [504, 260] on input "Attention (required)" at bounding box center [546, 266] width 175 height 18
paste input "Cayleb Gorieu"
select select
type input "Cayleb Gorieu"
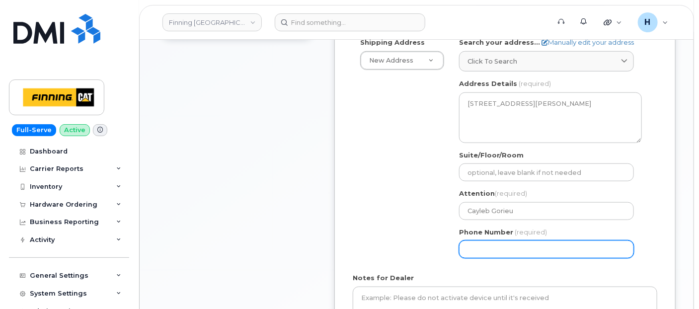
drag, startPoint x: 493, startPoint y: 248, endPoint x: 468, endPoint y: 240, distance: 25.6
click at [493, 248] on input "Phone Number" at bounding box center [546, 250] width 175 height 18
paste input "3063823550"
select select
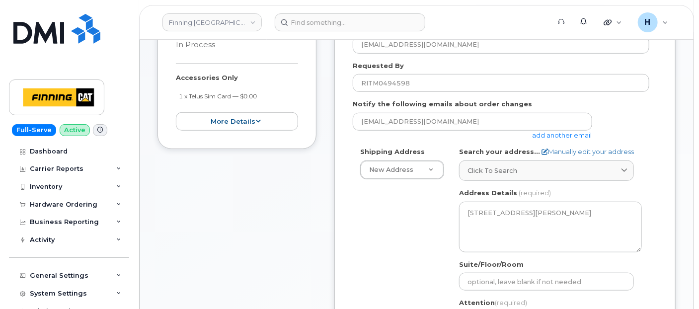
scroll to position [276, 0]
type input "3063823550"
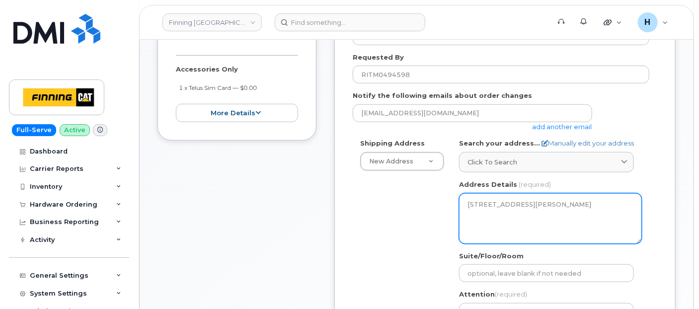
scroll to position [441, 0]
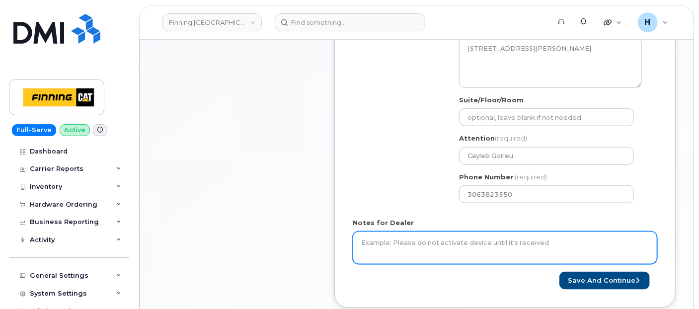
click at [444, 247] on textarea "Notes for Dealer" at bounding box center [505, 248] width 305 height 33
paste textarea "Accessories Only 1 x Telus Sim Card by $0.00 SIM: [TECHNICAL_ID]---INACTIVE"
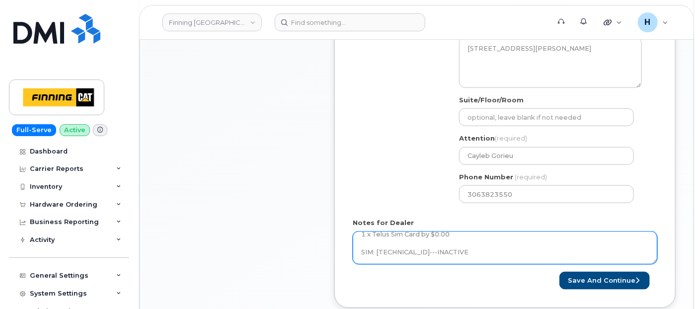
scroll to position [28, 0]
type textarea "Accessories Only 1 x Telus Sim Card by $0.00 SIM: [TECHNICAL_ID]---INACTIVE Pur…"
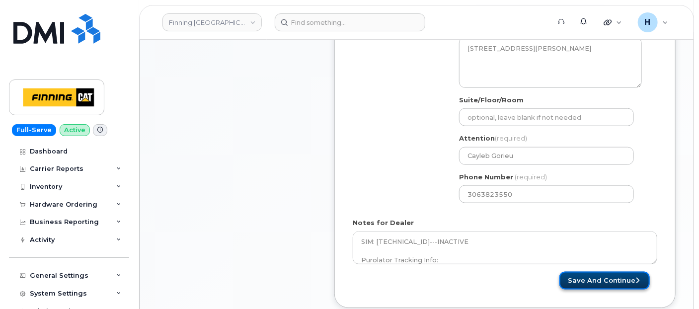
click at [585, 272] on button "Save and Continue" at bounding box center [605, 281] width 90 height 18
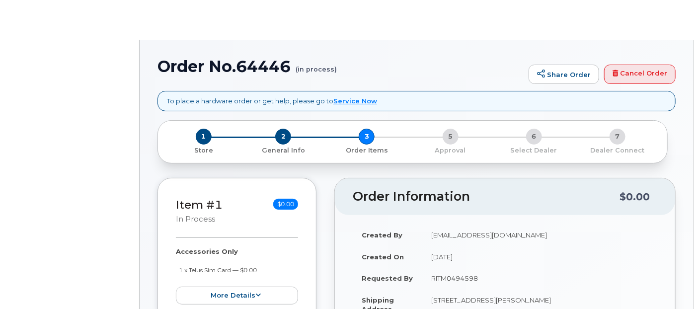
radio input "true"
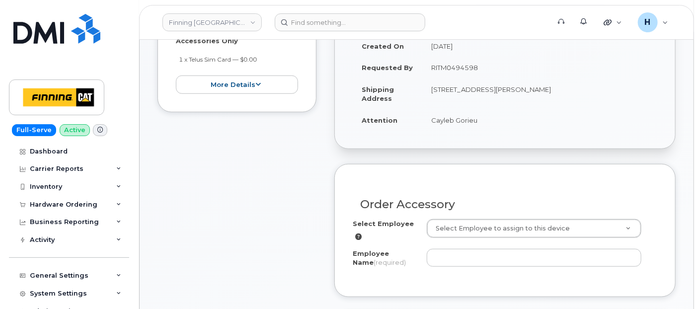
scroll to position [331, 0]
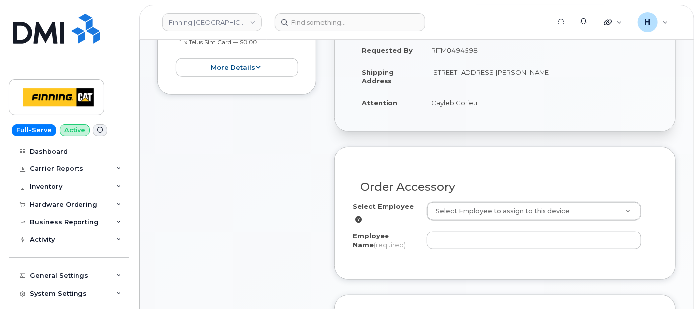
drag, startPoint x: 425, startPoint y: 116, endPoint x: 497, endPoint y: 113, distance: 72.1
click at [497, 113] on div "Created By hakaur@dminc.com Created On September 23, 2025 Requested By RITM0494…" at bounding box center [505, 59] width 340 height 144
drag, startPoint x: 489, startPoint y: 100, endPoint x: 433, endPoint y: 100, distance: 56.2
click at [433, 100] on td "Cayleb Gorieu" at bounding box center [539, 103] width 235 height 22
copy td "Cayleb Gorieu"
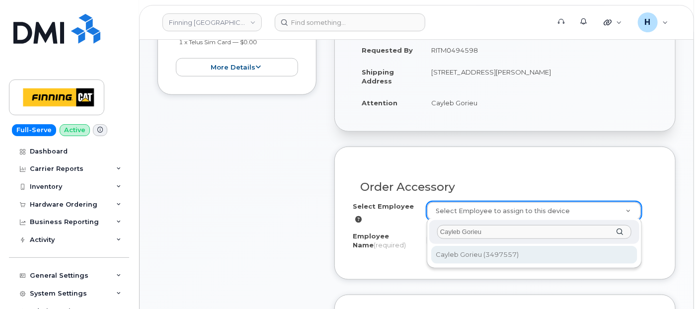
type input "Cayleb Gorieu"
type input "768073"
type input "Cayleb Gorieu"
select select "S01"
select select "00000SO"
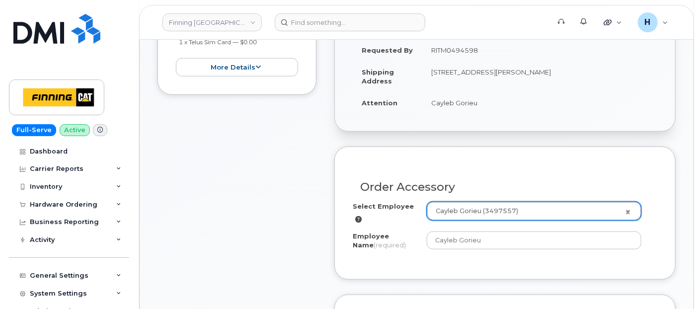
scroll to position [552, 0]
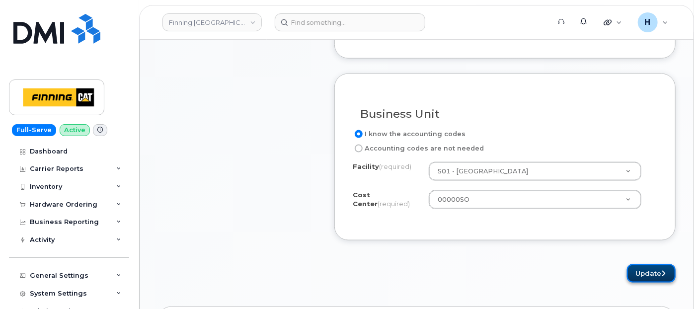
click at [633, 266] on button "Update" at bounding box center [651, 273] width 49 height 18
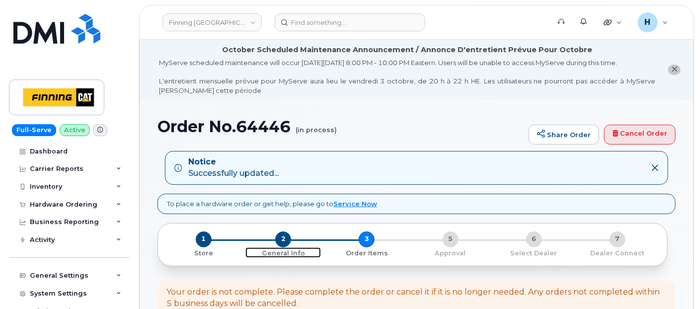
click at [282, 240] on span "2" at bounding box center [283, 240] width 16 height 16
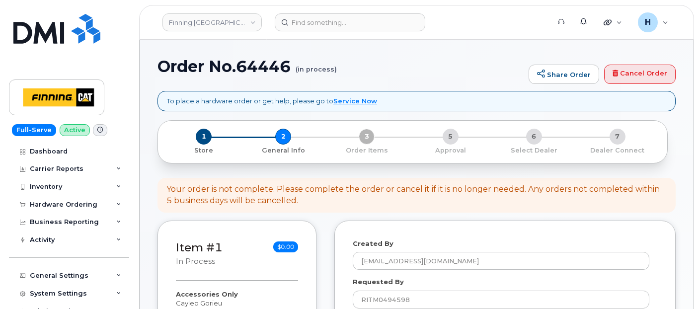
select select
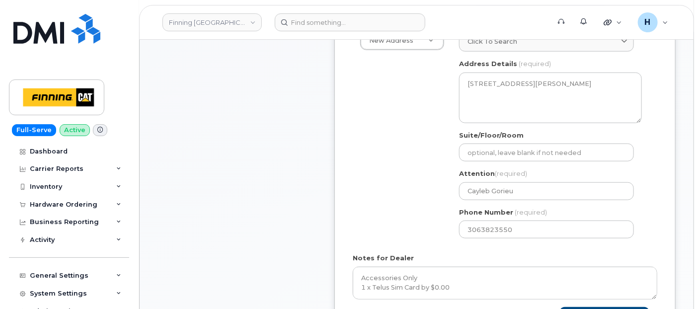
scroll to position [497, 0]
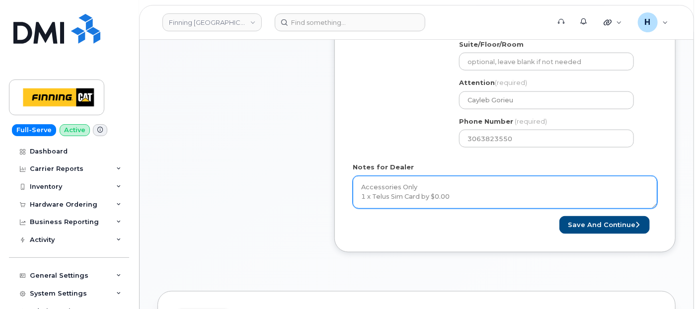
click at [471, 183] on textarea "Accessories Only 1 x Telus Sim Card by $0.00 SIM: [TECHNICAL_ID]---INACTIVE Pur…" at bounding box center [505, 192] width 305 height 33
click at [472, 192] on textarea "Accessories Only 1 x Telus Sim Card by $0.00 SIM: [TECHNICAL_ID]---INACTIVE Pur…" at bounding box center [505, 192] width 305 height 33
paste textarea "335665479481"
type textarea "Accessories Only 1 x Telus Sim Card by $0.00 SIM: 8912230102357627441---INACTIV…"
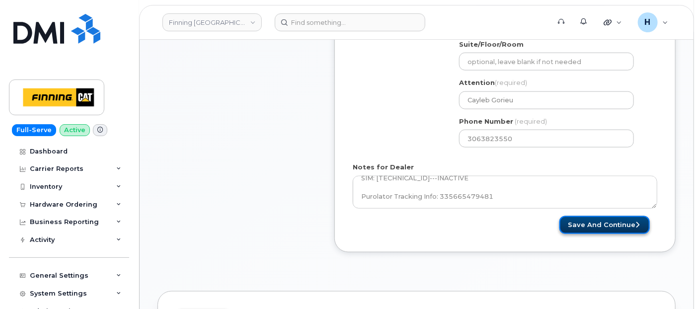
click at [571, 221] on button "Save and Continue" at bounding box center [605, 225] width 90 height 18
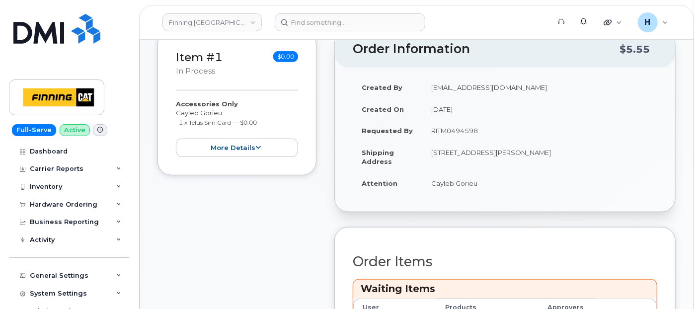
scroll to position [110, 0]
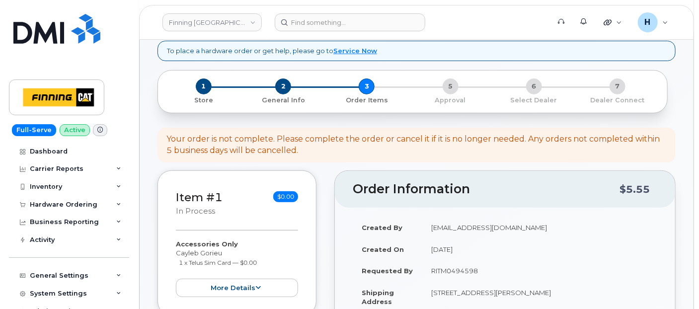
drag, startPoint x: 425, startPoint y: 265, endPoint x: 490, endPoint y: 273, distance: 64.7
click at [490, 273] on td "RITM0494598" at bounding box center [539, 271] width 235 height 22
copy td "RITM0494598"
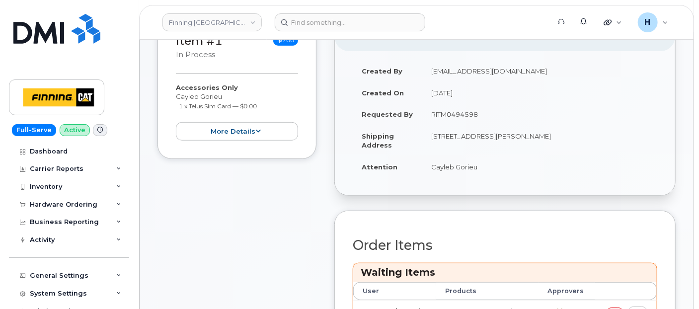
scroll to position [331, 0]
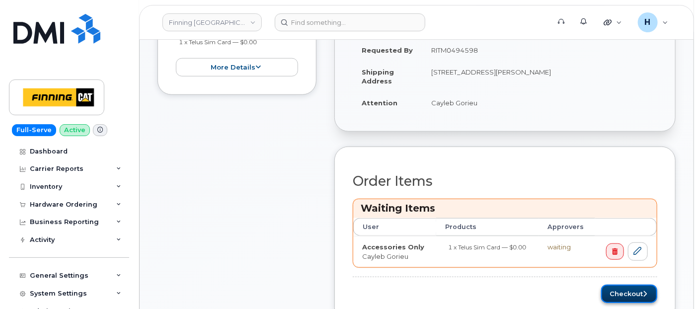
click at [619, 297] on button "Checkout" at bounding box center [629, 294] width 56 height 18
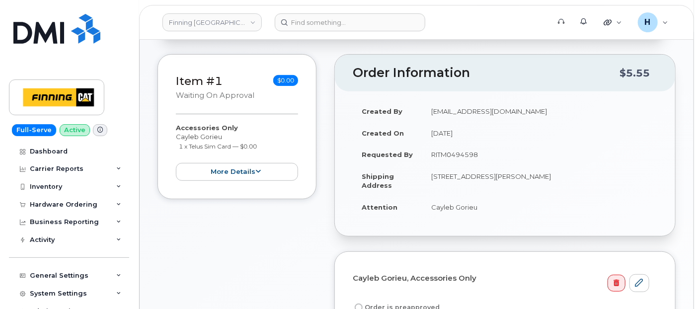
scroll to position [226, 0]
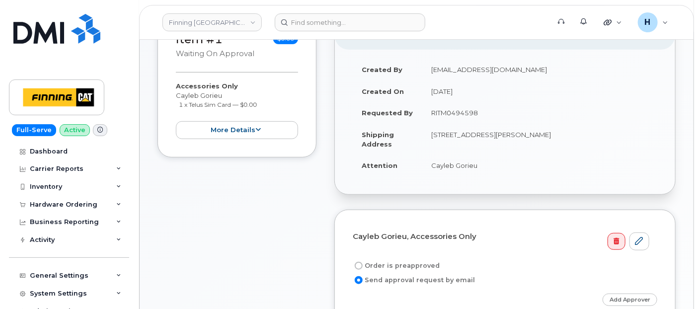
click at [401, 260] on label "Order is preapproved" at bounding box center [396, 266] width 87 height 12
click at [363, 262] on input "Order is preapproved" at bounding box center [359, 266] width 8 height 8
radio input "true"
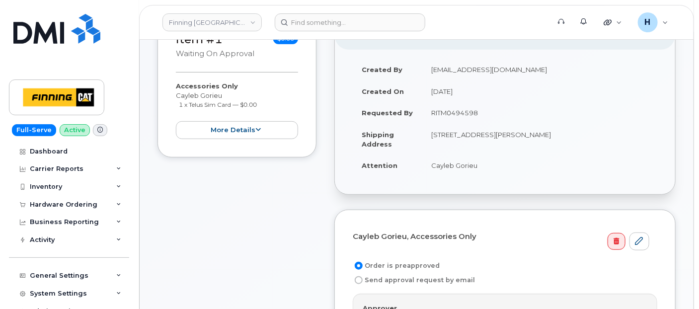
scroll to position [391, 0]
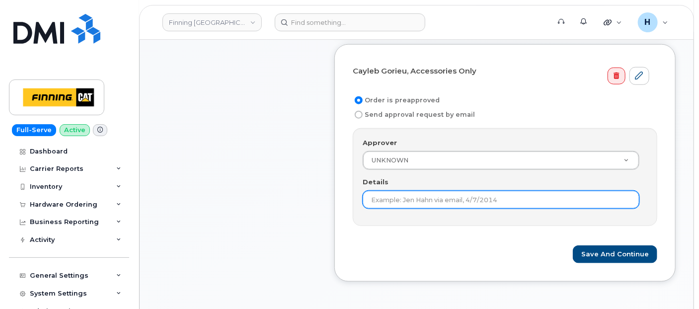
click at [402, 194] on input "Details" at bounding box center [501, 200] width 277 height 18
paste input "RITM0494598"
type input "RITM0494598"
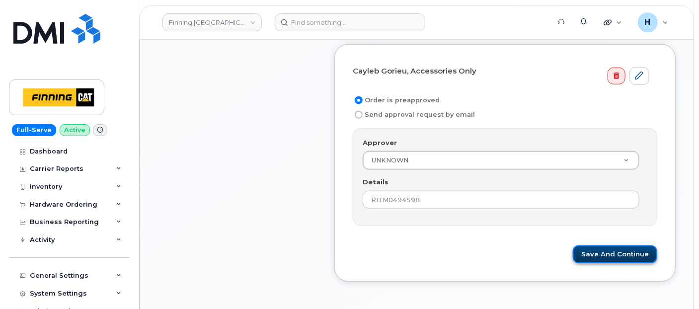
click at [627, 256] on button "Save and Continue" at bounding box center [615, 255] width 84 height 18
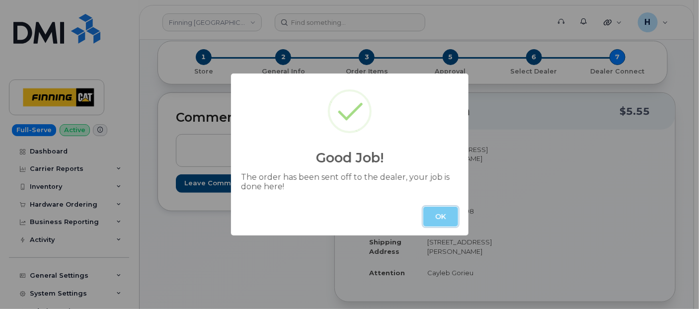
click at [432, 221] on button "OK" at bounding box center [440, 217] width 35 height 20
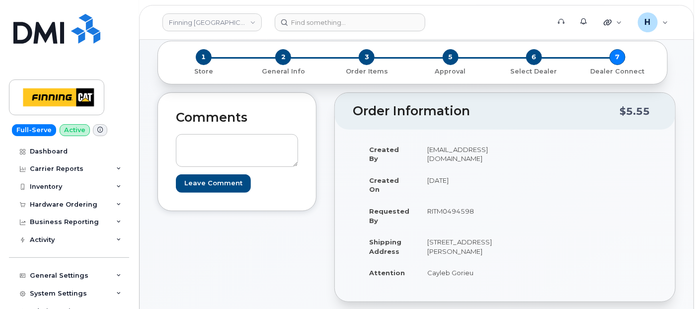
scroll to position [331, 0]
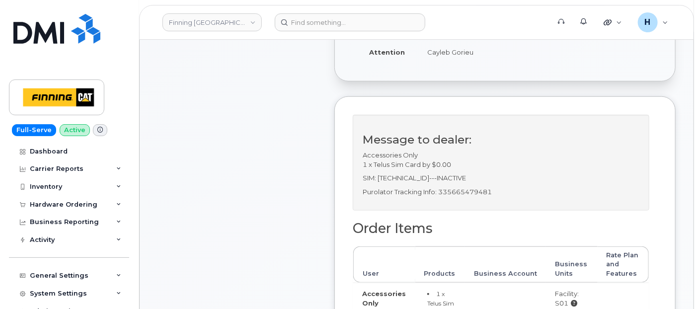
click at [450, 197] on p "Purolator Tracking Info: 335665479481" at bounding box center [501, 191] width 277 height 9
copy p "335665479481"
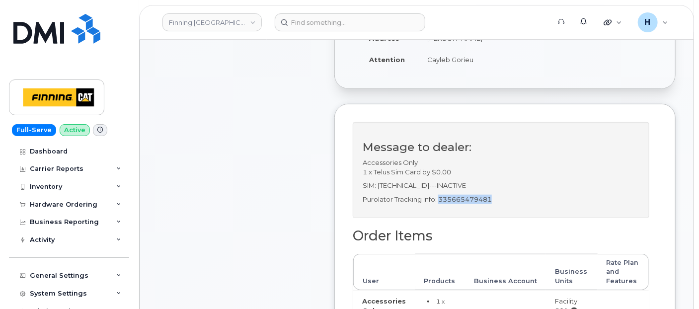
scroll to position [221, 0]
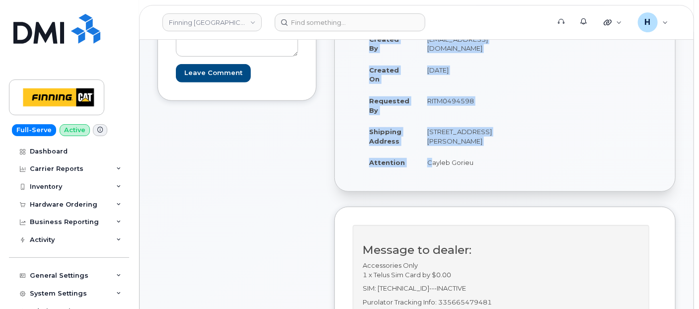
drag, startPoint x: 423, startPoint y: 171, endPoint x: 538, endPoint y: 180, distance: 115.2
click at [538, 180] on div "Created By hakaur@dminc.com Created On September 23, 2025 Requested By RITM0494…" at bounding box center [505, 105] width 305 height 154
copy table "Created By hakaur@dminc.com Created On September 23, 2025 Requested By RITM0494…"
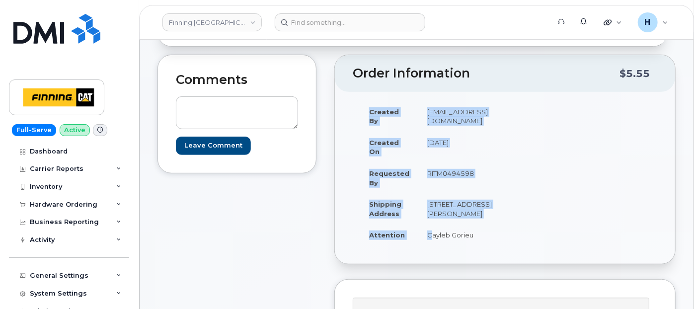
scroll to position [165, 0]
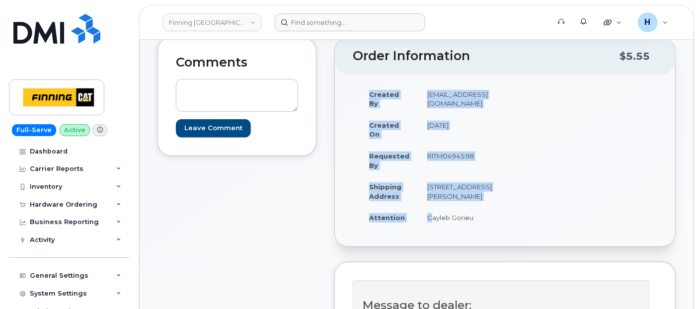
copy table "Created By hakaur@dminc.com Created On September 23, 2025 Requested By RITM0494…"
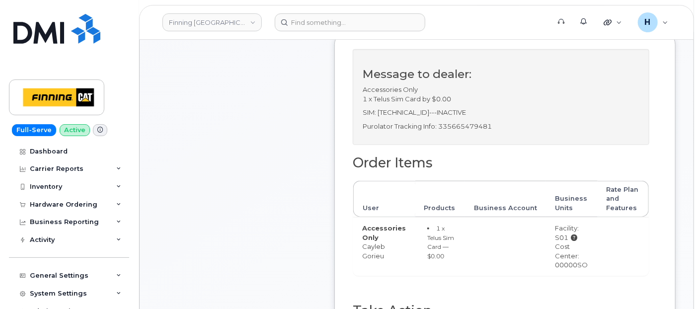
scroll to position [386, 0]
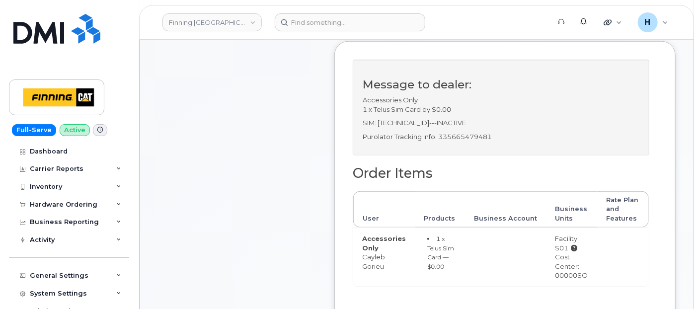
click at [471, 141] on p "Purolator Tracking Info: 335665479481" at bounding box center [501, 136] width 277 height 9
copy p "335665479481"
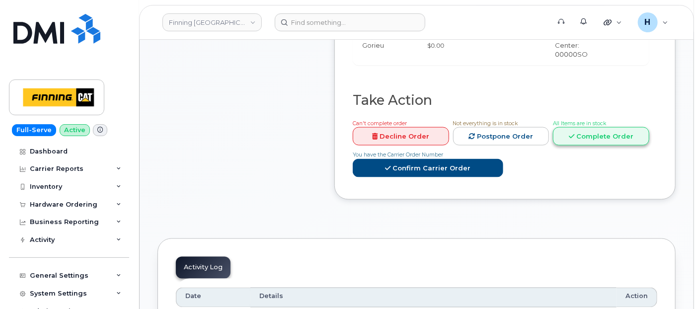
click at [593, 139] on link "Complete Order" at bounding box center [601, 136] width 96 height 18
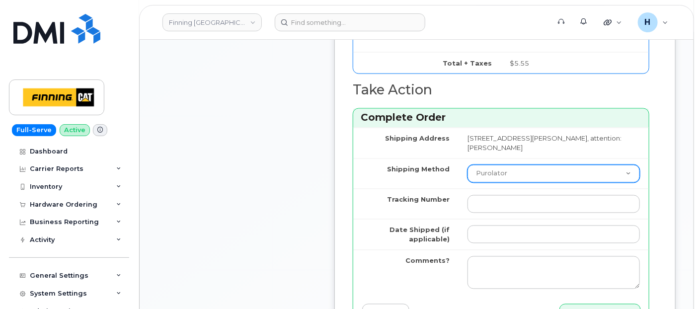
scroll to position [883, 0]
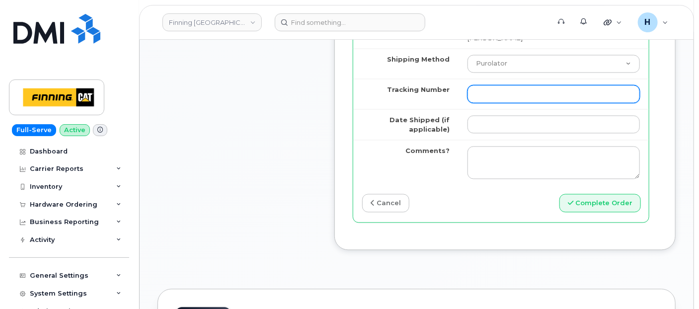
click at [478, 101] on input "Tracking Number" at bounding box center [554, 94] width 172 height 18
paste input "335665479481"
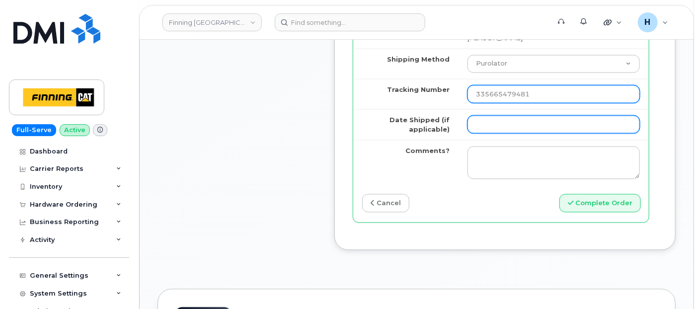
type input "335665479481"
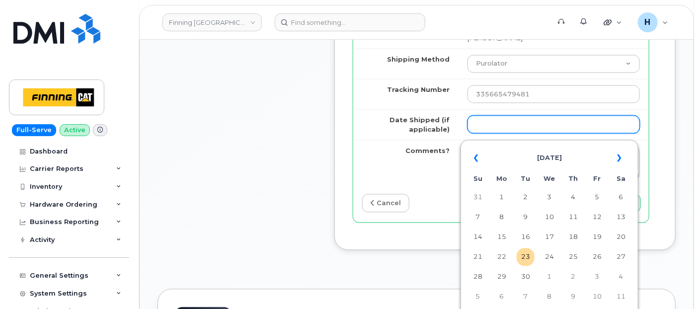
drag, startPoint x: 476, startPoint y: 133, endPoint x: 491, endPoint y: 133, distance: 14.9
click at [476, 133] on input "Date Shipped (if applicable)" at bounding box center [554, 124] width 172 height 18
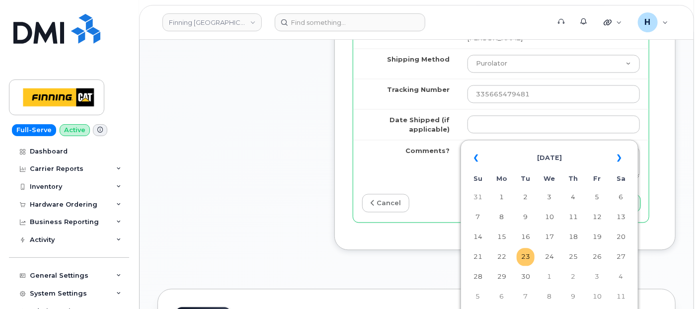
click at [522, 254] on td "23" at bounding box center [526, 257] width 18 height 18
type input "2025-09-23"
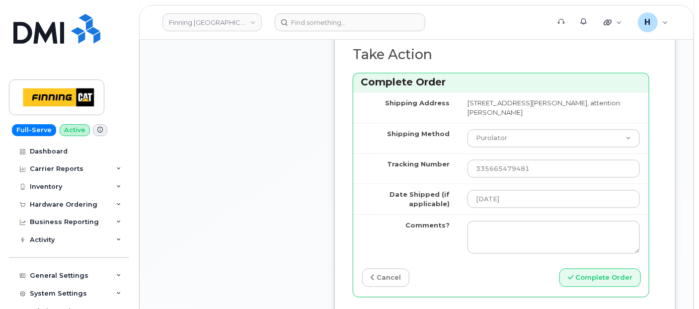
scroll to position [828, 0]
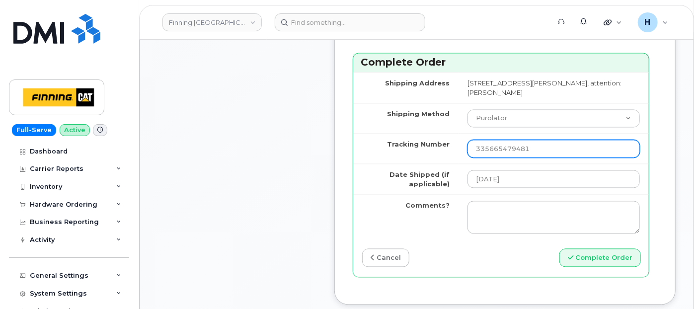
drag, startPoint x: 512, startPoint y: 153, endPoint x: 456, endPoint y: 156, distance: 56.2
click at [459, 156] on td "335665479481" at bounding box center [554, 149] width 190 height 30
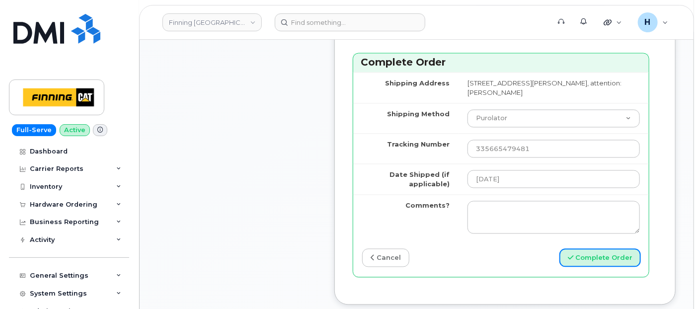
drag, startPoint x: 622, startPoint y: 256, endPoint x: 317, endPoint y: 7, distance: 393.9
click at [622, 255] on button "Complete Order" at bounding box center [601, 258] width 82 height 18
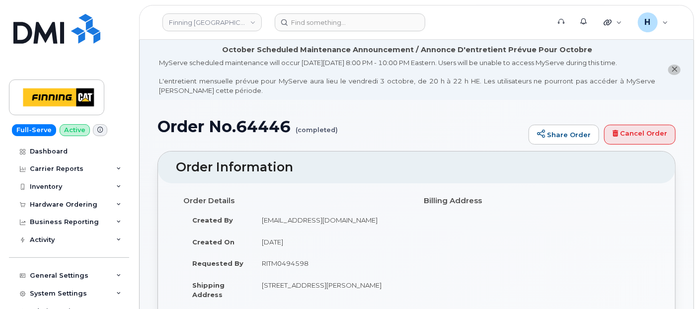
drag, startPoint x: 64, startPoint y: 203, endPoint x: 66, endPoint y: 222, distance: 19.0
click at [64, 203] on div "Hardware Ordering" at bounding box center [64, 205] width 68 height 8
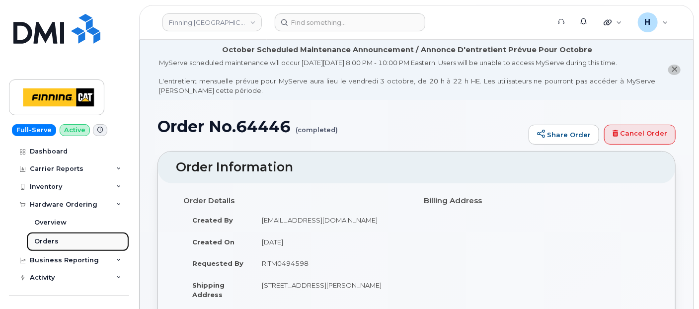
click at [65, 247] on link "Orders" at bounding box center [77, 241] width 103 height 19
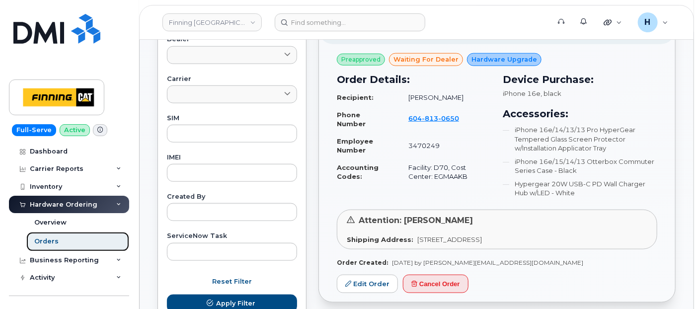
scroll to position [441, 0]
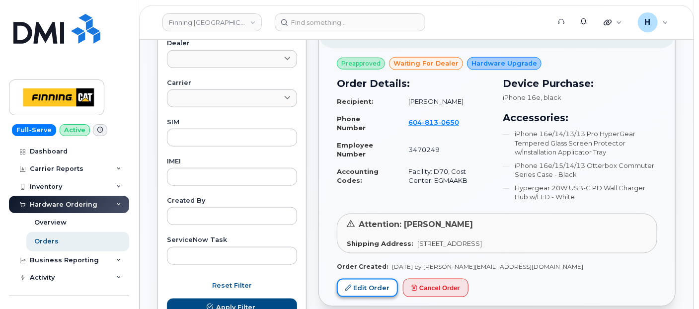
click at [365, 286] on link "Edit Order" at bounding box center [367, 288] width 61 height 18
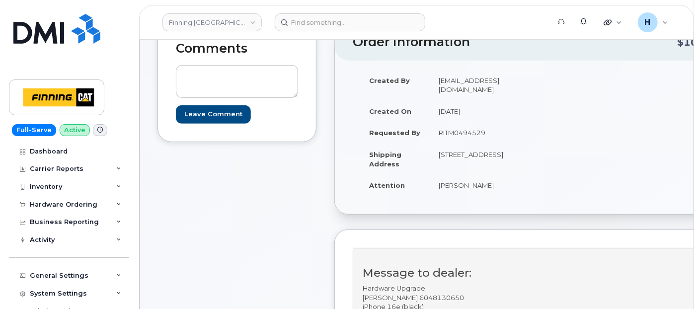
scroll to position [165, 0]
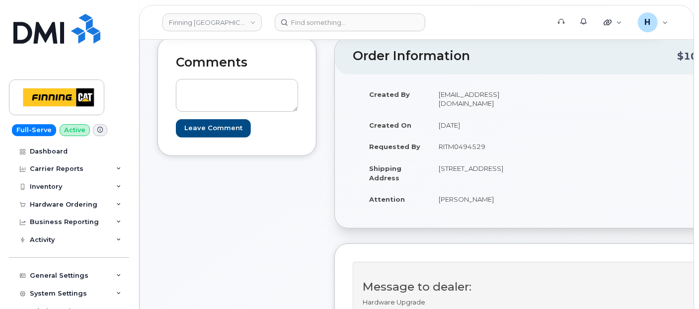
drag, startPoint x: 504, startPoint y: 197, endPoint x: 433, endPoint y: 198, distance: 71.1
click at [433, 198] on td "Brent Lawrence" at bounding box center [482, 199] width 104 height 22
copy td "Brent Lawrence"
click at [223, 83] on textarea at bounding box center [237, 95] width 122 height 33
paste textarea "TELUS Order #TL60031772"
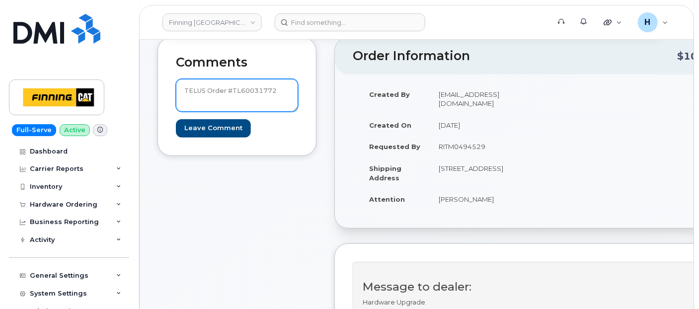
drag, startPoint x: 232, startPoint y: 88, endPoint x: 308, endPoint y: 87, distance: 76.5
click at [308, 87] on div "Comments TELUS Order #TL60031772 Leave Comment" at bounding box center [237, 96] width 159 height 119
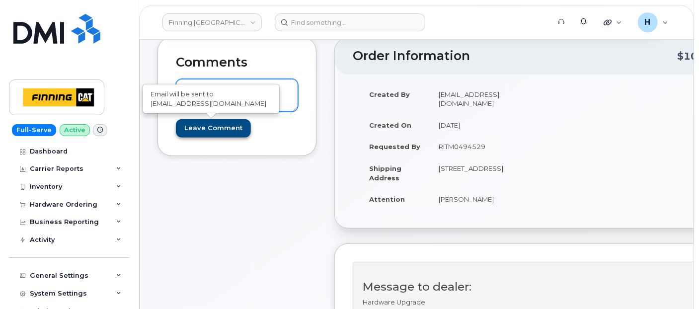
type textarea "TELUS Order #TL60031772"
click at [218, 129] on input "Leave Comment" at bounding box center [213, 128] width 75 height 18
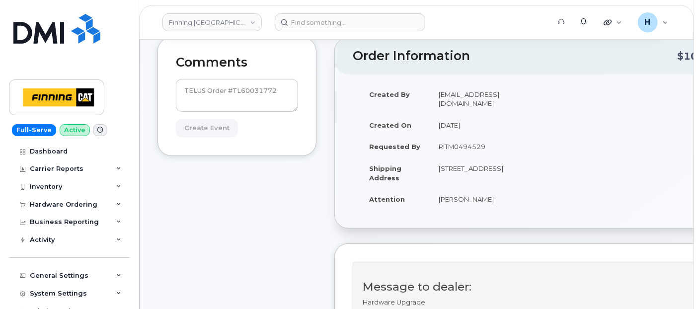
type input "Create Event"
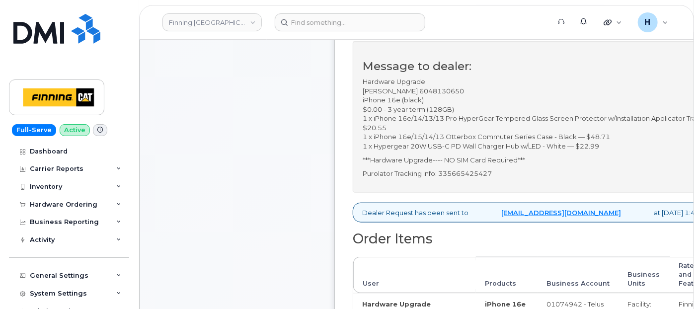
scroll to position [497, 0]
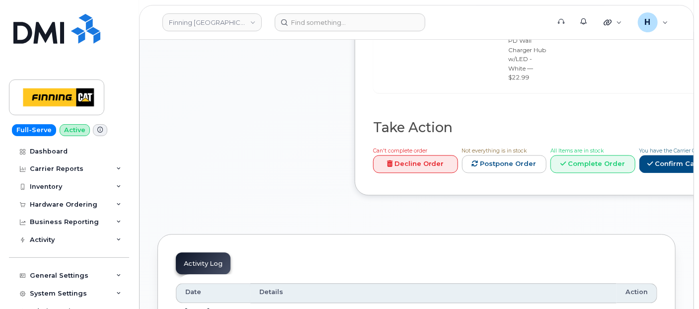
scroll to position [998, 0]
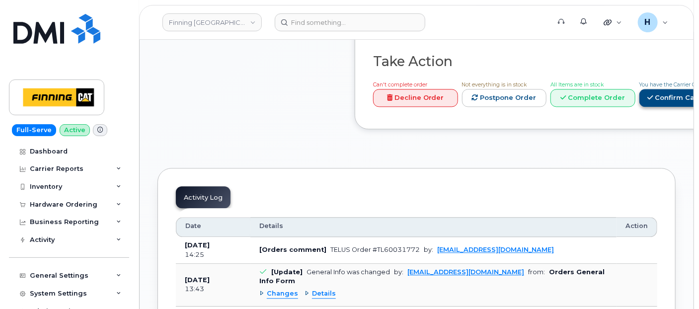
click at [640, 104] on link "Confirm Carrier Order" at bounding box center [691, 98] width 102 height 18
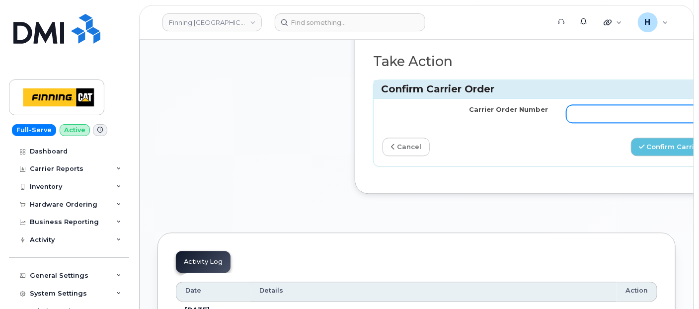
click at [586, 105] on input "Carrier Order Number" at bounding box center [650, 114] width 166 height 18
paste input "TL60031772"
type input "TL60031772"
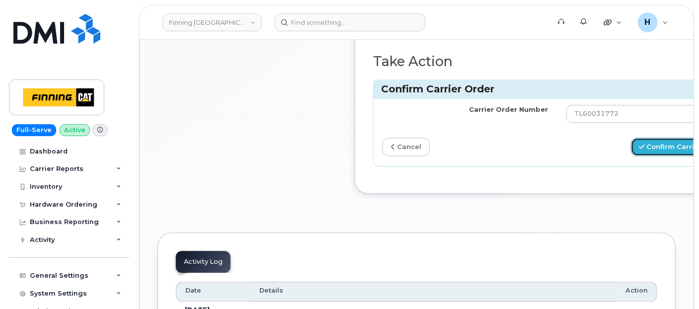
click at [637, 138] on button "Confirm Carrier Order" at bounding box center [682, 147] width 102 height 18
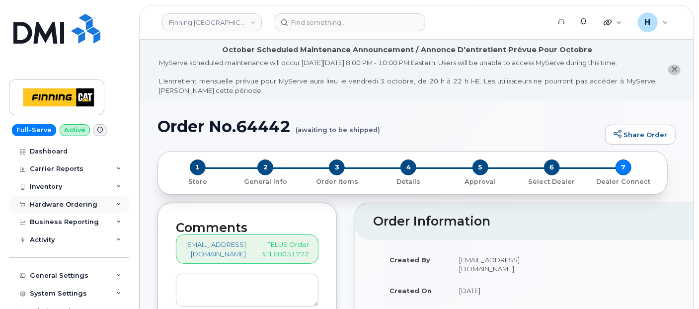
click at [71, 211] on div "Hardware Ordering" at bounding box center [69, 205] width 120 height 18
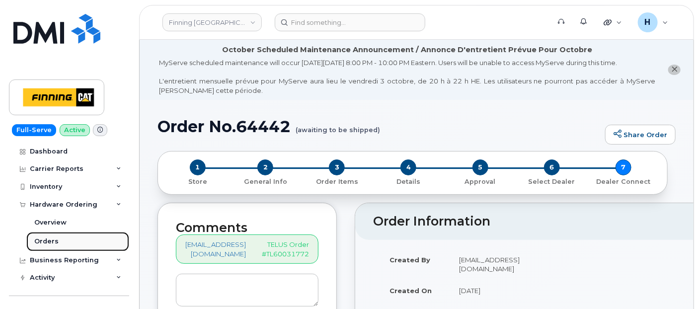
click at [67, 240] on link "Orders" at bounding box center [77, 241] width 103 height 19
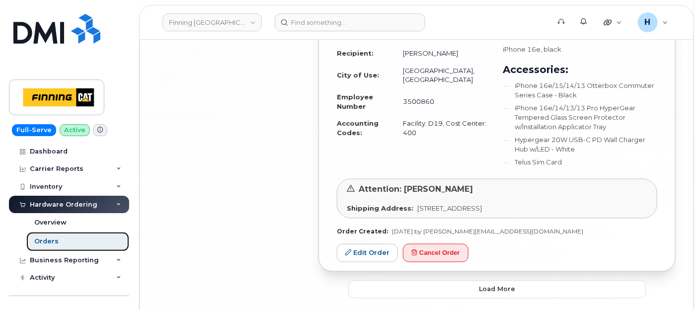
scroll to position [2413, 0]
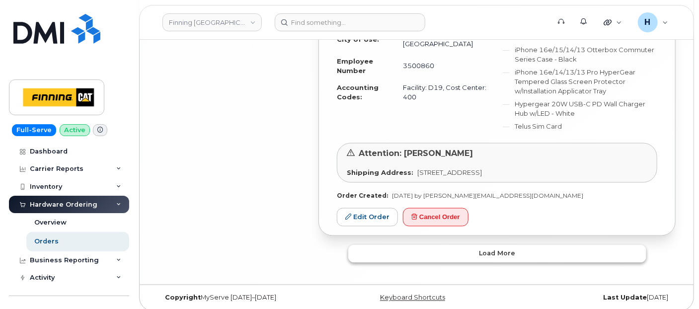
click at [399, 250] on button "Load more" at bounding box center [497, 254] width 298 height 18
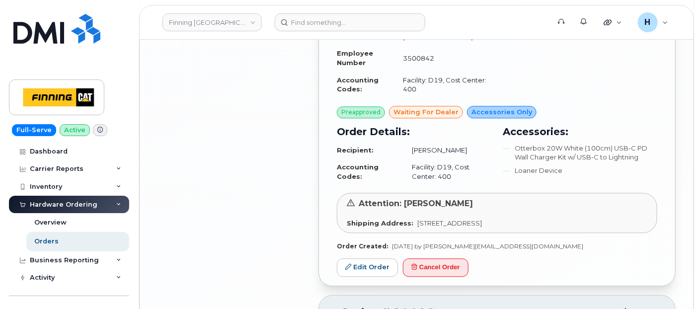
scroll to position [2800, 0]
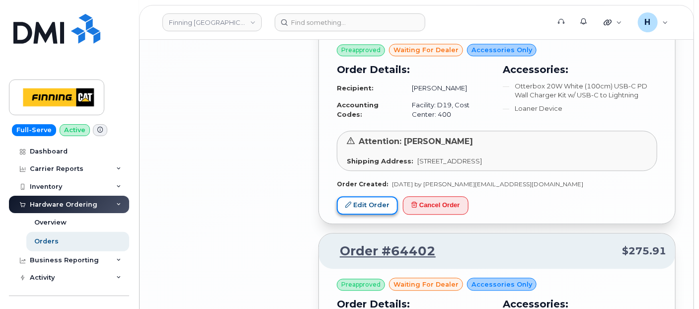
click at [379, 196] on link "Edit Order" at bounding box center [367, 205] width 61 height 18
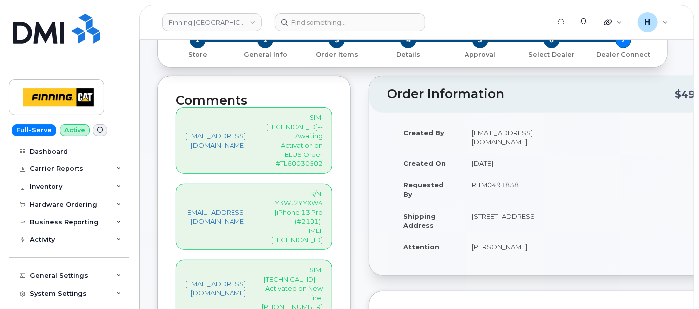
scroll to position [110, 0]
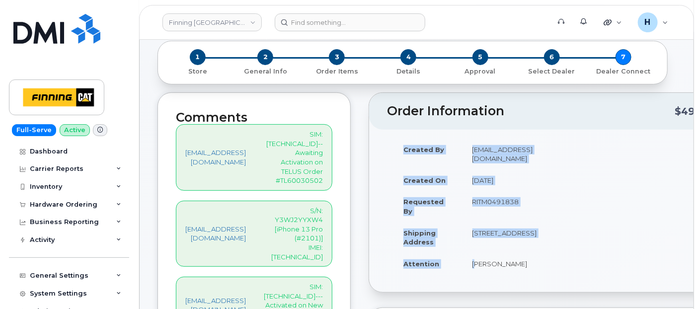
drag, startPoint x: 501, startPoint y: 256, endPoint x: 586, endPoint y: 256, distance: 85.0
click at [554, 256] on div "Created By hakaur@dminc.com Created On September 19, 2025 Requested By RITM0491…" at bounding box center [470, 211] width 166 height 145
copy table "Created By hakaur@dminc.com Created On September 19, 2025 Requested By RITM0491…"
click at [263, 56] on span "2" at bounding box center [265, 57] width 16 height 16
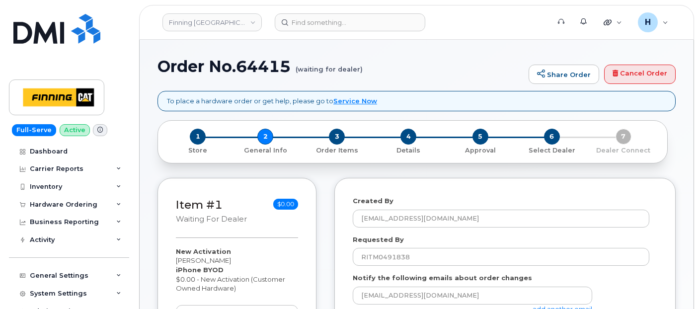
select select
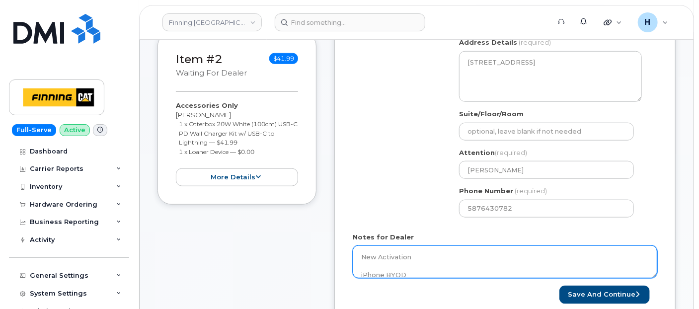
scroll to position [441, 0]
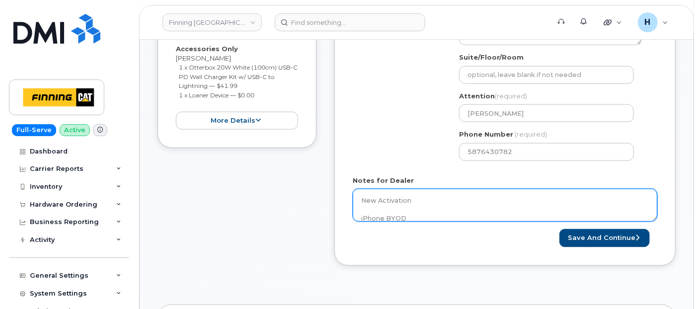
click at [429, 203] on textarea "New Activation iPhone BYOD $0.00 - New Activation (Customer Owned Hardware) SIM…" at bounding box center [505, 205] width 305 height 33
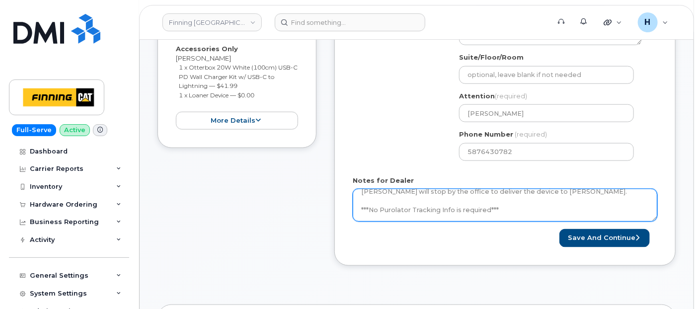
click at [505, 204] on textarea "New Activation iPhone BYOD $0.00 - New Activation (Customer Owned Hardware) SIM…" at bounding box center [505, 205] width 305 height 33
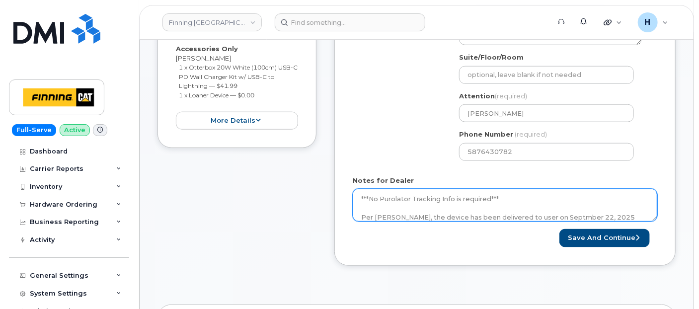
click at [554, 212] on textarea "New Activation iPhone BYOD $0.00 - New Activation (Customer Owned Hardware) SIM…" at bounding box center [505, 205] width 305 height 33
click at [546, 210] on textarea "New Activation iPhone BYOD $0.00 - New Activation (Customer Owned Hardware) SIM…" at bounding box center [505, 205] width 305 height 33
click at [557, 216] on textarea "New Activation iPhone BYOD $0.00 - New Activation (Customer Owned Hardware) SIM…" at bounding box center [505, 205] width 305 height 33
type textarea "New Activation iPhone BYOD $0.00 - New Activation (Customer Owned Hardware) SIM…"
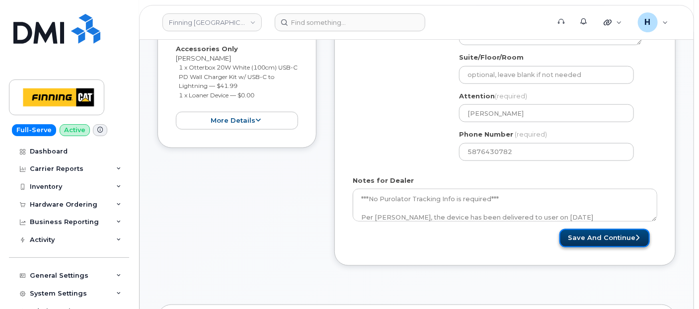
click at [616, 233] on button "Save and Continue" at bounding box center [605, 238] width 90 height 18
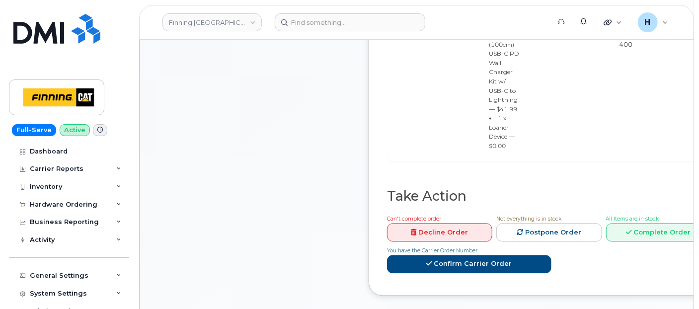
scroll to position [883, 0]
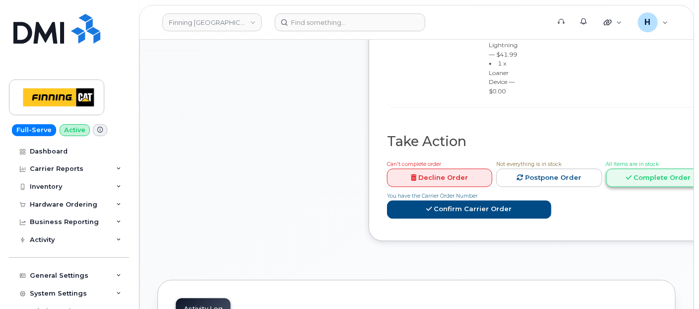
click at [656, 168] on link "Complete Order" at bounding box center [658, 177] width 105 height 18
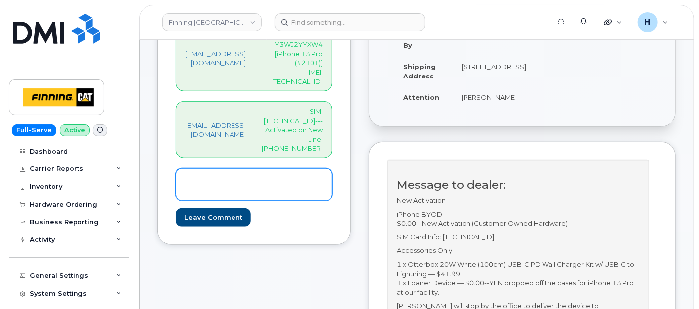
scroll to position [276, 0]
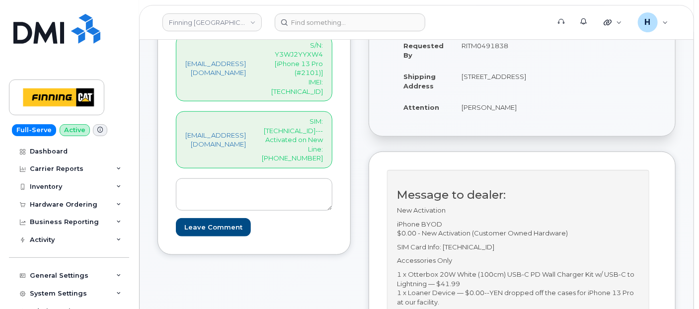
click at [323, 117] on p "SIM: [TECHNICAL_ID]---Activated on New Line: [PHONE_NUMBER]" at bounding box center [292, 140] width 61 height 46
copy p "[TECHNICAL_ID]"
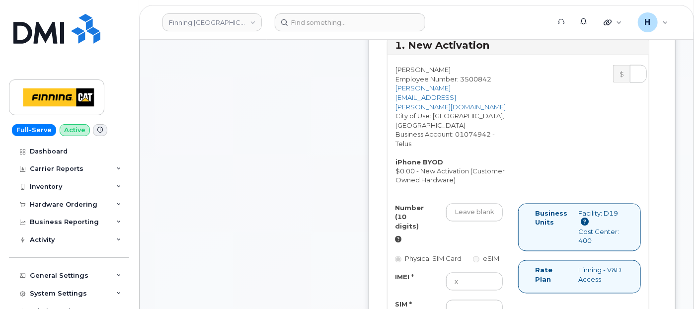
scroll to position [718, 0]
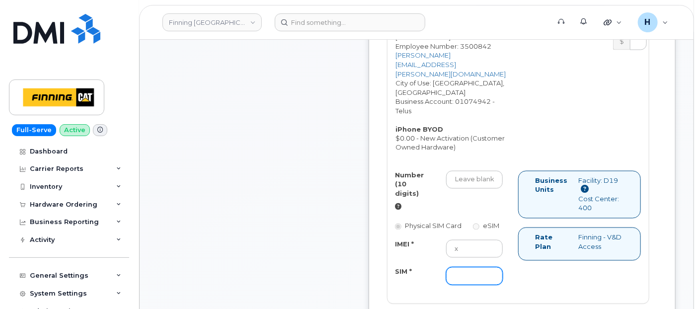
drag, startPoint x: 499, startPoint y: 267, endPoint x: 442, endPoint y: 237, distance: 64.5
click at [499, 267] on input "SIM *" at bounding box center [474, 276] width 57 height 18
paste input "[TECHNICAL_ID]"
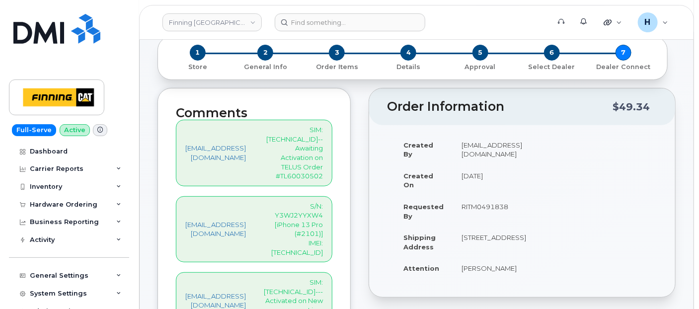
scroll to position [165, 0]
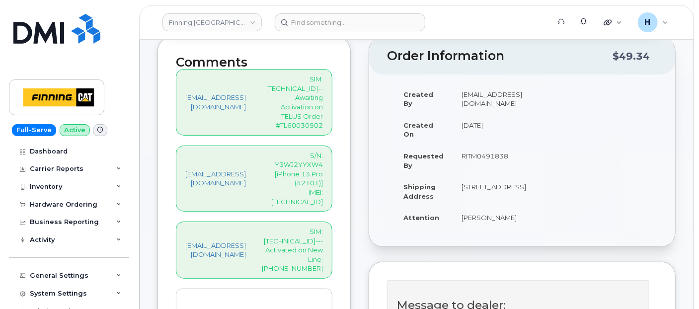
type input "[TECHNICAL_ID]"
click at [323, 167] on p "S/N: Y3WJ2YYXW4 [iPhone 13 Pro (#2101)] IMEI: [TECHNICAL_ID]" at bounding box center [292, 178] width 61 height 55
copy p "350282711531012"
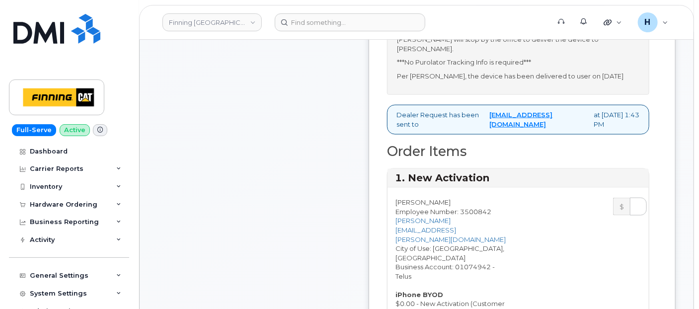
scroll to position [718, 0]
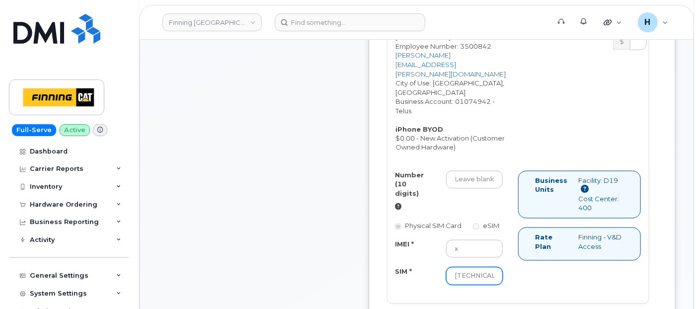
click at [495, 267] on input "[TECHNICAL_ID]" at bounding box center [474, 276] width 57 height 18
click at [500, 241] on input "x" at bounding box center [474, 249] width 57 height 18
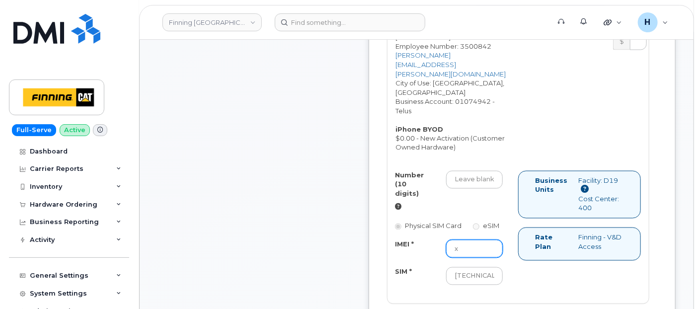
paste input "350282711531012"
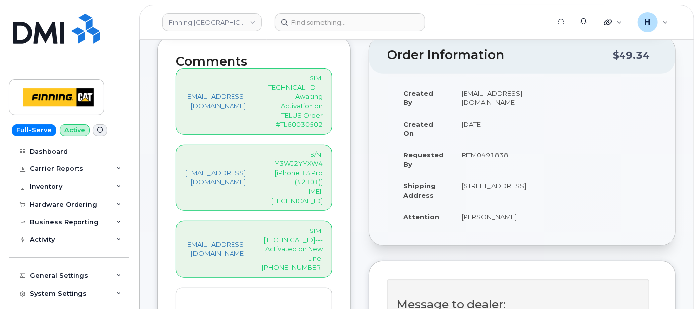
scroll to position [165, 0]
type input "350282711531012"
drag, startPoint x: 305, startPoint y: 222, endPoint x: 356, endPoint y: 225, distance: 50.8
click at [332, 225] on div "[EMAIL_ADDRESS][DOMAIN_NAME] SIM: [TECHNICAL_ID]---Activated on New Line: [PHON…" at bounding box center [254, 250] width 157 height 57
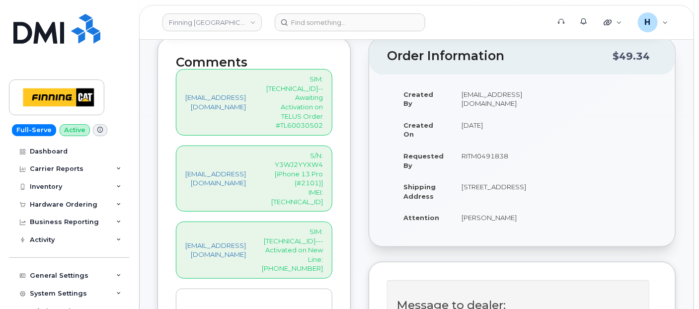
copy p "[PHONE_NUMBER]"
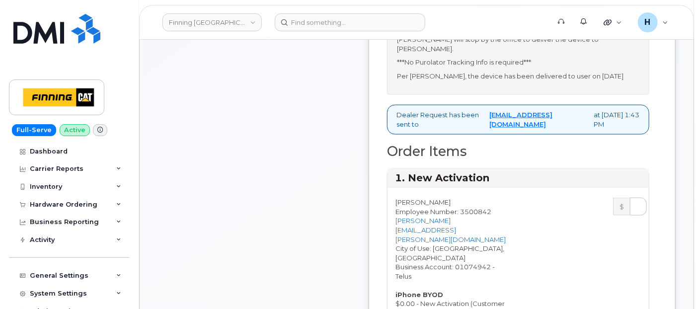
scroll to position [718, 0]
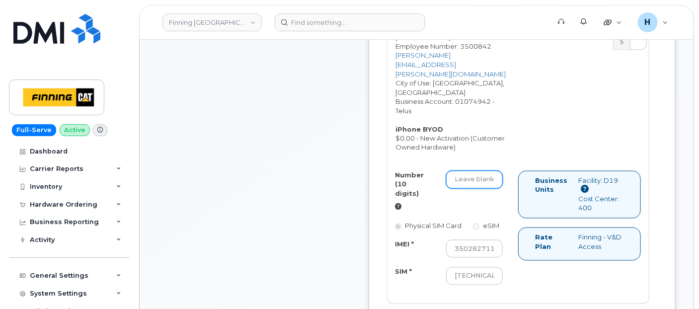
click at [485, 171] on input "Number (10 digits)" at bounding box center [474, 180] width 57 height 18
paste input "[PHONE_NUMBER]"
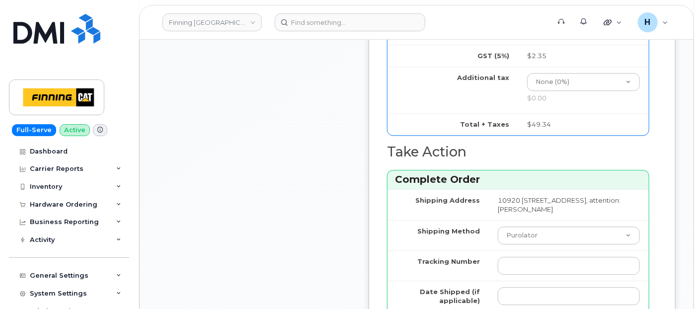
scroll to position [1215, 0]
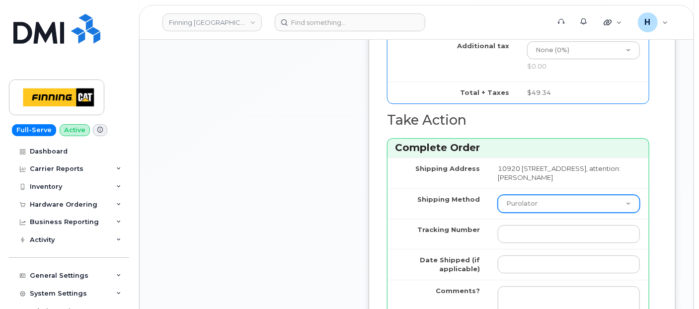
type input "5875965714"
click at [552, 201] on select "Purolator UPS FedEx Canada Post Courier Other Drop Off Pick Up" at bounding box center [569, 204] width 142 height 18
select select "Other"
click at [508, 195] on select "Purolator UPS FedEx Canada Post Courier Other Drop Off Pick Up" at bounding box center [569, 204] width 142 height 18
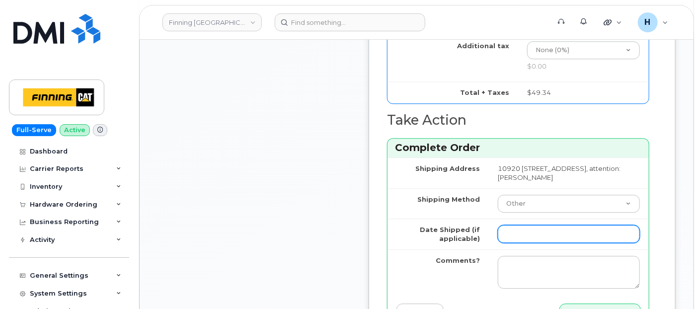
click at [537, 230] on input "Date Shipped (if applicable)" at bounding box center [569, 234] width 142 height 18
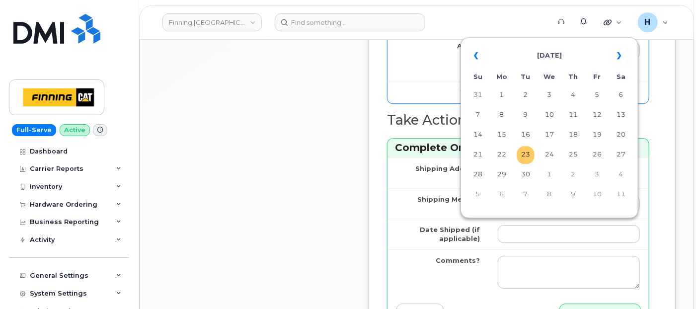
click at [522, 154] on td "23" at bounding box center [526, 155] width 18 height 18
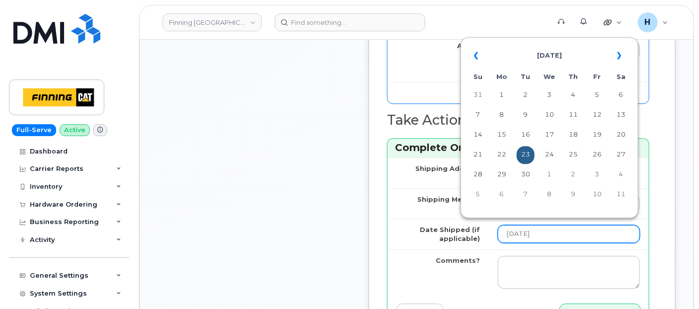
click at [558, 227] on input "[DATE]" at bounding box center [569, 234] width 142 height 18
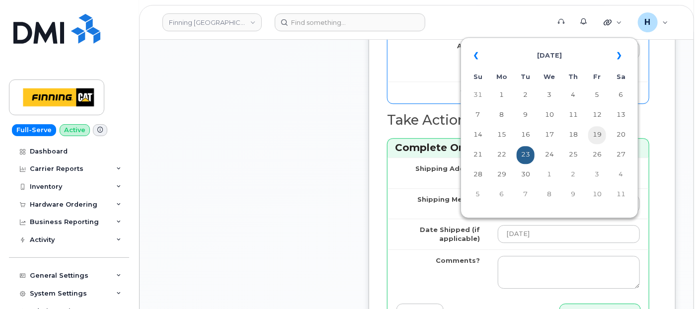
click at [598, 136] on td "19" at bounding box center [597, 135] width 18 height 18
type input "[DATE]"
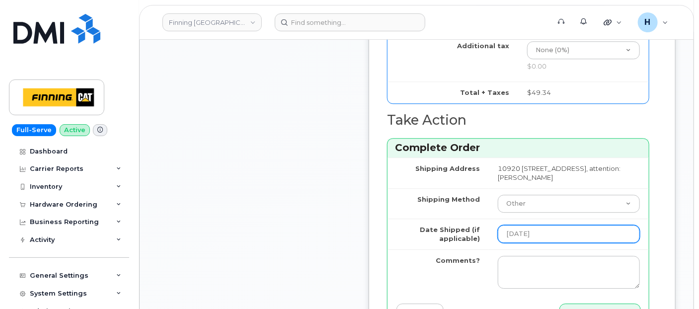
scroll to position [1270, 0]
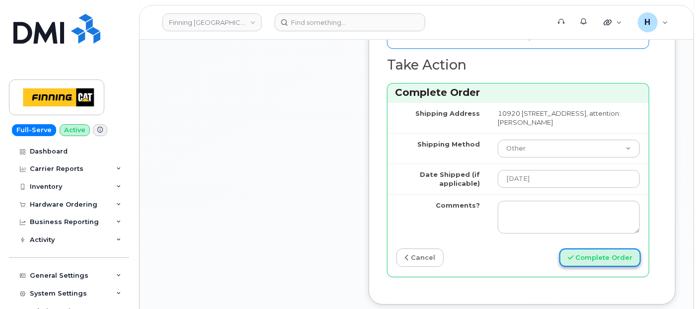
click at [581, 253] on button "Complete Order" at bounding box center [601, 257] width 82 height 18
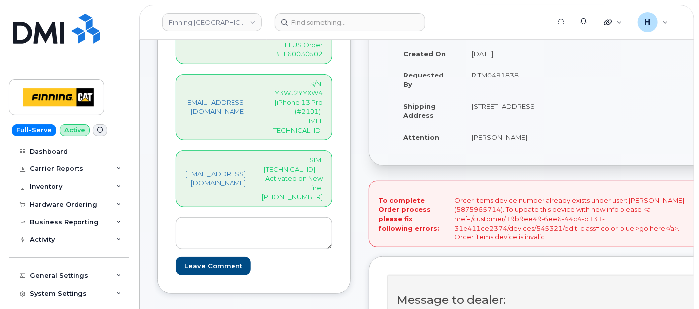
scroll to position [83, 0]
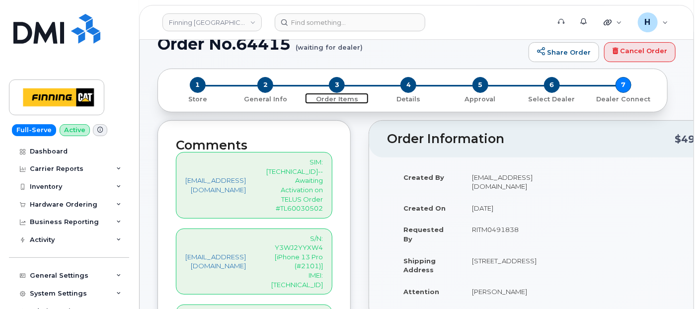
click at [334, 86] on span "3" at bounding box center [337, 85] width 16 height 16
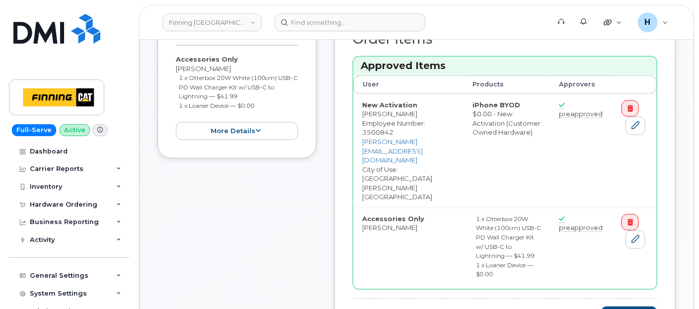
scroll to position [441, 0]
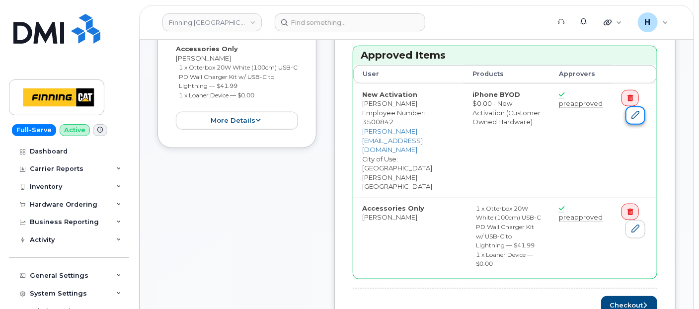
click at [630, 110] on link at bounding box center [636, 115] width 20 height 18
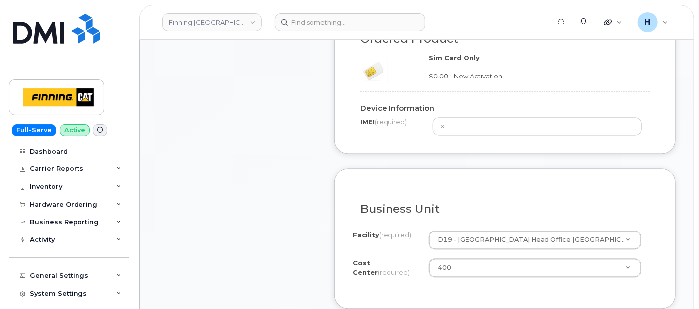
scroll to position [943, 0]
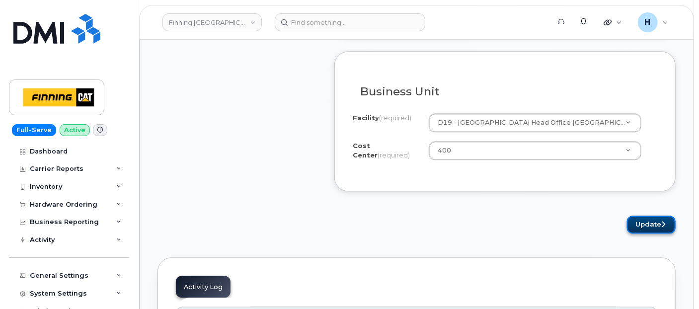
click at [670, 220] on button "Update" at bounding box center [651, 225] width 49 height 18
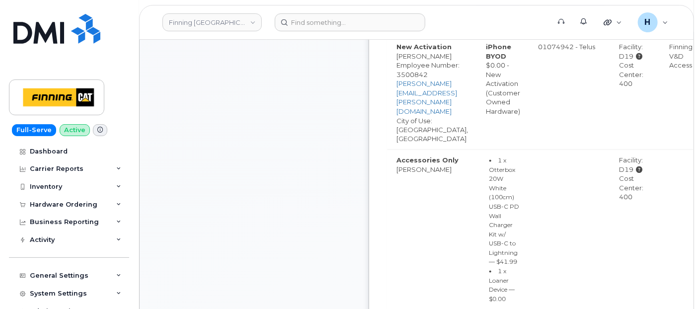
scroll to position [828, 0]
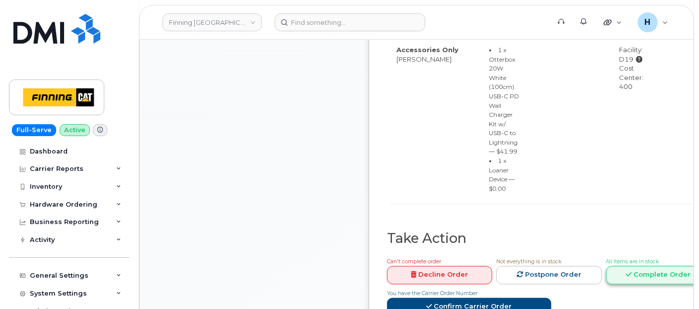
click at [655, 266] on link "Complete Order" at bounding box center [658, 275] width 105 height 18
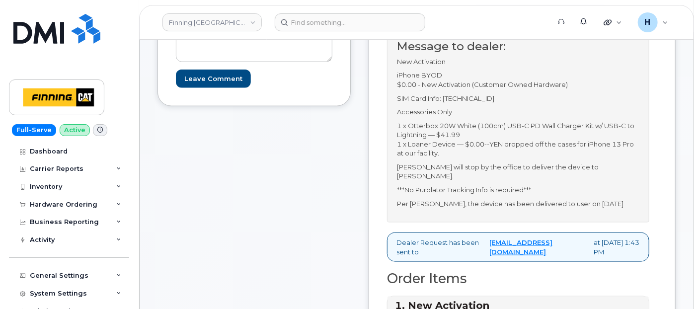
scroll to position [331, 0]
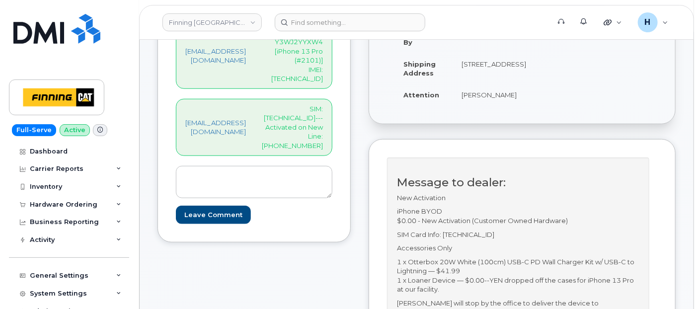
click at [321, 104] on p "SIM: [TECHNICAL_ID]---Activated on New Line: [PHONE_NUMBER]" at bounding box center [292, 127] width 61 height 46
click at [318, 104] on p "SIM: [TECHNICAL_ID]---Activated on New Line: [PHONE_NUMBER]" at bounding box center [292, 127] width 61 height 46
click at [323, 104] on p "SIM: [TECHNICAL_ID]---Activated on New Line: [PHONE_NUMBER]" at bounding box center [292, 127] width 61 height 46
copy p "[TECHNICAL_ID]"
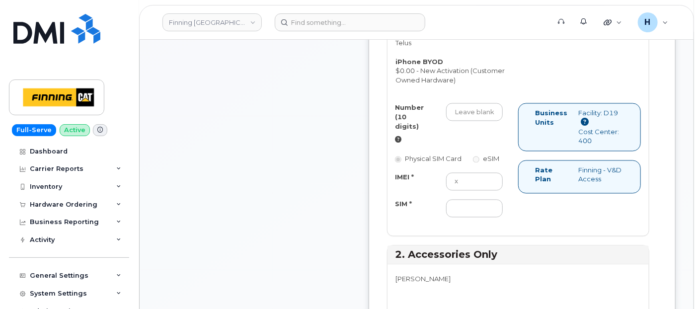
scroll to position [828, 0]
click at [487, 199] on input "SIM *" at bounding box center [474, 208] width 57 height 18
paste input "[TECHNICAL_ID]"
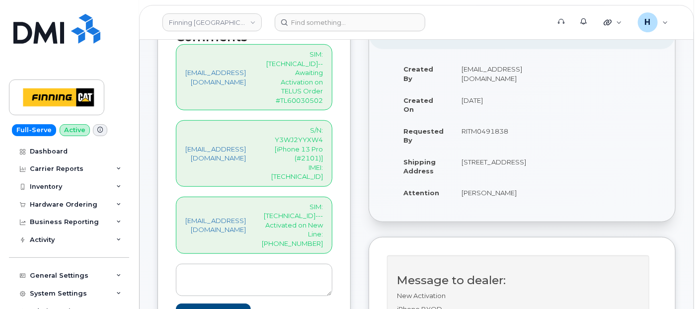
scroll to position [221, 0]
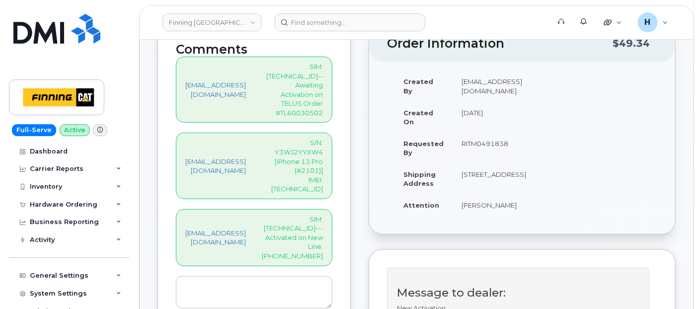
type input "[TECHNICAL_ID]"
click at [323, 153] on p "S/N: Y3WJ2YYXW4 [iPhone 13 Pro (#2101)] IMEI: [TECHNICAL_ID]" at bounding box center [292, 165] width 61 height 55
copy p "350282711531012"
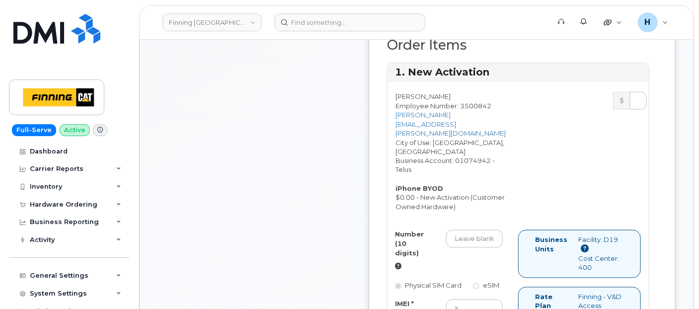
scroll to position [718, 0]
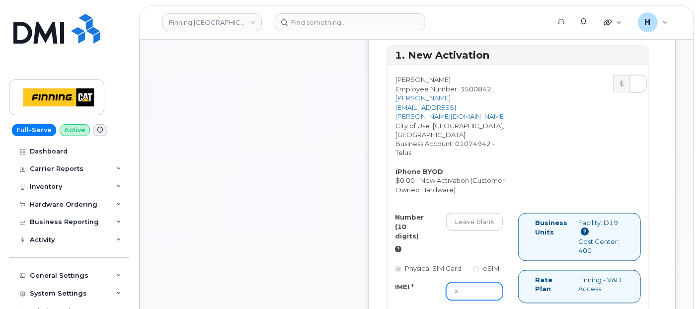
drag, startPoint x: 488, startPoint y: 278, endPoint x: 468, endPoint y: 278, distance: 19.4
click at [468, 283] on div "x" at bounding box center [475, 292] width 72 height 18
paste input "350282711531012"
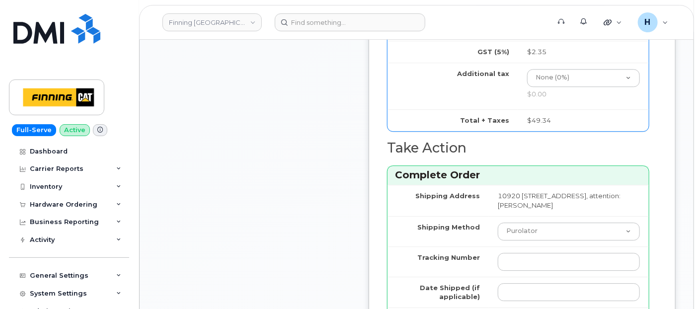
scroll to position [1270, 0]
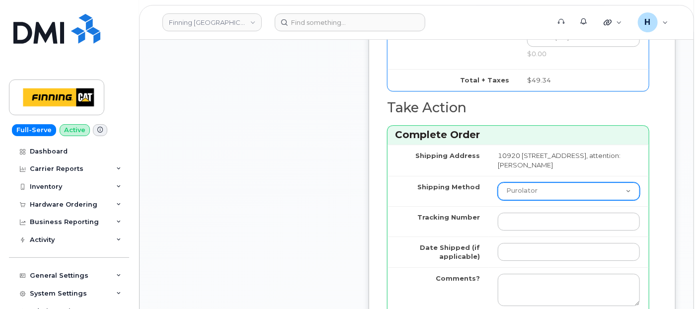
type input "350282711531012"
click at [530, 187] on select "Purolator UPS FedEx Canada Post Courier Other Drop Off Pick Up" at bounding box center [569, 191] width 142 height 18
click at [555, 188] on select "Purolator UPS FedEx Canada Post Courier Other Drop Off Pick Up" at bounding box center [569, 191] width 142 height 18
select select "Other"
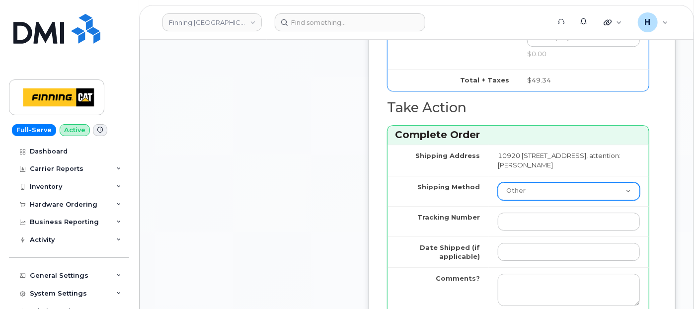
click at [508, 182] on select "Purolator UPS FedEx Canada Post Courier Other Drop Off Pick Up" at bounding box center [569, 191] width 142 height 18
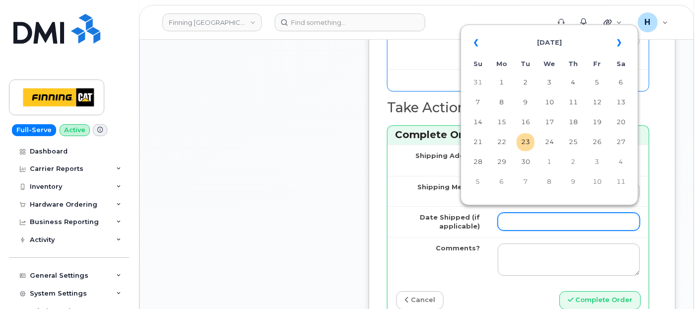
click at [529, 222] on input "Date Shipped (if applicable)" at bounding box center [569, 222] width 142 height 18
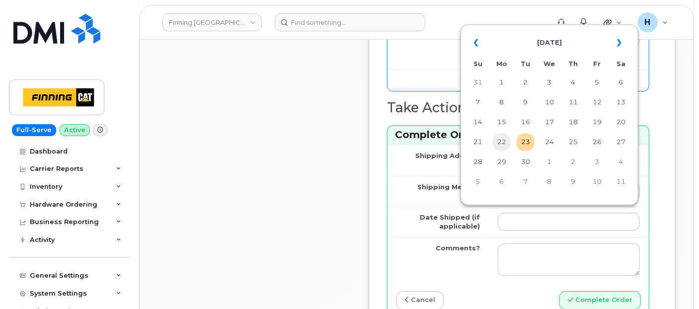
click at [499, 139] on td "22" at bounding box center [502, 142] width 18 height 18
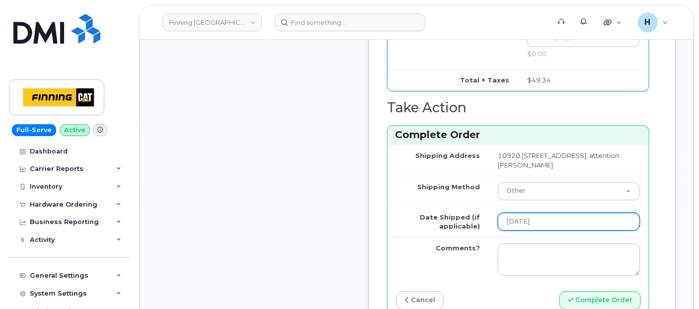
click at [563, 219] on input "2025-09-22" at bounding box center [569, 222] width 142 height 18
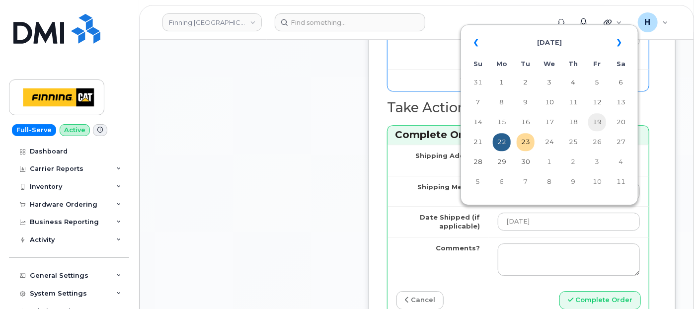
click at [598, 115] on td "19" at bounding box center [597, 122] width 18 height 18
type input "2025-09-19"
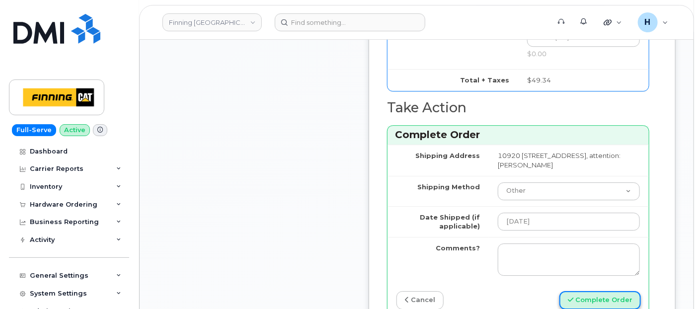
click at [585, 292] on button "Complete Order" at bounding box center [601, 300] width 82 height 18
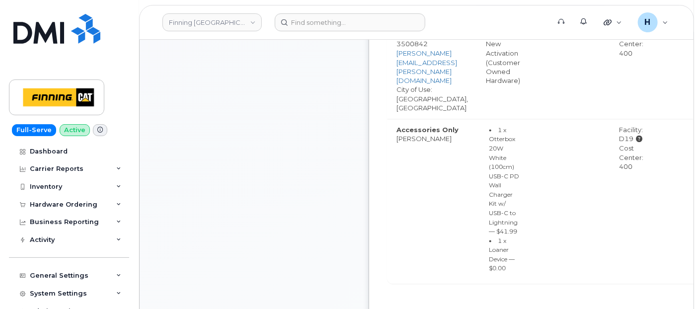
scroll to position [883, 0]
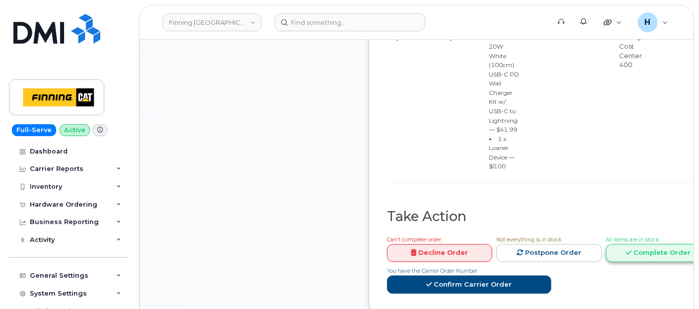
click at [662, 244] on link "Complete Order" at bounding box center [658, 253] width 105 height 18
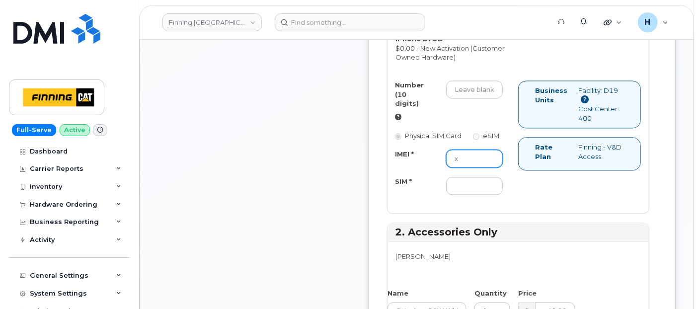
click at [498, 150] on input "x" at bounding box center [474, 159] width 57 height 18
click at [483, 177] on input "SIM *" at bounding box center [474, 186] width 57 height 18
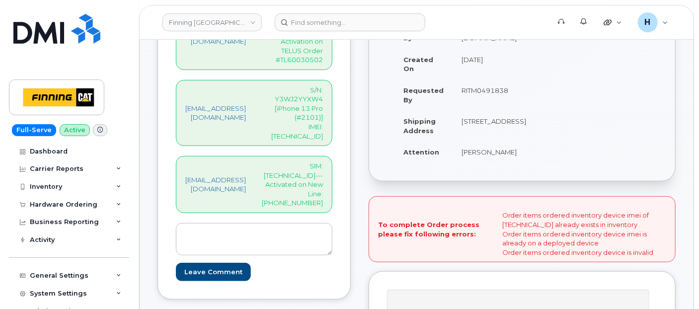
scroll to position [221, 0]
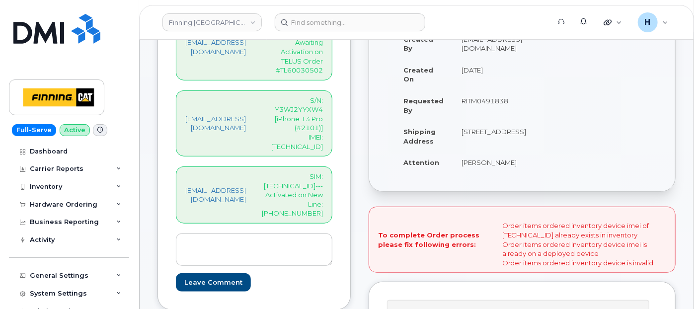
click at [319, 172] on p "SIM: 8912230102357625155---Activated on New Line: 587-596-5714" at bounding box center [292, 195] width 61 height 46
copy p "8912230102357625155"
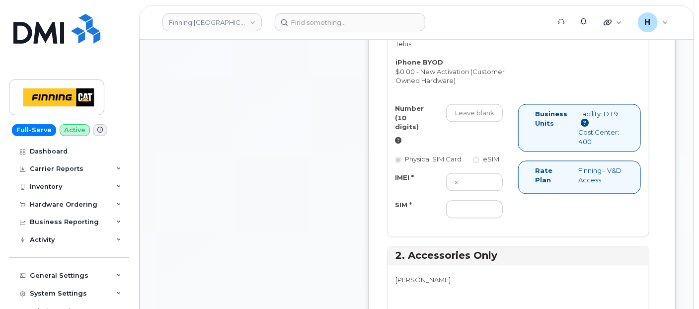
scroll to position [883, 0]
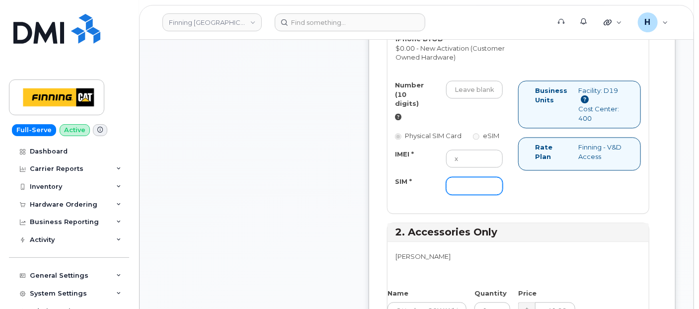
click at [493, 179] on input "SIM *" at bounding box center [474, 186] width 57 height 18
paste input "8912230102357625155"
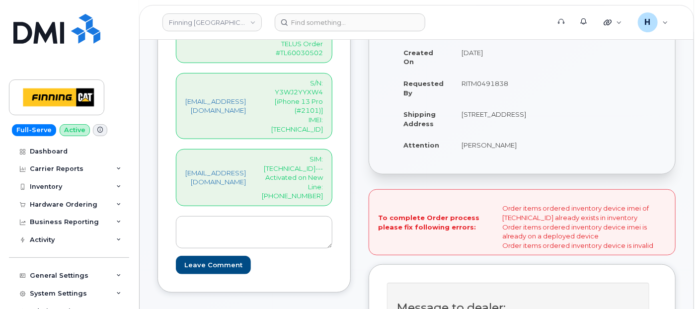
scroll to position [221, 0]
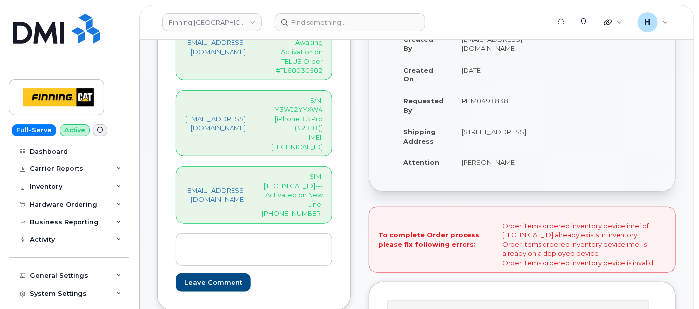
type input "8912230102357625155"
drag, startPoint x: 304, startPoint y: 166, endPoint x: 353, endPoint y: 165, distance: 49.7
click at [323, 172] on p "SIM: 8912230102357625155---Activated on New Line: 587-596-5714" at bounding box center [292, 195] width 61 height 46
copy p "587-596-5714"
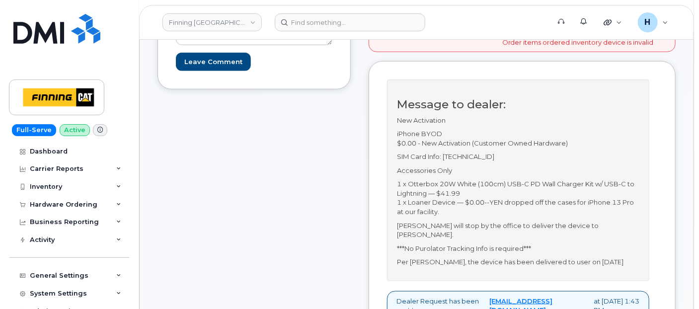
scroll to position [718, 0]
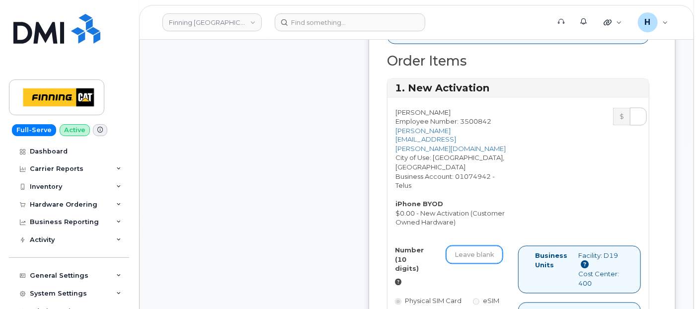
click at [484, 246] on input "Number (10 digits)" at bounding box center [474, 255] width 57 height 18
paste input "587-596-5714"
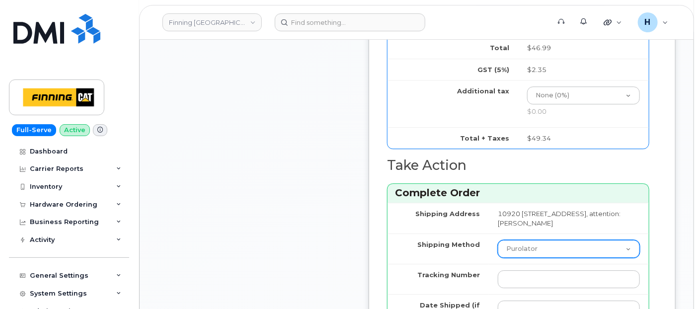
scroll to position [1270, 0]
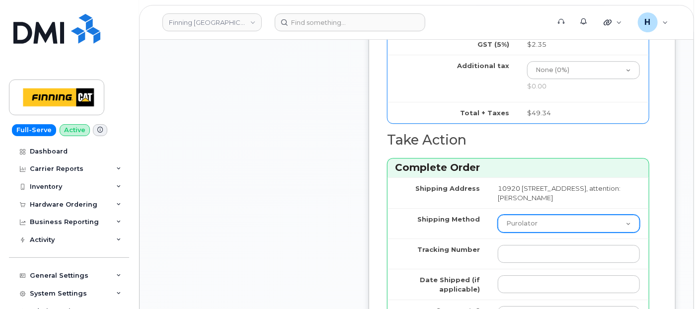
type input "5875965714"
click at [568, 217] on select "Purolator UPS FedEx Canada Post Courier Other Drop Off Pick Up" at bounding box center [569, 224] width 142 height 18
click at [541, 220] on select "Purolator UPS FedEx Canada Post Courier Other Drop Off Pick Up" at bounding box center [569, 224] width 142 height 18
select select "Other"
click at [508, 215] on select "Purolator UPS FedEx Canada Post Courier Other Drop Off Pick Up" at bounding box center [569, 224] width 142 height 18
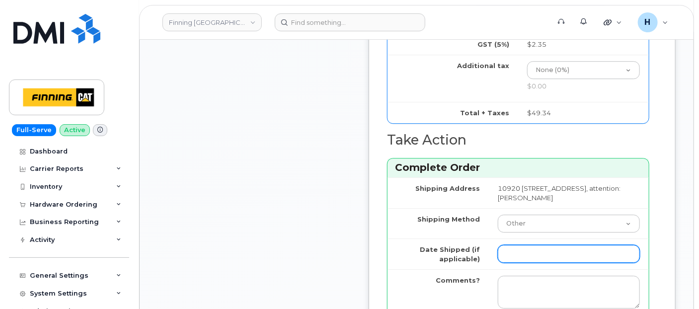
click at [539, 248] on input "Date Shipped (if applicable)" at bounding box center [569, 254] width 142 height 18
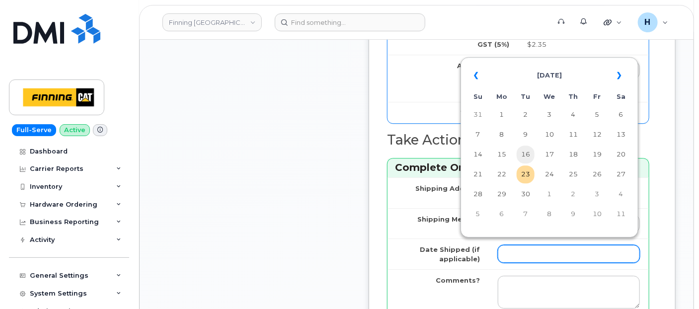
type input "2025-09-19"
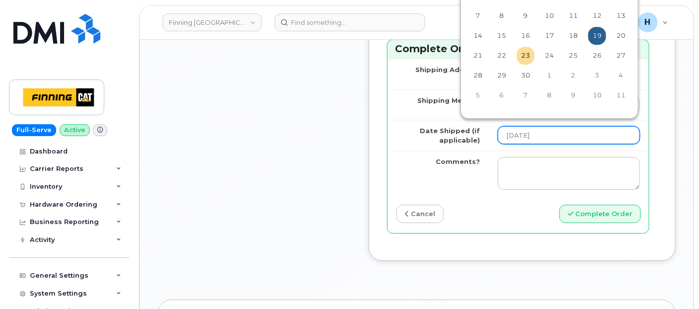
scroll to position [1435, 0]
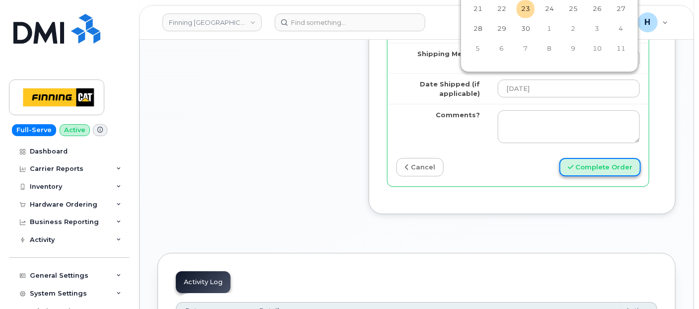
click at [619, 163] on button "Complete Order" at bounding box center [601, 167] width 82 height 18
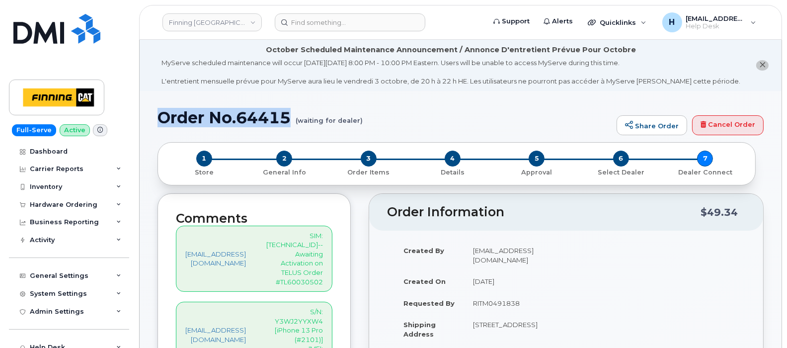
drag, startPoint x: 153, startPoint y: 119, endPoint x: 291, endPoint y: 117, distance: 138.2
copy h1 "Order No.64415"
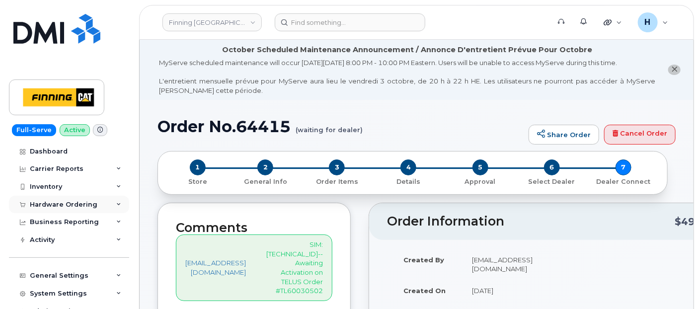
drag, startPoint x: 73, startPoint y: 232, endPoint x: 64, endPoint y: 213, distance: 21.3
click at [65, 207] on div "Hardware Ordering" at bounding box center [64, 205] width 68 height 8
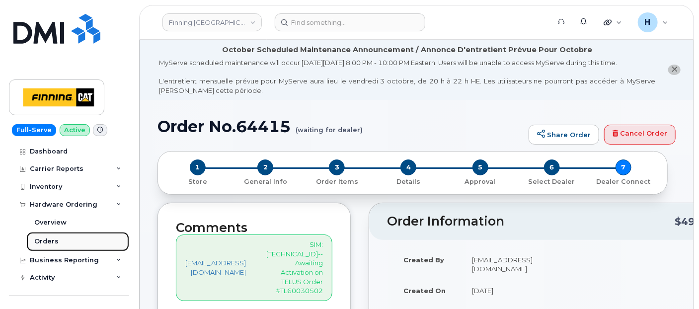
click at [55, 241] on div "Orders" at bounding box center [46, 241] width 24 height 9
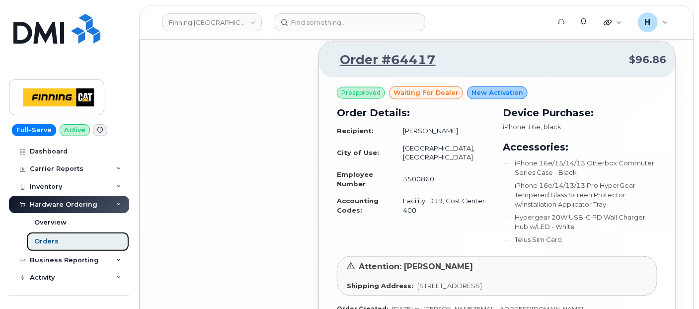
scroll to position [2374, 0]
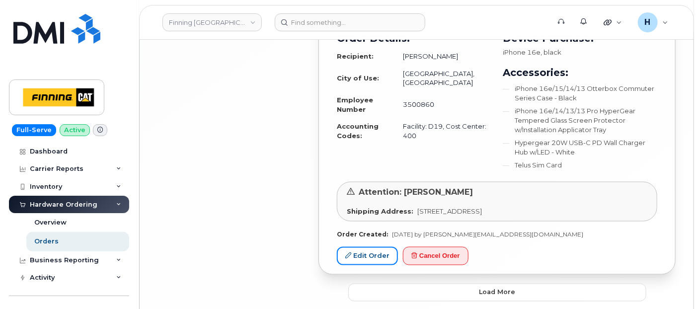
drag, startPoint x: 359, startPoint y: 246, endPoint x: 398, endPoint y: 233, distance: 40.9
click at [359, 247] on link "Edit Order" at bounding box center [367, 256] width 61 height 18
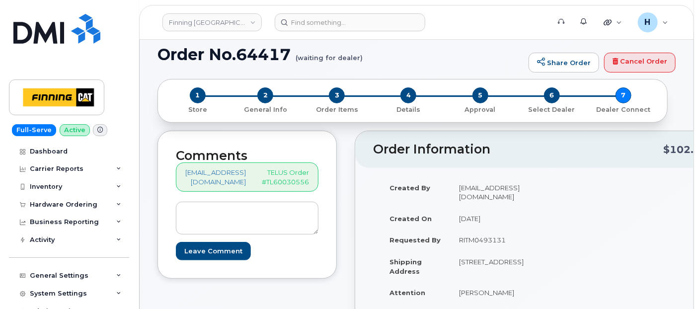
scroll to position [55, 0]
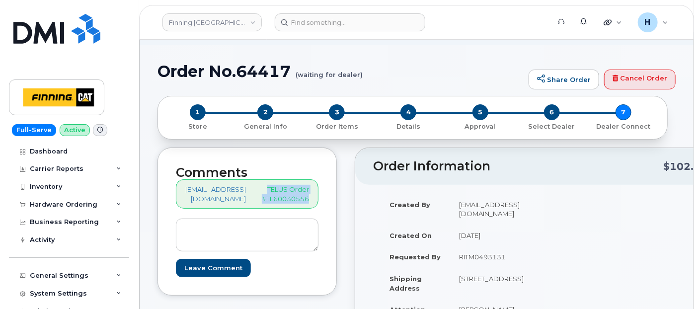
drag, startPoint x: 267, startPoint y: 186, endPoint x: 314, endPoint y: 198, distance: 48.2
click at [309, 198] on p "TELUS Order #TL60030556" at bounding box center [285, 194] width 47 height 18
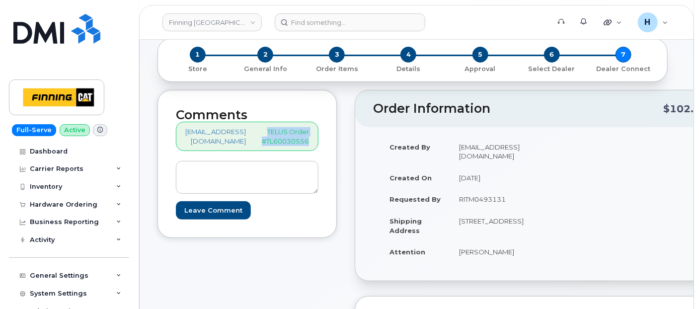
scroll to position [221, 0]
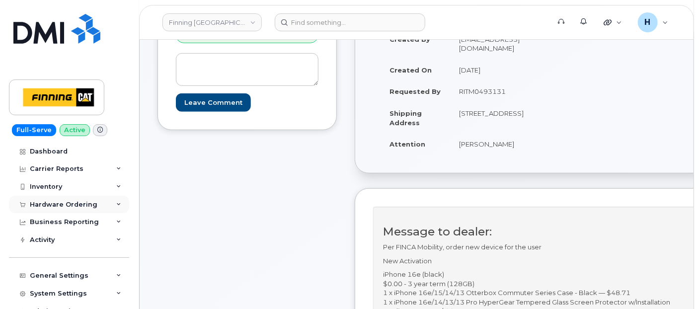
click at [62, 201] on div "Hardware Ordering" at bounding box center [64, 205] width 68 height 8
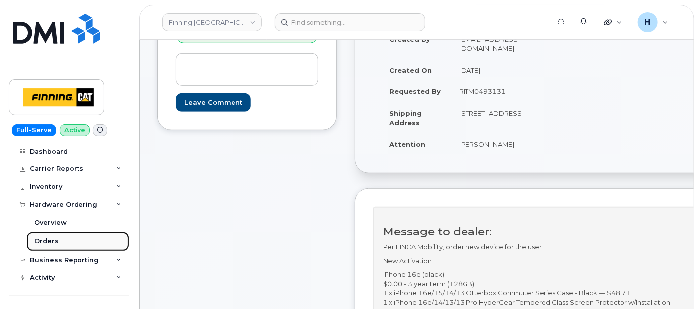
click at [50, 239] on div "Orders" at bounding box center [46, 241] width 24 height 9
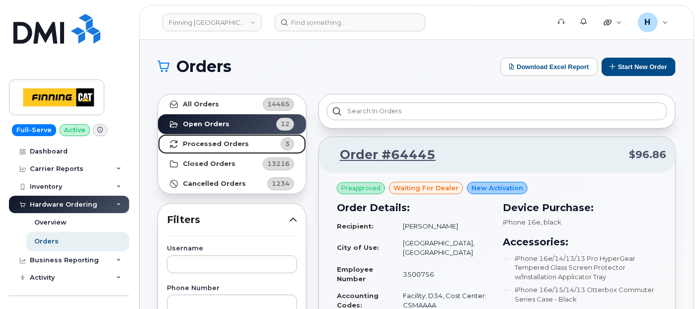
click at [218, 143] on strong "Processed Orders" at bounding box center [216, 144] width 66 height 8
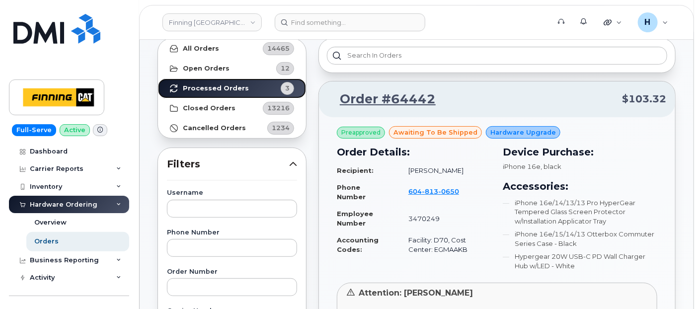
scroll to position [55, 0]
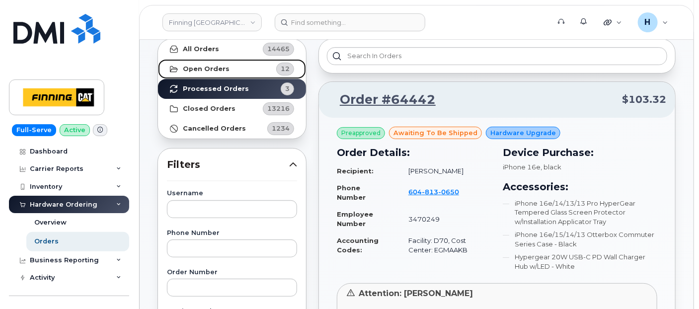
click at [244, 65] on link "Open Orders 12" at bounding box center [232, 69] width 148 height 20
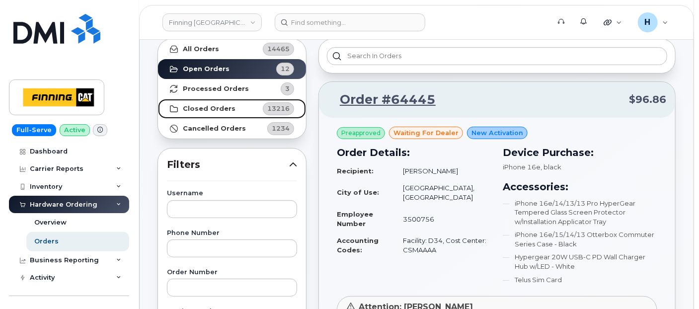
click at [211, 111] on strong "Closed Orders" at bounding box center [209, 109] width 53 height 8
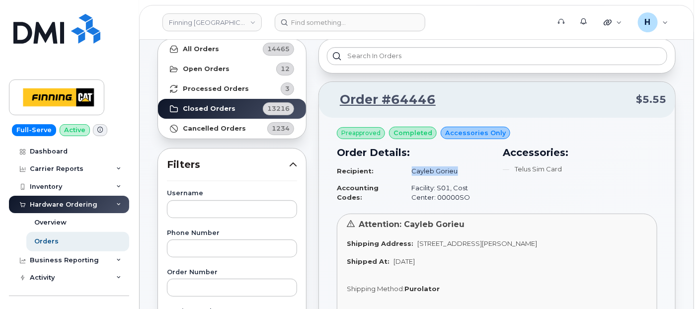
drag, startPoint x: 458, startPoint y: 170, endPoint x: 406, endPoint y: 166, distance: 52.8
click at [406, 166] on td "Cayleb Gorieu" at bounding box center [447, 171] width 88 height 17
copy td "Cayleb Gorieu"
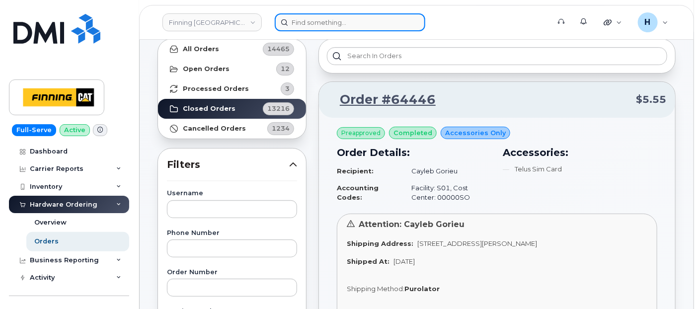
click at [358, 23] on input at bounding box center [350, 22] width 151 height 18
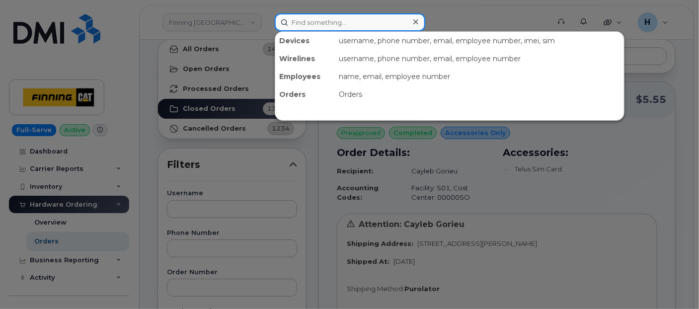
paste input "Cayleb Gorieu"
type input "Cayleb Gorieu"
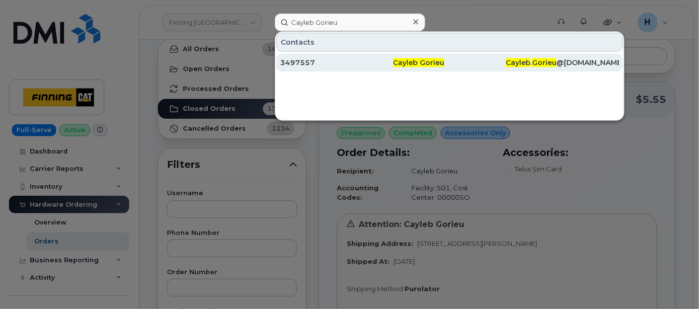
click at [302, 60] on div "3497557" at bounding box center [336, 63] width 113 height 10
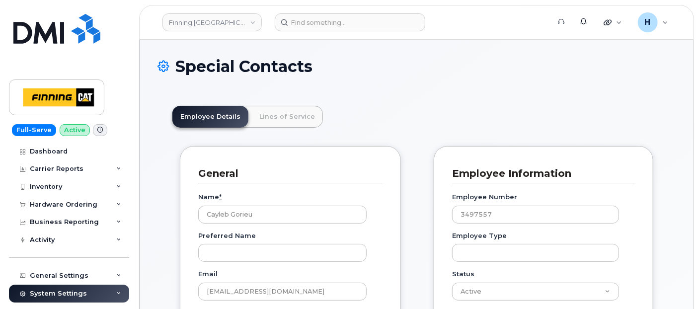
scroll to position [30, 0]
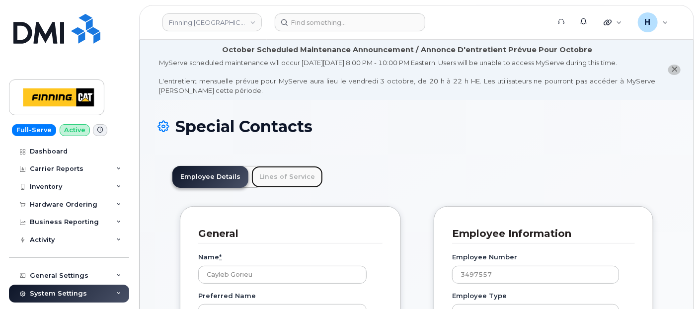
click at [291, 179] on link "Lines of Service" at bounding box center [287, 177] width 72 height 22
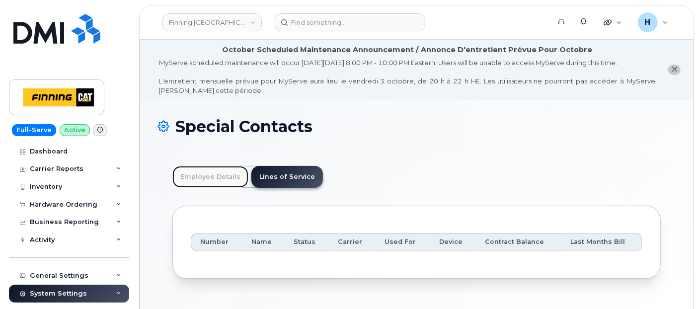
click at [225, 174] on link "Employee Details" at bounding box center [210, 177] width 76 height 22
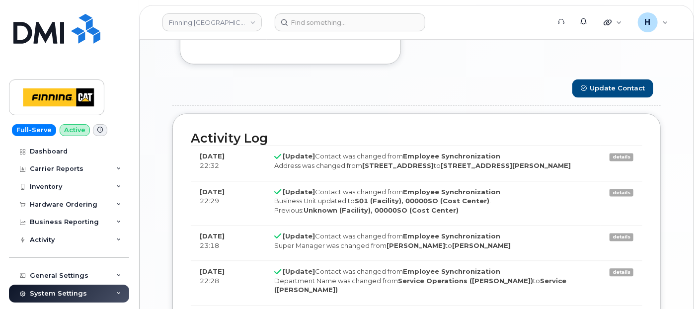
scroll to position [828, 0]
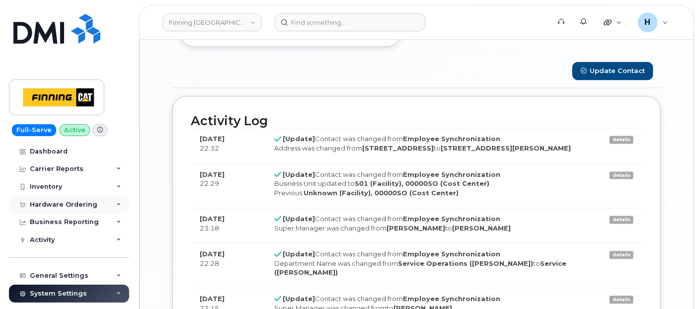
click at [44, 211] on div "Hardware Ordering" at bounding box center [69, 205] width 120 height 18
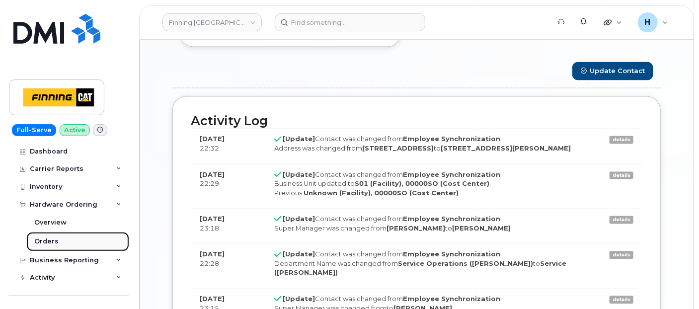
click at [42, 234] on link "Orders" at bounding box center [77, 241] width 103 height 19
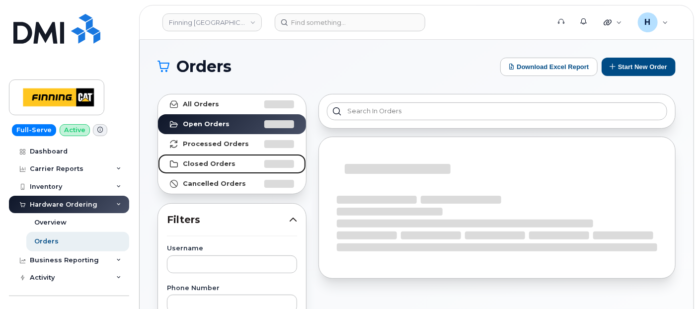
click at [204, 158] on link "Closed Orders" at bounding box center [232, 164] width 148 height 20
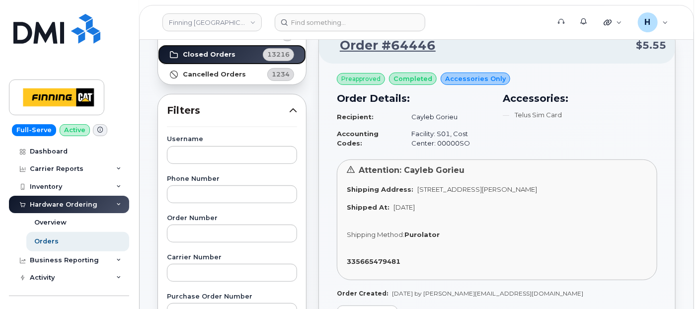
scroll to position [55, 0]
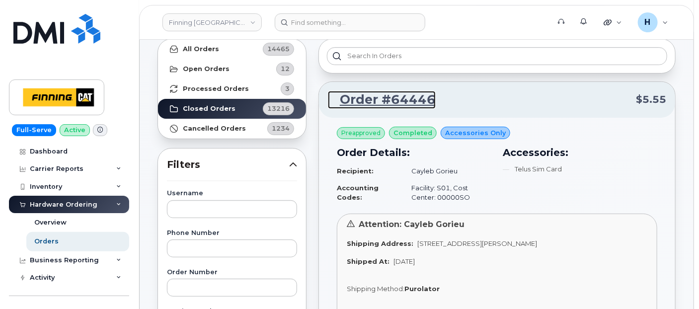
drag, startPoint x: 385, startPoint y: 99, endPoint x: 329, endPoint y: 4, distance: 110.5
click at [385, 99] on link "Order #64446" at bounding box center [382, 100] width 108 height 18
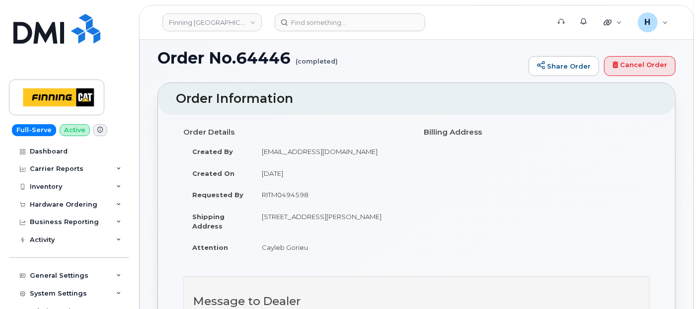
scroll to position [55, 0]
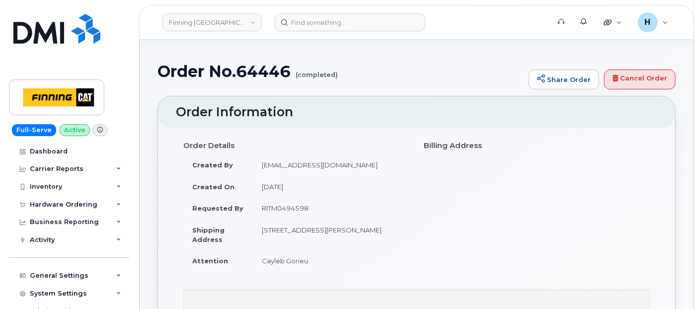
drag, startPoint x: 255, startPoint y: 212, endPoint x: 324, endPoint y: 210, distance: 68.6
click at [324, 210] on td "RITM0494598" at bounding box center [331, 208] width 157 height 22
copy td "RITM0494598"
click at [67, 206] on div "Hardware Ordering" at bounding box center [64, 205] width 68 height 8
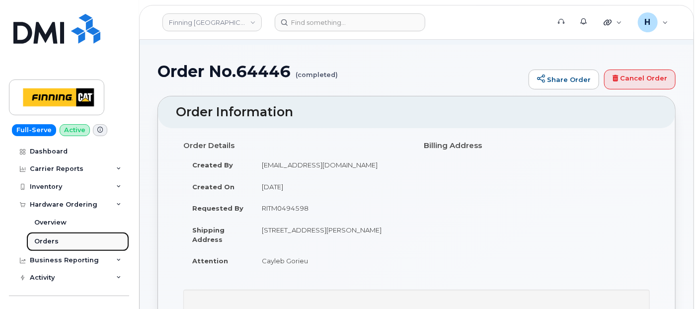
click at [64, 243] on link "Orders" at bounding box center [77, 241] width 103 height 19
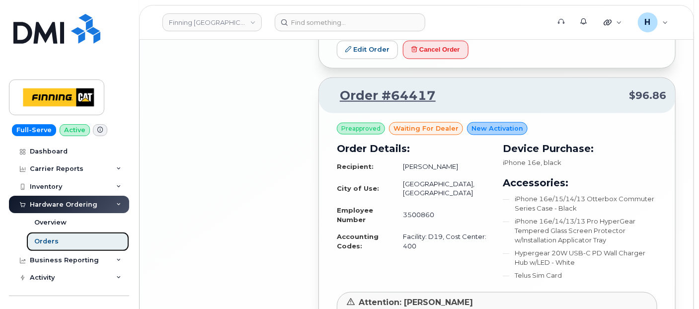
scroll to position [2413, 0]
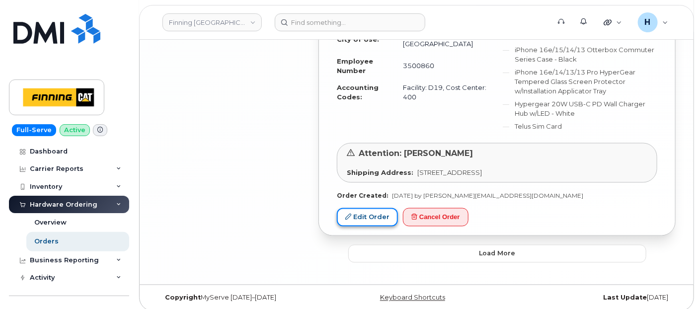
click at [367, 208] on link "Edit Order" at bounding box center [367, 217] width 61 height 18
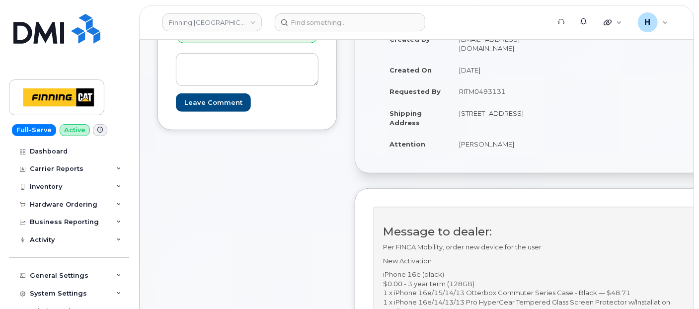
scroll to position [55, 0]
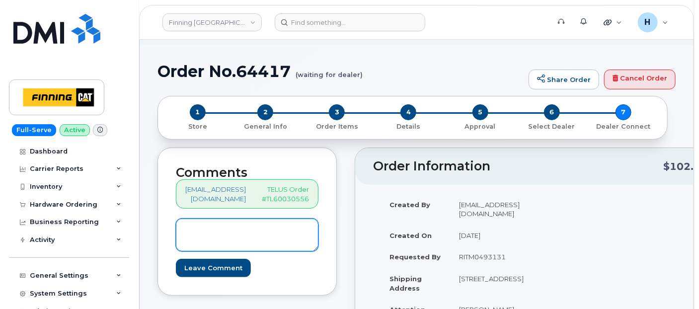
click at [272, 229] on textarea at bounding box center [247, 235] width 143 height 33
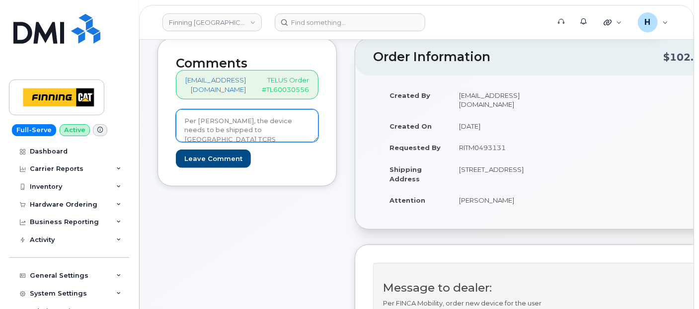
scroll to position [165, 0]
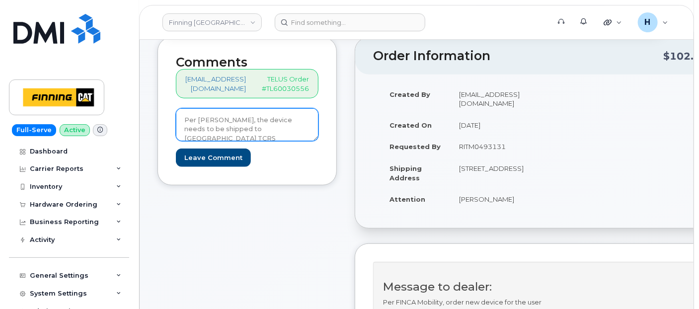
drag, startPoint x: 285, startPoint y: 128, endPoint x: 177, endPoint y: 116, distance: 108.0
click at [177, 116] on textarea "Per Kristie Reil, the device needs to be shipped to Edmonton TCRS" at bounding box center [247, 124] width 143 height 33
type textarea "Per Kristie Reil, the device needs to be shipped to Edmonton TCRS"
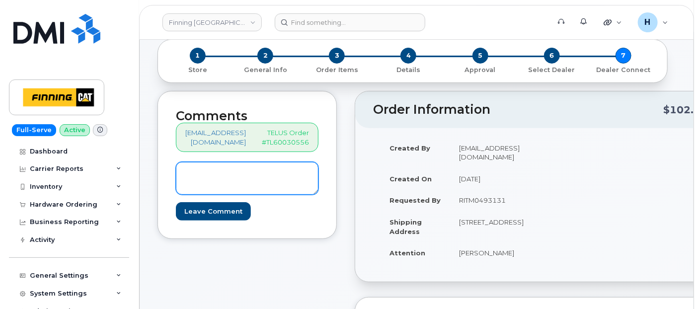
scroll to position [110, 0]
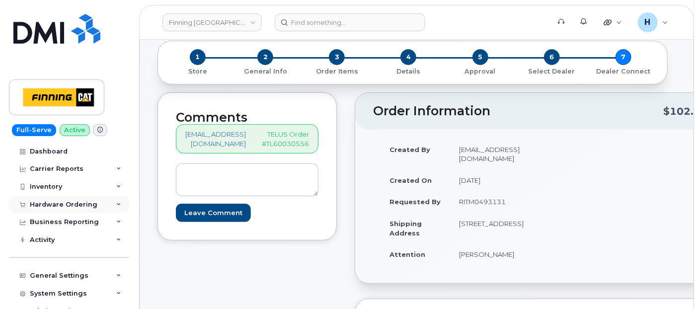
click at [53, 201] on div "Hardware Ordering" at bounding box center [64, 205] width 68 height 8
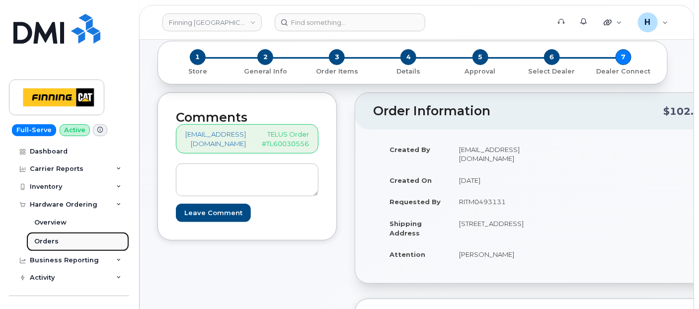
click at [52, 232] on link "Orders" at bounding box center [77, 241] width 103 height 19
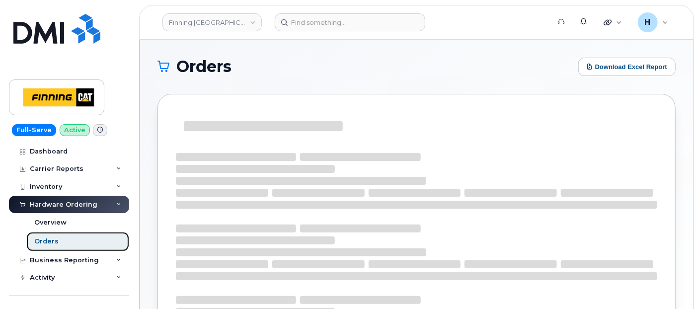
click at [53, 238] on div "Orders" at bounding box center [46, 241] width 24 height 9
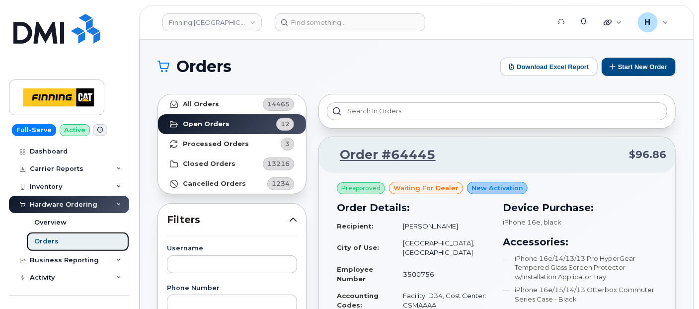
click at [79, 242] on link "Orders" at bounding box center [77, 241] width 103 height 19
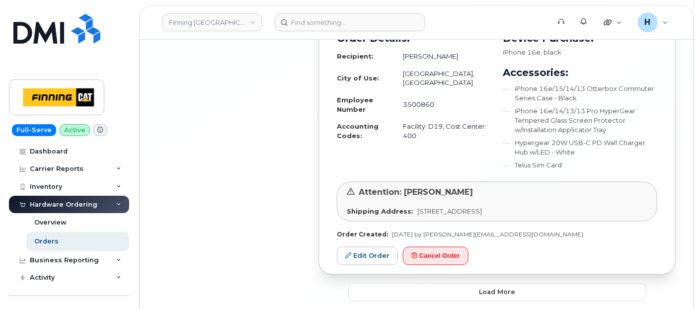
scroll to position [2413, 0]
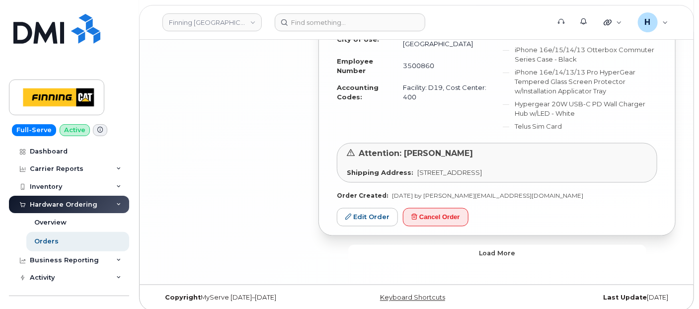
click at [433, 249] on button "Load more" at bounding box center [497, 254] width 298 height 18
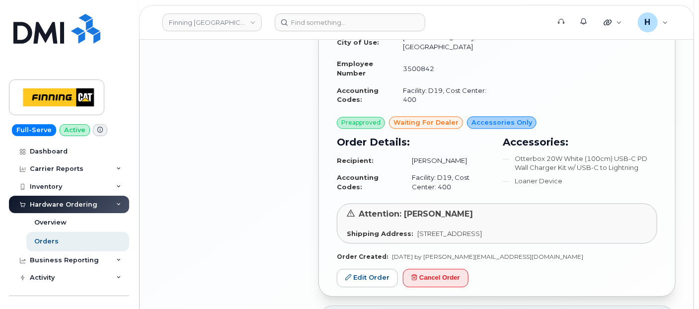
scroll to position [2744, 0]
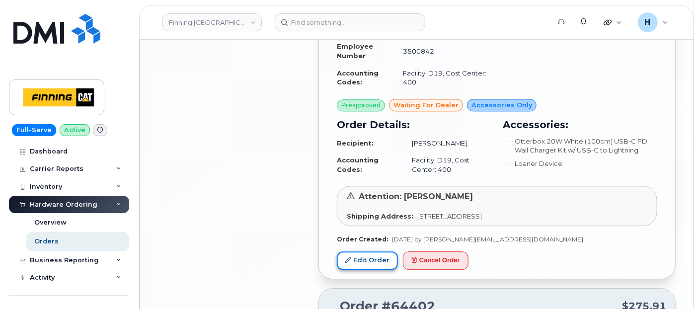
click at [359, 251] on link "Edit Order" at bounding box center [367, 260] width 61 height 18
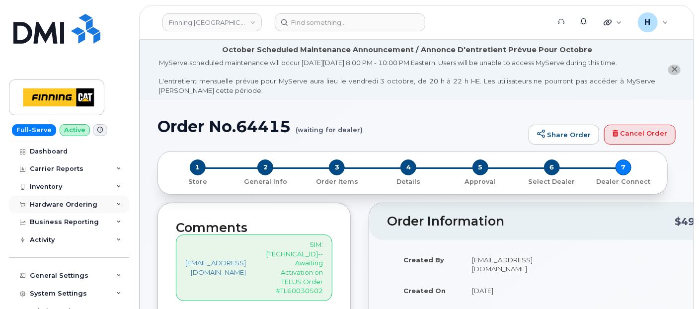
click at [77, 208] on div "Hardware Ordering" at bounding box center [69, 205] width 120 height 18
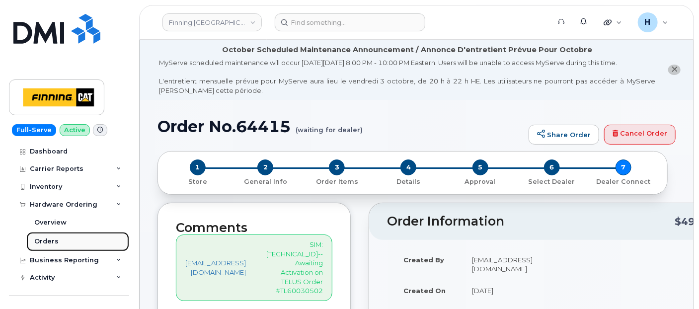
click at [69, 240] on link "Orders" at bounding box center [77, 241] width 103 height 19
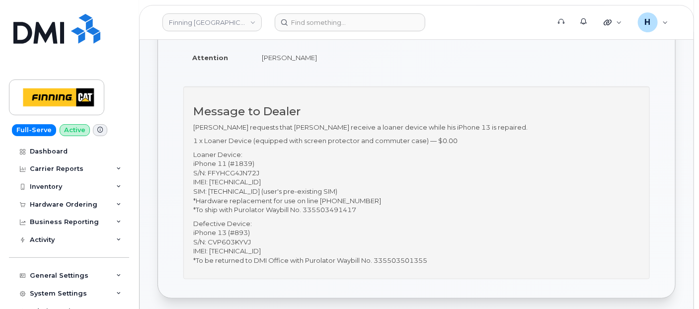
scroll to position [276, 0]
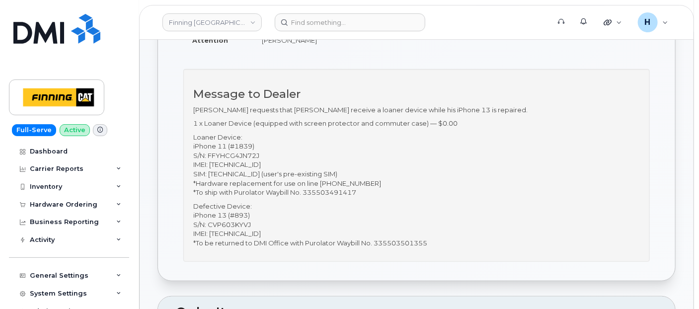
click at [287, 230] on p "Defective Device: iPhone 13 (#893) S/N: CVP603KYVJ IMEI: [TECHNICAL_ID] *To be …" at bounding box center [416, 225] width 447 height 46
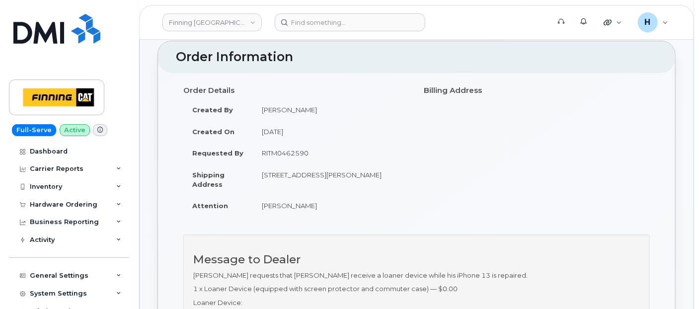
scroll to position [331, 0]
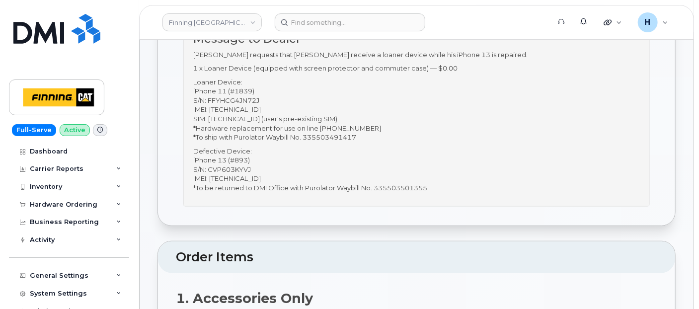
click at [428, 176] on p "Defective Device: iPhone 13 (#893) S/N: CVP603KYVJ IMEI: [TECHNICAL_ID] *To be …" at bounding box center [416, 170] width 447 height 46
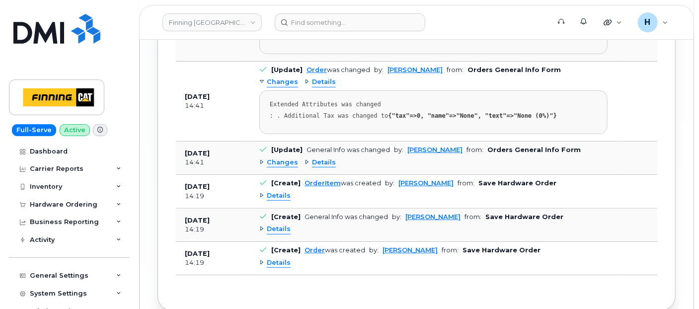
scroll to position [1902, 0]
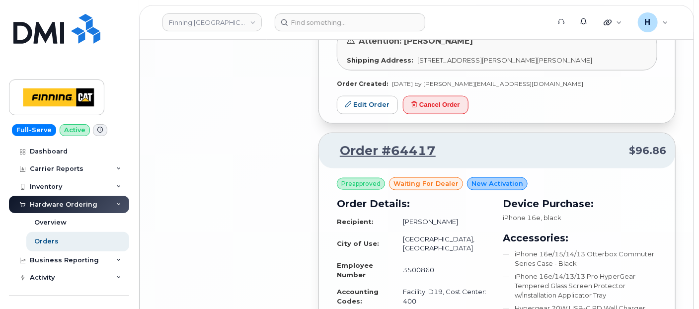
scroll to position [2413, 0]
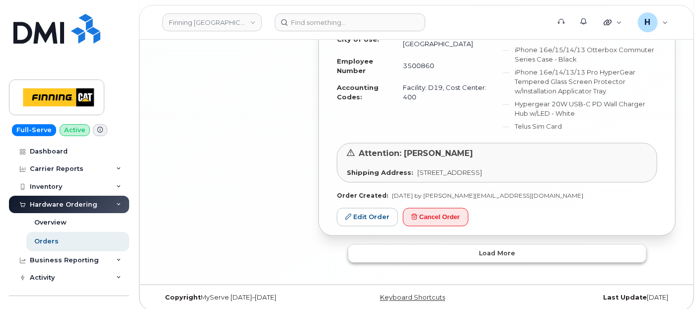
click at [405, 245] on button "Load more" at bounding box center [497, 254] width 298 height 18
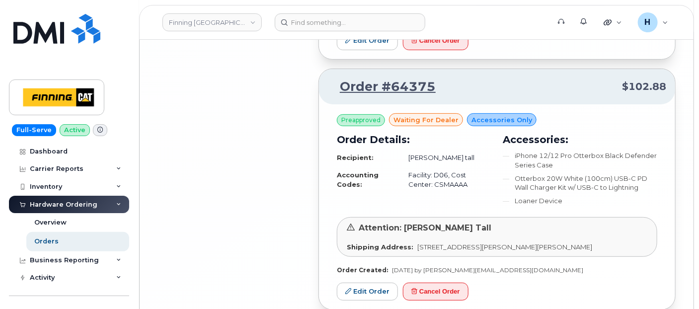
scroll to position [3555, 0]
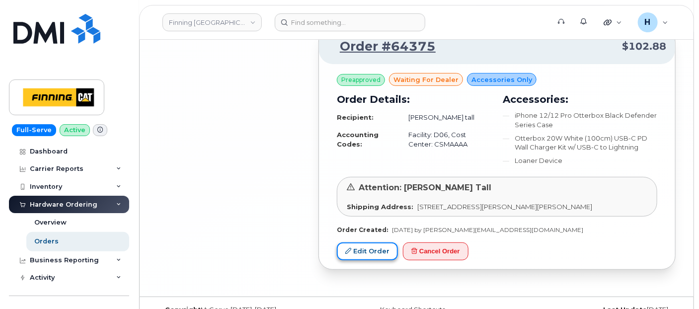
click at [359, 243] on link "Edit Order" at bounding box center [367, 252] width 61 height 18
